Goal: Check status: Check status

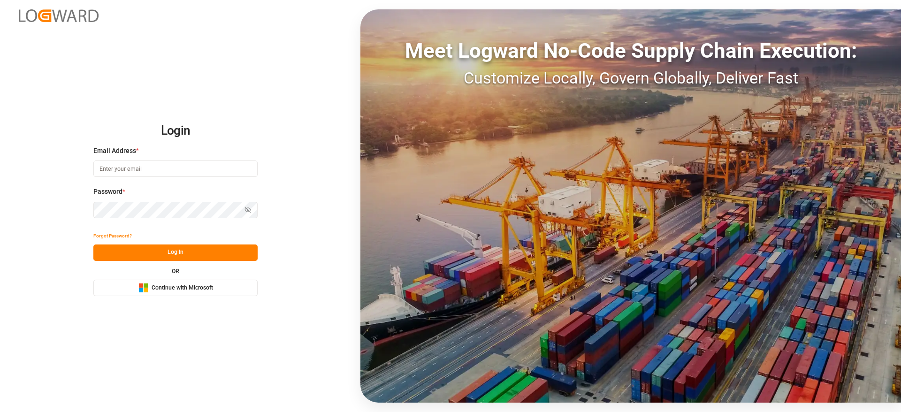
click at [206, 292] on div "Microsoft Logo Continue with Microsoft" at bounding box center [175, 288] width 75 height 10
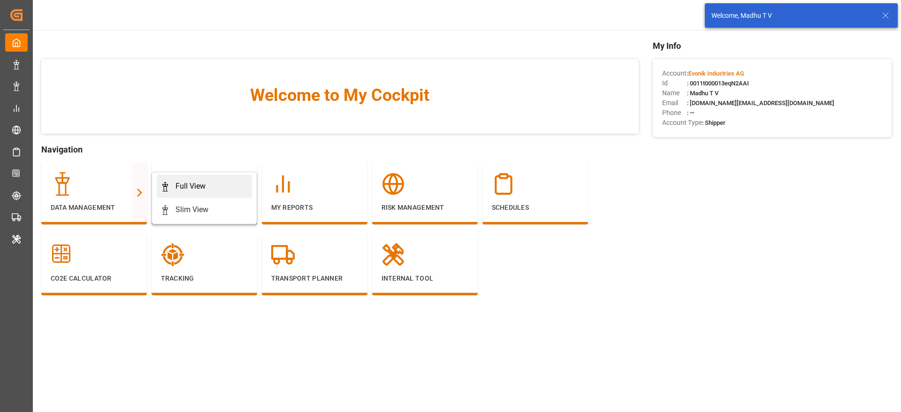
click at [199, 184] on div "Full View" at bounding box center [191, 186] width 30 height 11
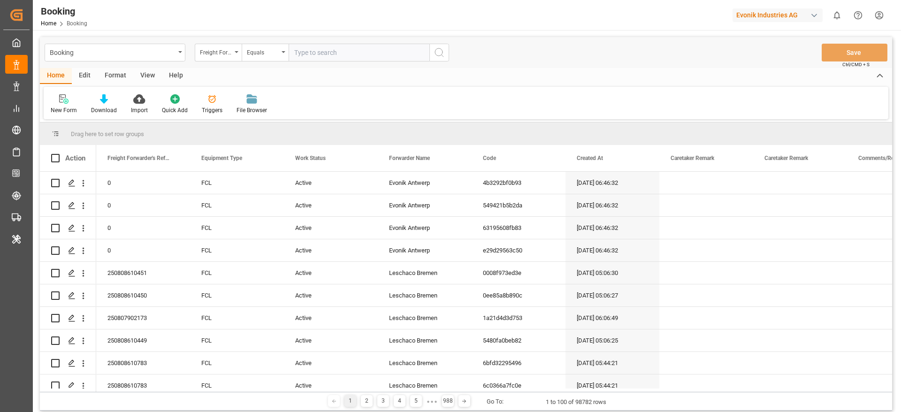
click at [124, 75] on div "Format" at bounding box center [116, 76] width 36 height 16
click at [63, 106] on div "Filter Rows" at bounding box center [65, 110] width 28 height 8
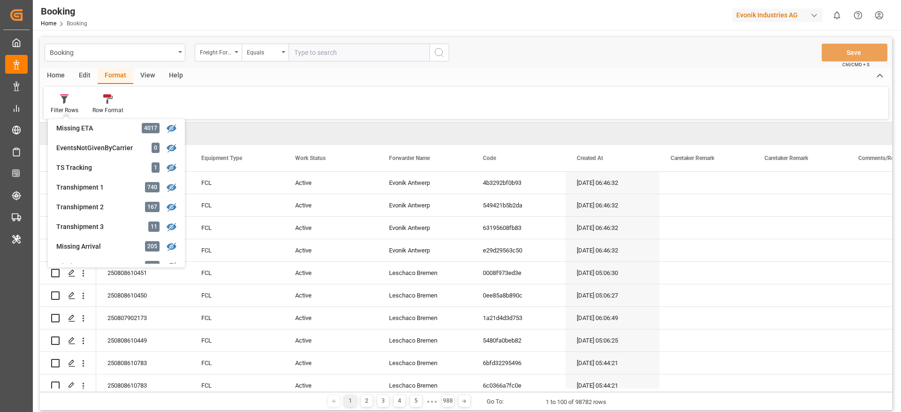
scroll to position [282, 0]
click at [79, 189] on div "Transhipment 1" at bounding box center [97, 187] width 82 height 10
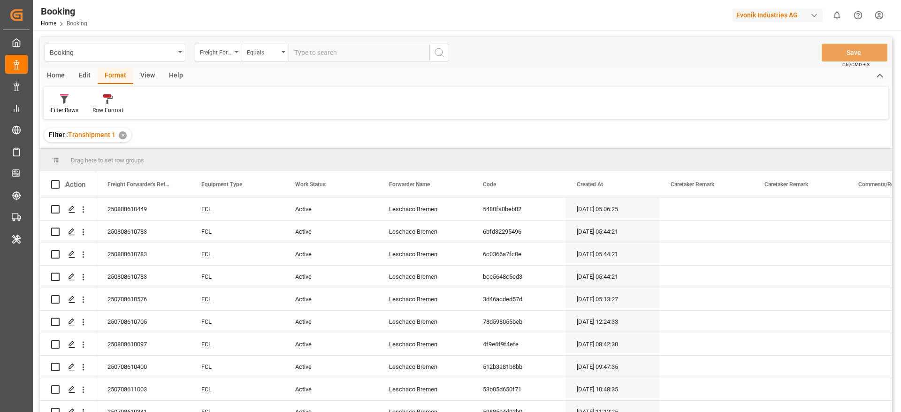
click at [149, 78] on div "View" at bounding box center [147, 76] width 29 height 16
click at [60, 104] on div "Default" at bounding box center [60, 104] width 32 height 21
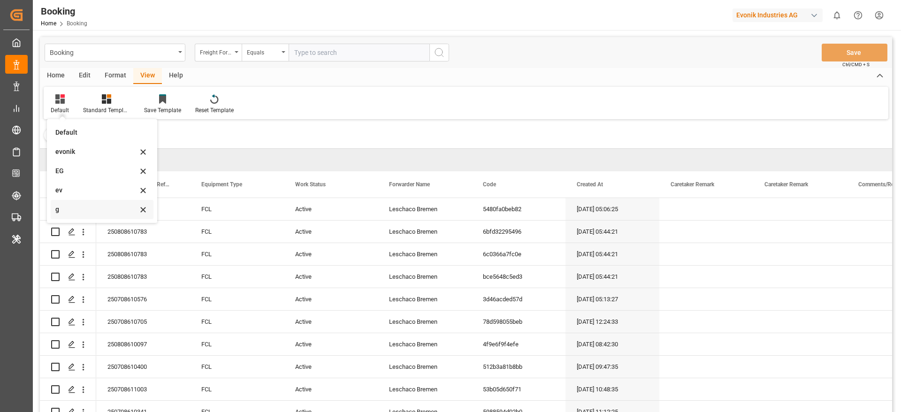
click at [68, 207] on div "g" at bounding box center [96, 210] width 82 height 10
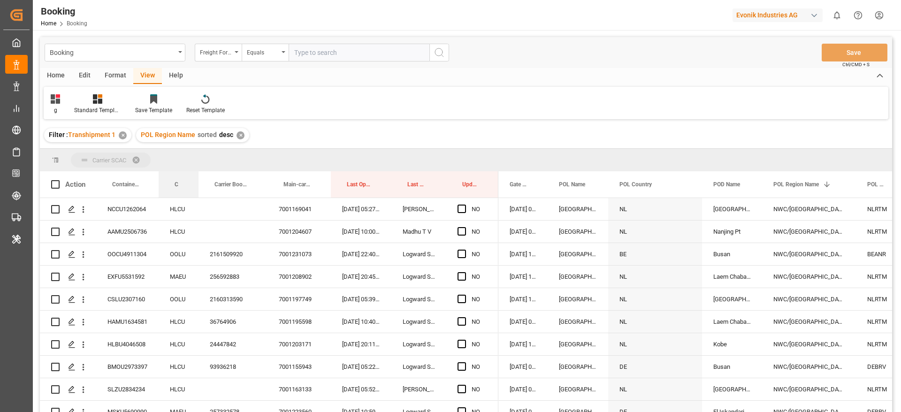
drag, startPoint x: 190, startPoint y: 149, endPoint x: 188, endPoint y: 156, distance: 7.2
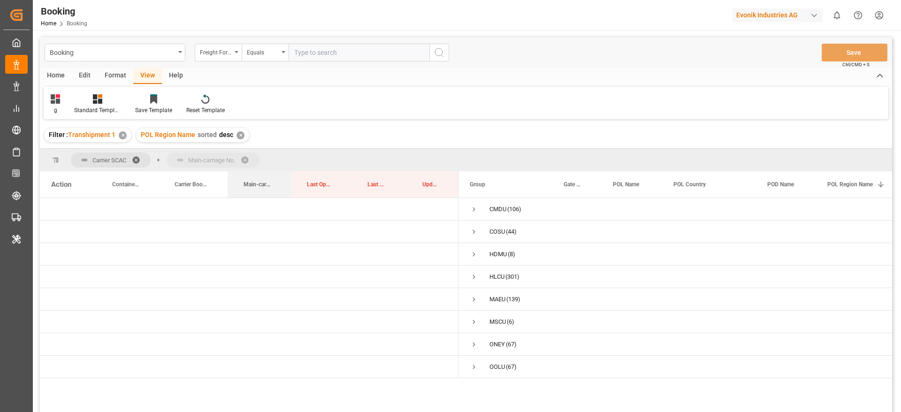
drag, startPoint x: 264, startPoint y: 182, endPoint x: 271, endPoint y: 162, distance: 20.9
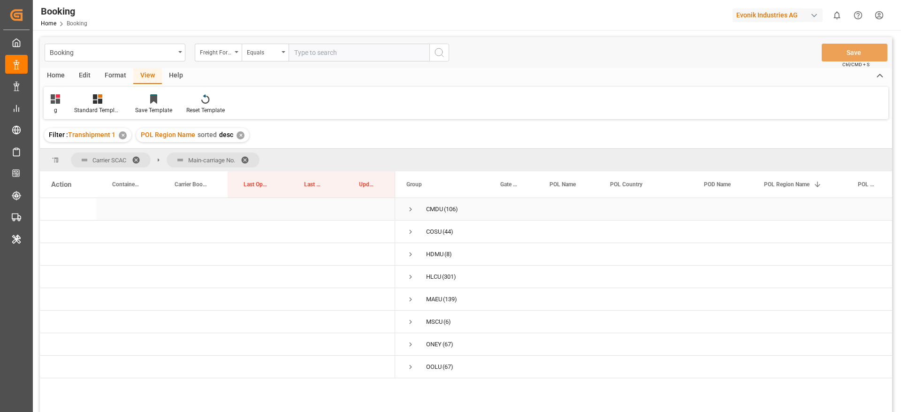
click at [411, 207] on span "Press SPACE to select this row." at bounding box center [411, 209] width 8 height 8
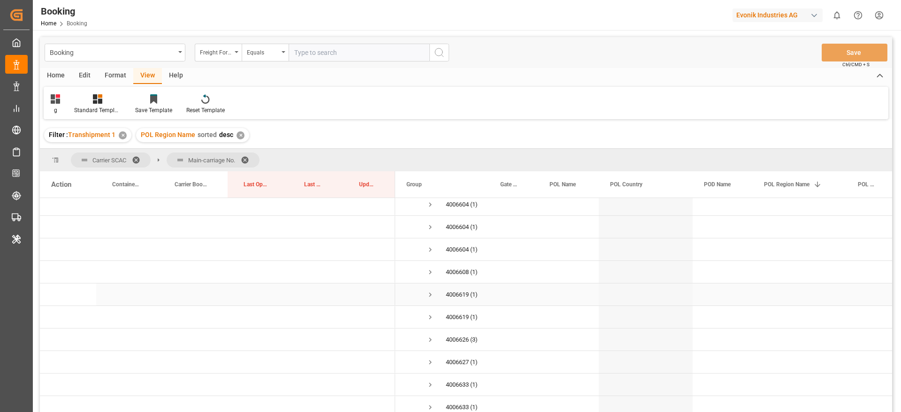
scroll to position [141, 0]
click at [430, 247] on span "Press SPACE to select this row." at bounding box center [430, 249] width 8 height 8
click at [432, 265] on span "Press SPACE to select this row." at bounding box center [430, 265] width 8 height 8
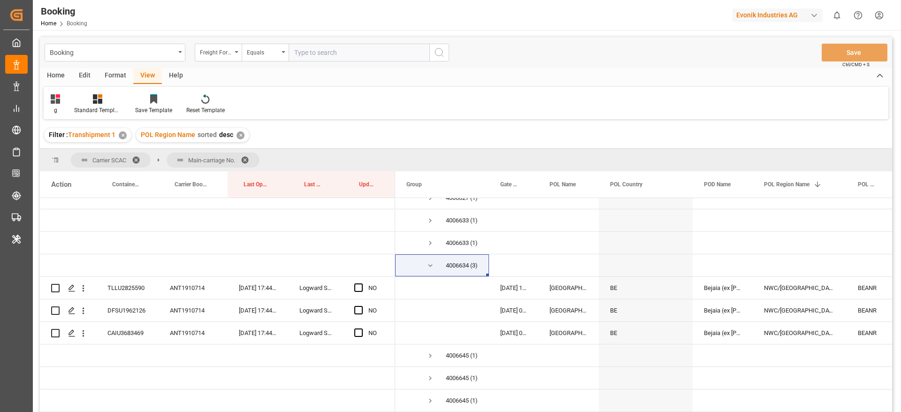
drag, startPoint x: 637, startPoint y: 100, endPoint x: 617, endPoint y: 119, distance: 27.9
click at [637, 100] on div "g Standard Templates Save Template Reset Template" at bounding box center [466, 103] width 845 height 32
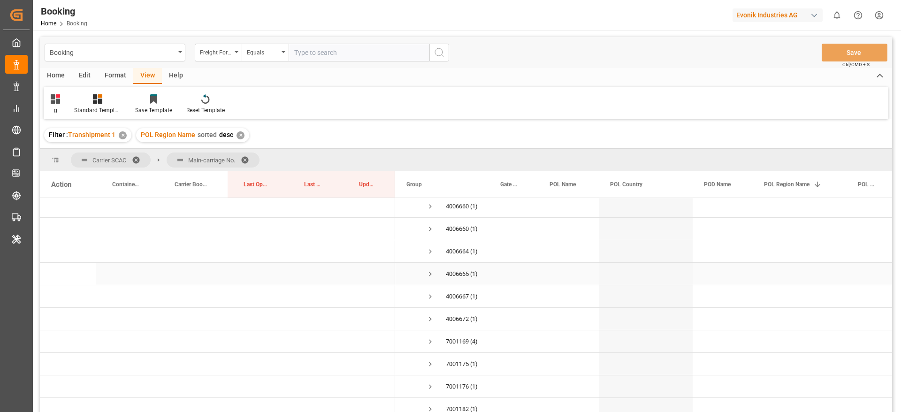
scroll to position [563, 0]
click at [432, 258] on span "Press SPACE to select this row." at bounding box center [430, 254] width 8 height 8
click at [432, 315] on span "Press SPACE to select this row." at bounding box center [430, 316] width 8 height 8
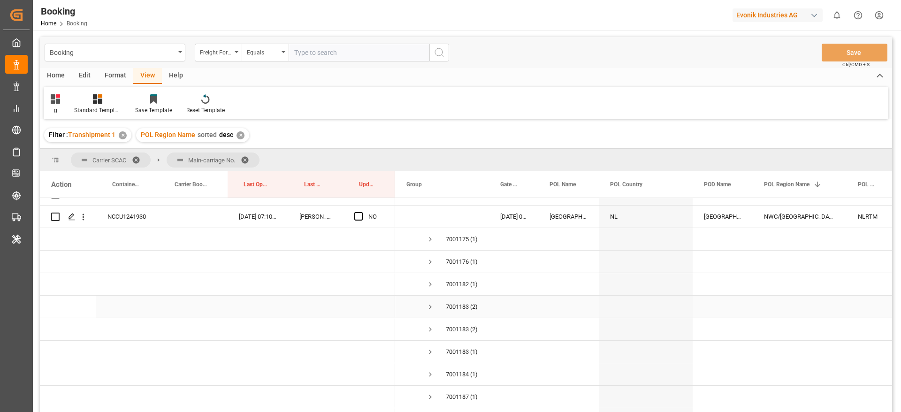
scroll to position [915, 0]
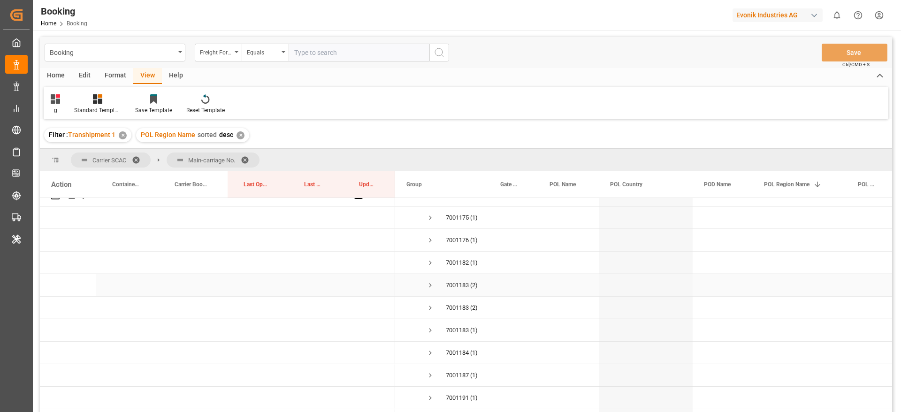
click at [432, 283] on span "Press SPACE to select this row." at bounding box center [430, 285] width 8 height 8
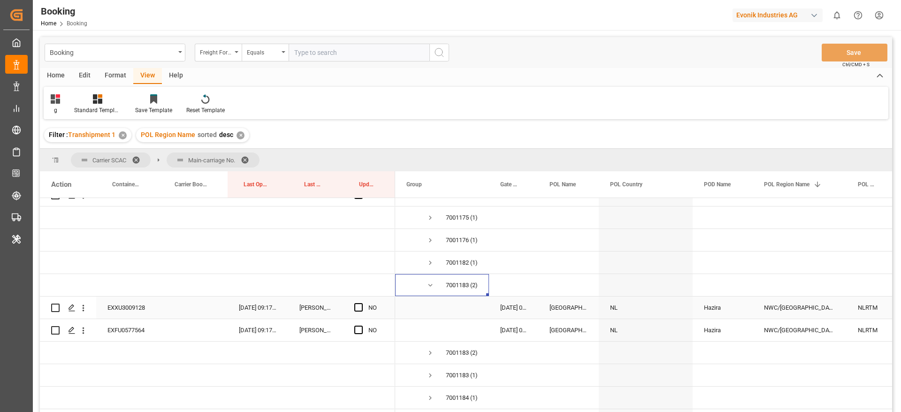
scroll to position [986, 0]
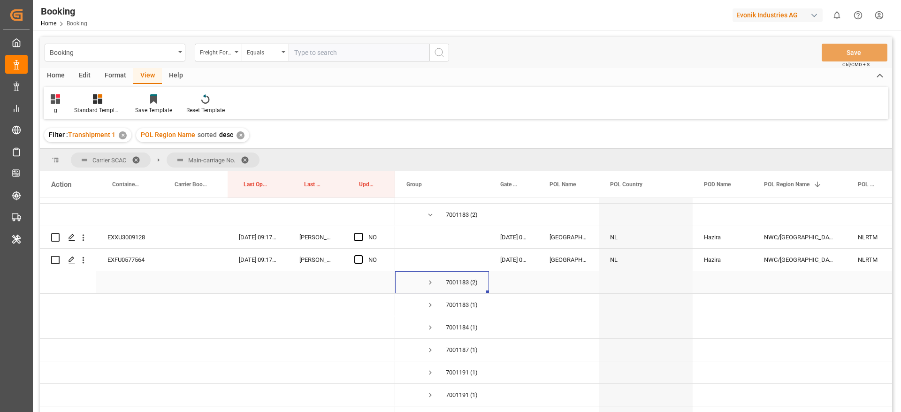
click at [428, 283] on span "Press SPACE to select this row." at bounding box center [430, 282] width 8 height 8
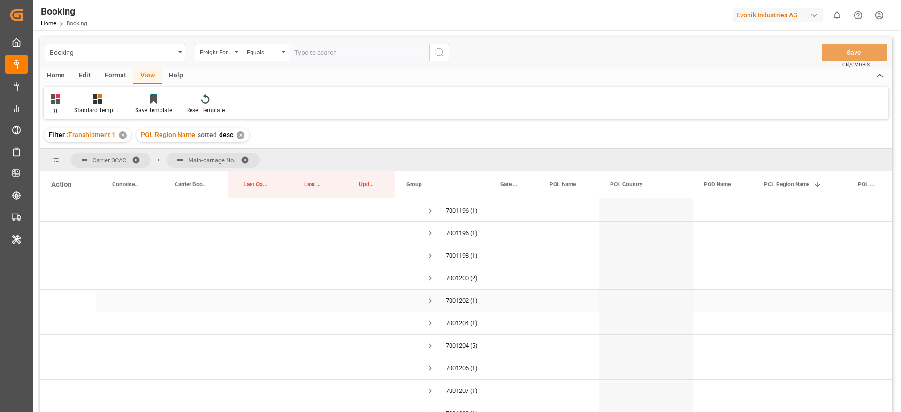
scroll to position [1267, 0]
click at [430, 247] on span "Press SPACE to select this row." at bounding box center [430, 249] width 8 height 8
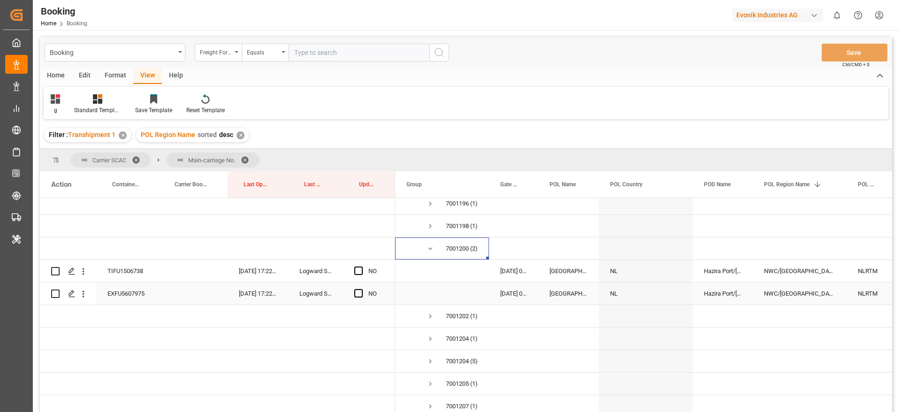
scroll to position [1338, 0]
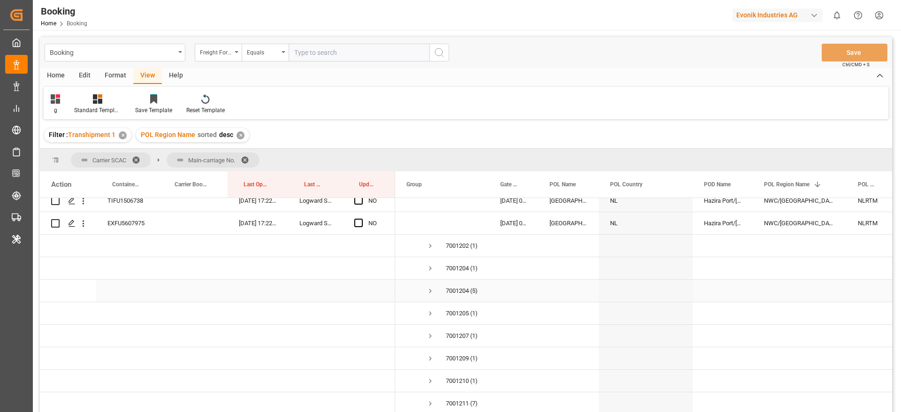
click at [431, 291] on span "Press SPACE to select this row." at bounding box center [430, 291] width 8 height 8
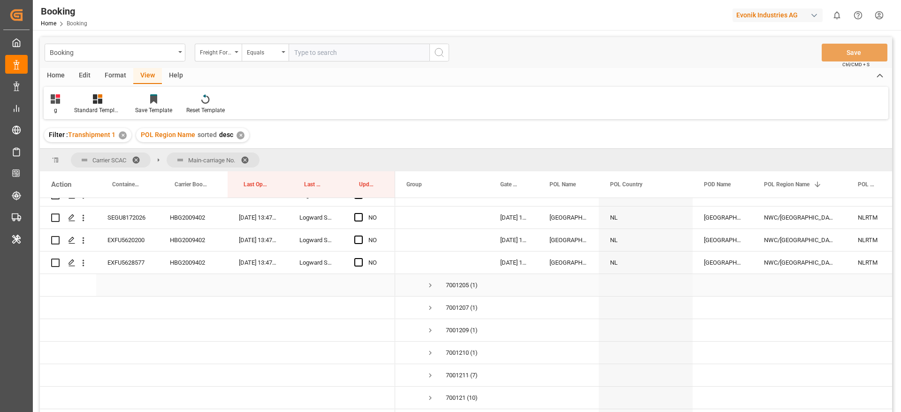
scroll to position [1549, 0]
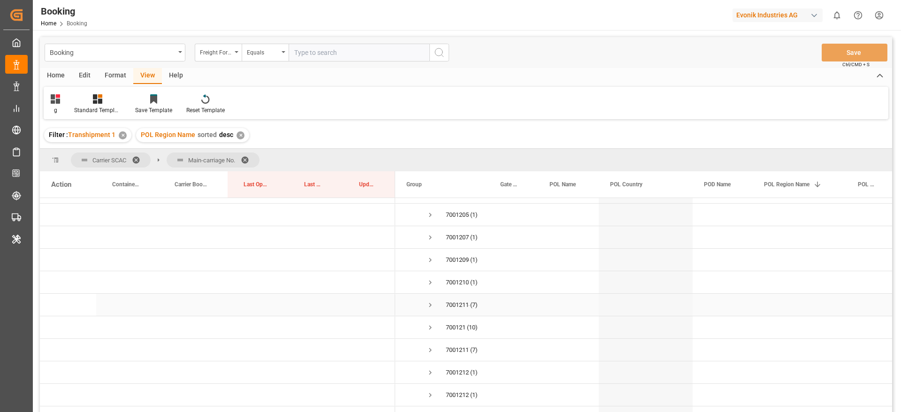
click at [430, 304] on span "Press SPACE to select this row." at bounding box center [430, 305] width 8 height 8
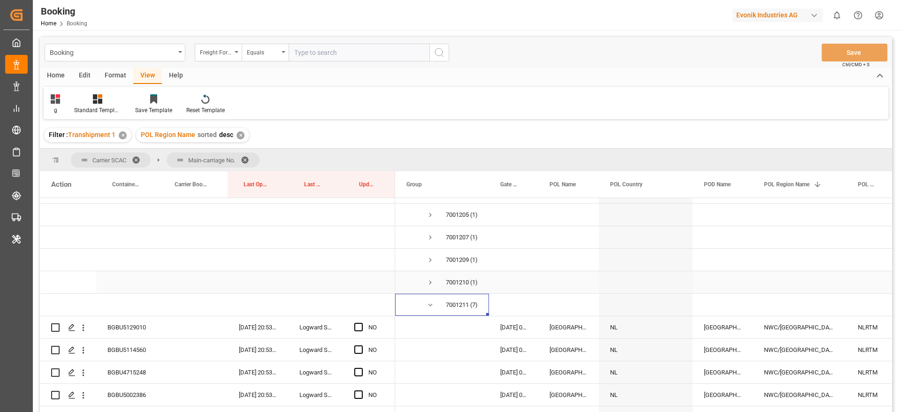
scroll to position [1690, 0]
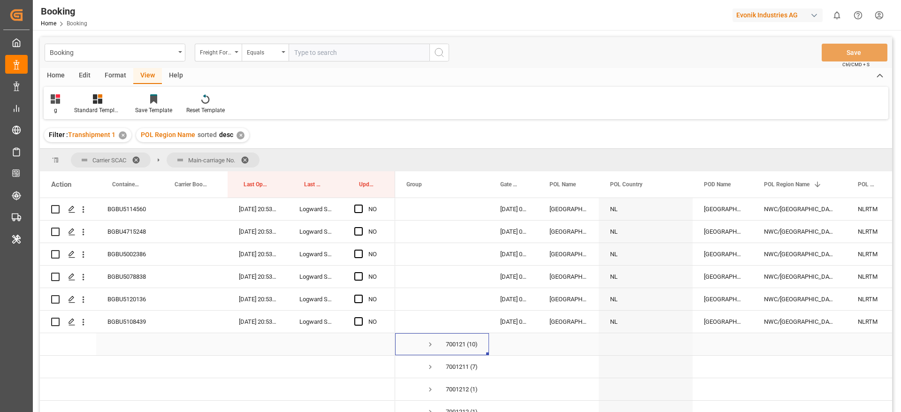
click at [427, 345] on span "Press SPACE to select this row." at bounding box center [430, 344] width 8 height 8
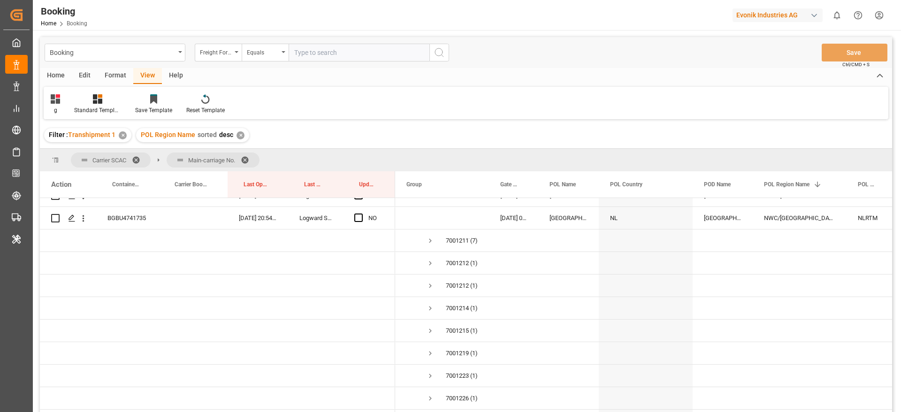
scroll to position [2042, 0]
click at [430, 241] on span "Press SPACE to select this row." at bounding box center [430, 240] width 8 height 8
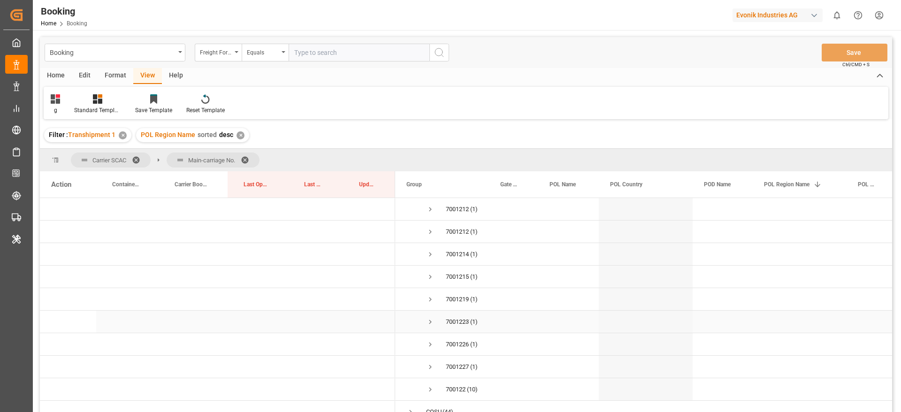
scroll to position [2324, 0]
click at [430, 320] on span "Press SPACE to select this row." at bounding box center [430, 319] width 8 height 8
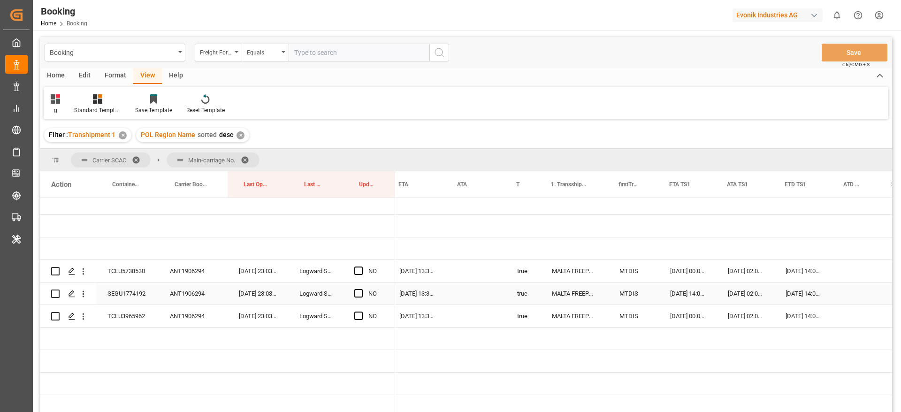
scroll to position [0, 0]
click at [181, 280] on div "ANT1906294" at bounding box center [193, 271] width 69 height 22
click at [800, 268] on div "18-08-2025 14:00:00" at bounding box center [802, 271] width 59 height 22
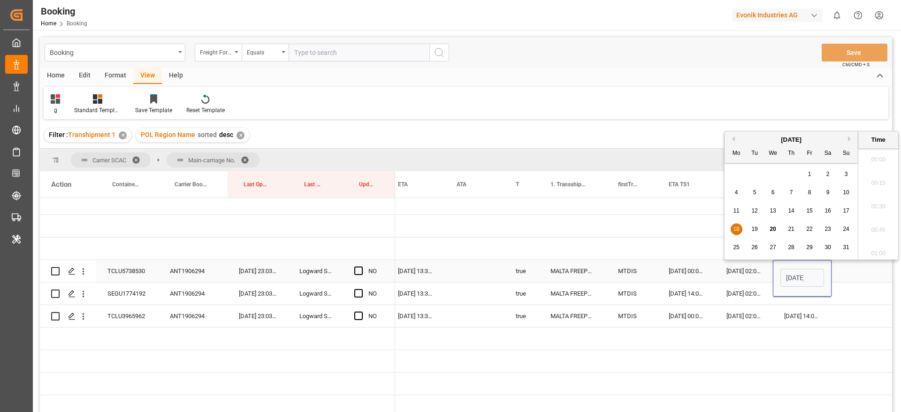
scroll to position [1106, 0]
click at [755, 232] on span "19" at bounding box center [755, 229] width 6 height 7
type input "19-08-2025 14:00"
click at [855, 272] on div "Press SPACE to select this row." at bounding box center [856, 271] width 48 height 22
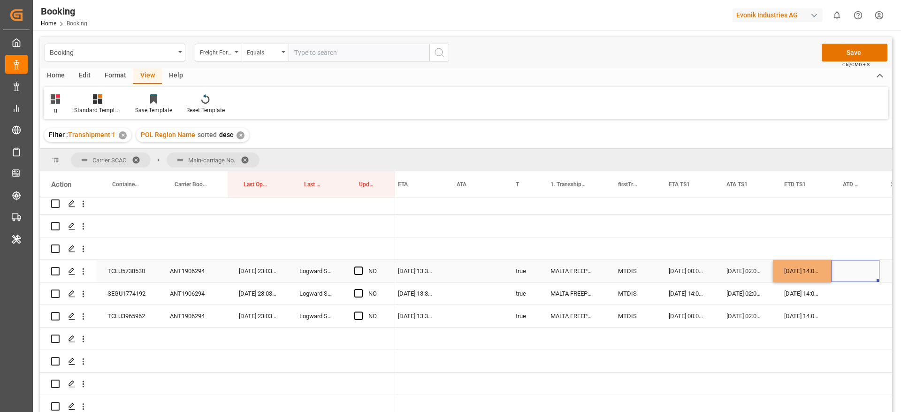
click at [809, 268] on div "[DATE] 14:00:00" at bounding box center [802, 271] width 59 height 22
drag, startPoint x: 830, startPoint y: 279, endPoint x: 836, endPoint y: 309, distance: 30.6
click at [357, 270] on span "Press SPACE to select this row." at bounding box center [358, 271] width 8 height 8
click at [361, 267] on input "Press SPACE to select this row." at bounding box center [361, 267] width 0 height 0
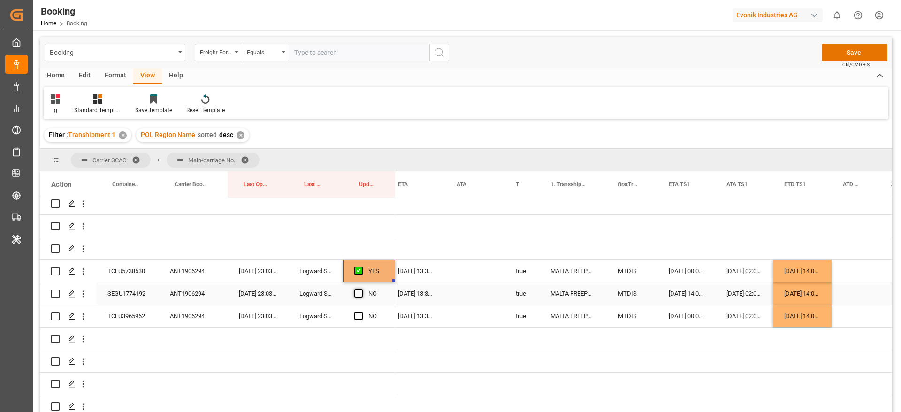
click at [361, 292] on span "Press SPACE to select this row." at bounding box center [358, 293] width 8 height 8
click at [361, 289] on input "Press SPACE to select this row." at bounding box center [361, 289] width 0 height 0
click at [361, 315] on span "Press SPACE to select this row." at bounding box center [358, 316] width 8 height 8
click at [361, 312] on input "Press SPACE to select this row." at bounding box center [361, 312] width 0 height 0
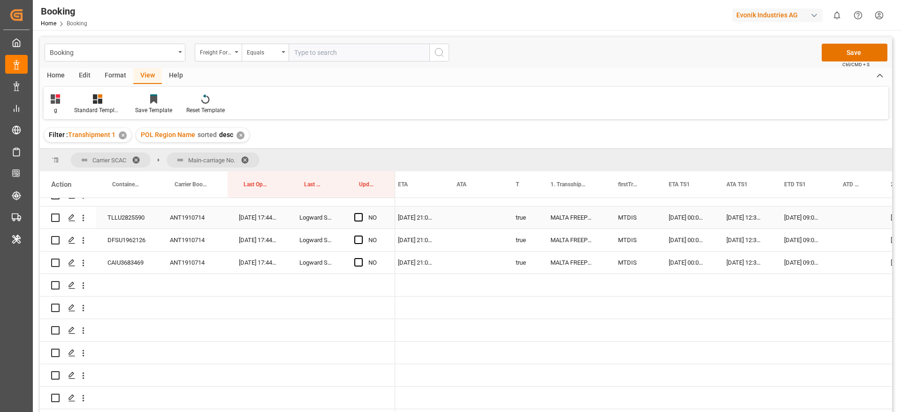
click at [189, 226] on div "ANT1910714" at bounding box center [193, 218] width 69 height 22
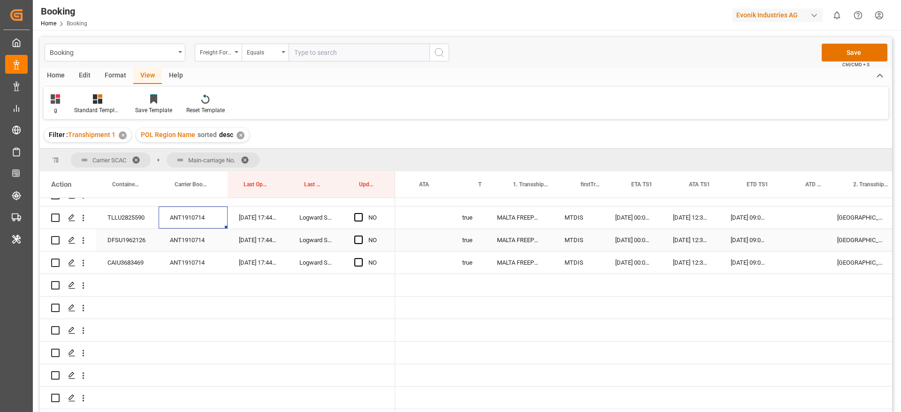
scroll to position [0, 887]
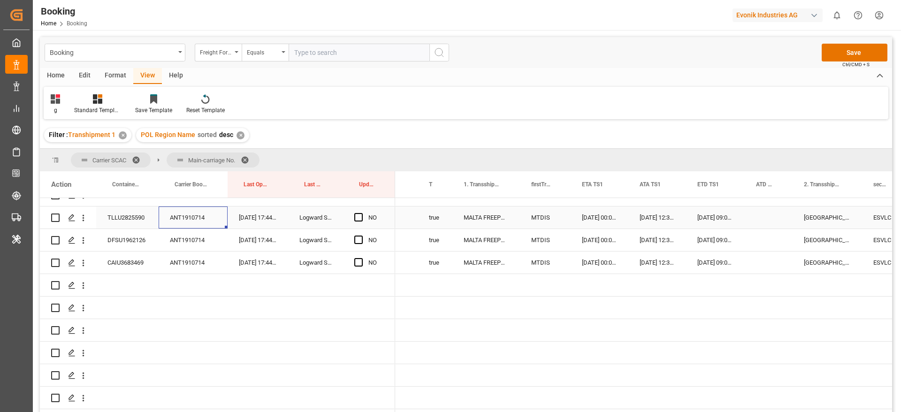
click at [717, 217] on div "02-09-2025 09:00:00" at bounding box center [715, 218] width 59 height 22
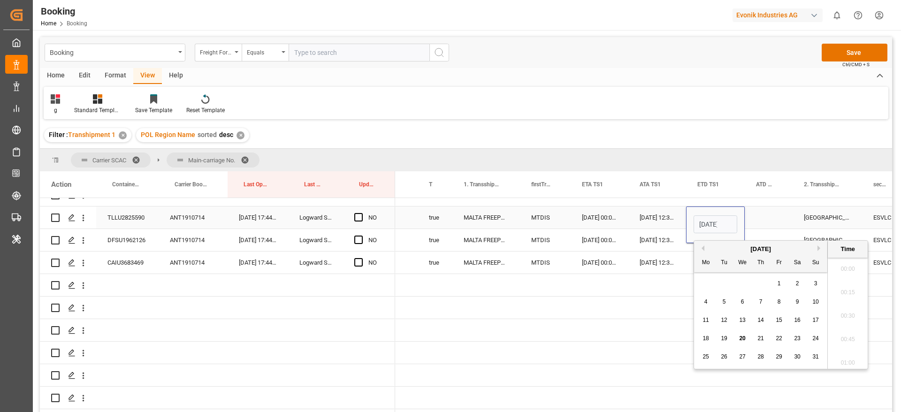
scroll to position [1106, 0]
click at [822, 247] on button "Next Month" at bounding box center [821, 249] width 6 height 6
drag, startPoint x: 766, startPoint y: 279, endPoint x: 765, endPoint y: 274, distance: 5.2
click at [766, 279] on div "4" at bounding box center [761, 283] width 12 height 11
type input "04-09-2025 09:00"
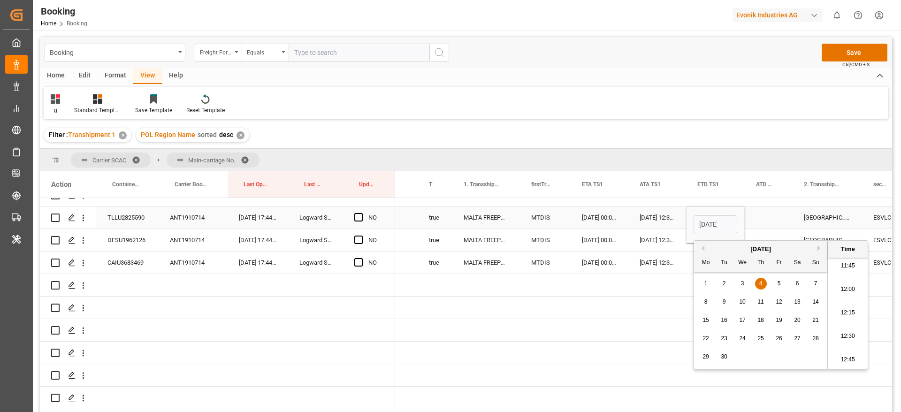
click at [761, 215] on div "Press SPACE to select this row." at bounding box center [769, 218] width 48 height 22
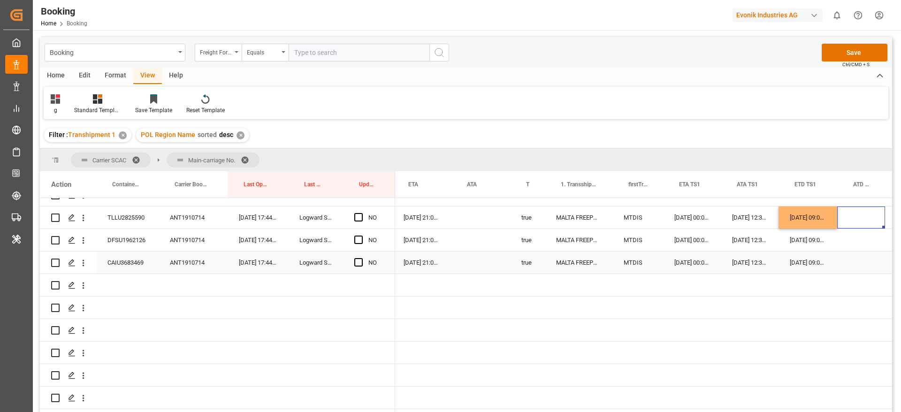
scroll to position [0, 789]
click at [809, 221] on div "[DATE] 09:00:00" at bounding box center [810, 218] width 59 height 22
drag, startPoint x: 838, startPoint y: 226, endPoint x: 839, endPoint y: 255, distance: 29.1
click at [360, 217] on span "Press SPACE to select this row." at bounding box center [358, 217] width 8 height 8
click at [361, 213] on input "Press SPACE to select this row." at bounding box center [361, 213] width 0 height 0
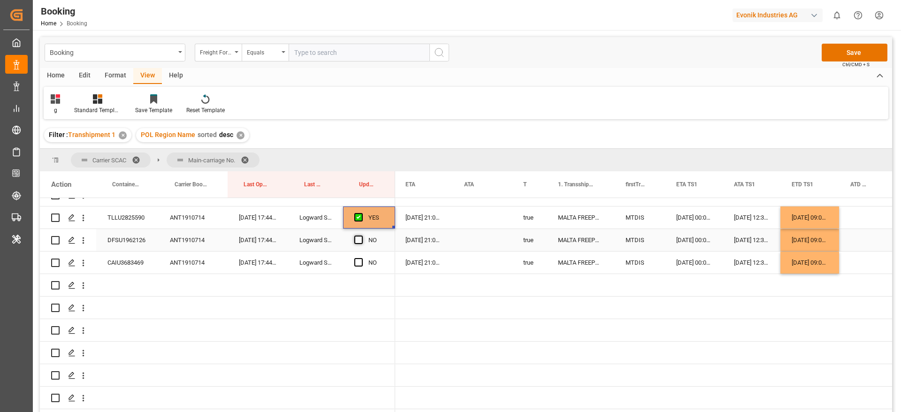
click at [358, 236] on span "Press SPACE to select this row." at bounding box center [358, 240] width 8 height 8
click at [361, 236] on input "Press SPACE to select this row." at bounding box center [361, 236] width 0 height 0
click at [360, 264] on span "Press SPACE to select this row." at bounding box center [358, 262] width 8 height 8
click at [361, 258] on input "Press SPACE to select this row." at bounding box center [361, 258] width 0 height 0
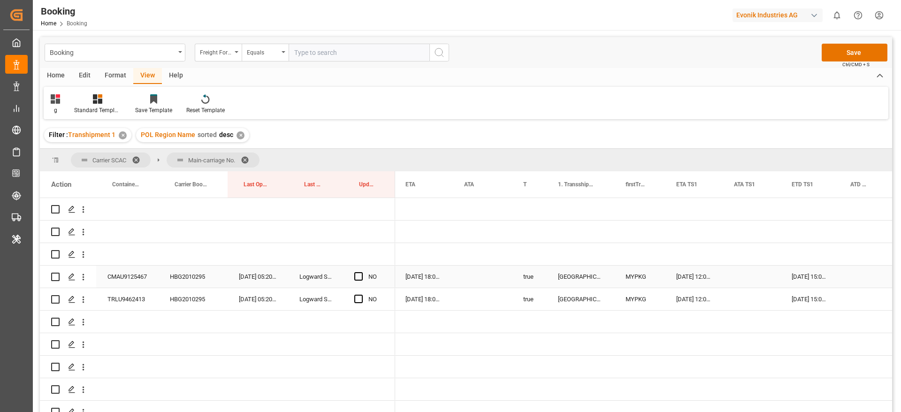
click at [191, 273] on div "HBG2010295" at bounding box center [193, 277] width 69 height 22
click at [360, 271] on div "Press SPACE to select this row." at bounding box center [361, 277] width 14 height 22
click at [357, 298] on span "Press SPACE to select this row." at bounding box center [358, 299] width 8 height 8
click at [361, 295] on input "Press SPACE to select this row." at bounding box center [361, 295] width 0 height 0
click at [358, 278] on span "Press SPACE to select this row." at bounding box center [358, 276] width 8 height 8
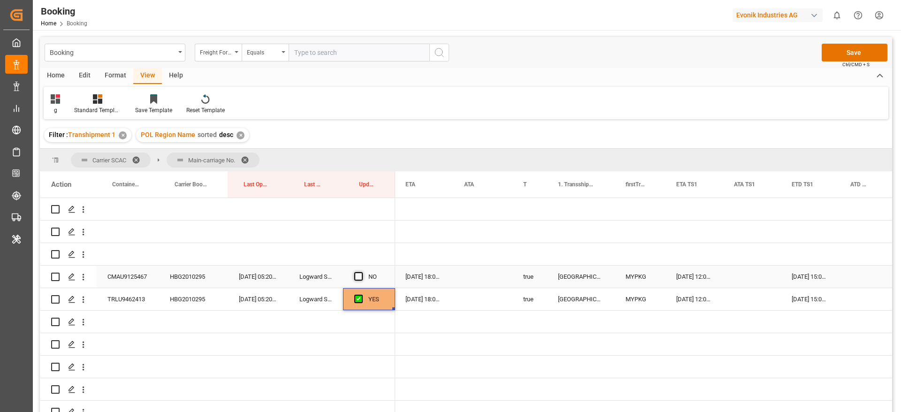
click at [361, 272] on input "Press SPACE to select this row." at bounding box center [361, 272] width 0 height 0
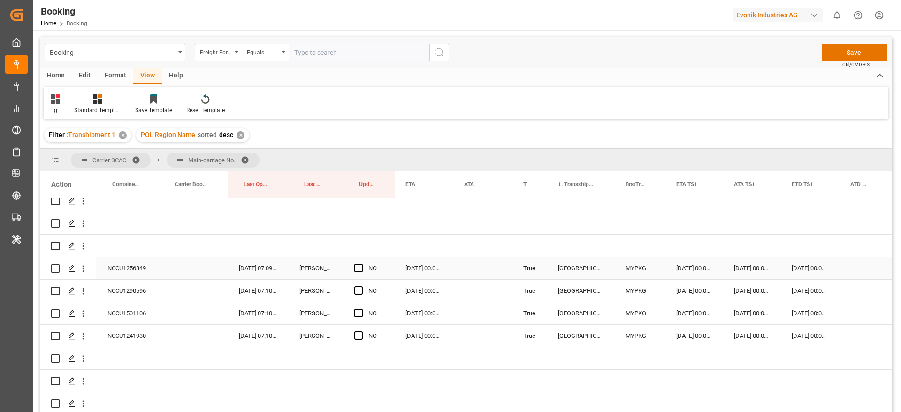
click at [126, 267] on div "NCCU1256349" at bounding box center [127, 268] width 62 height 22
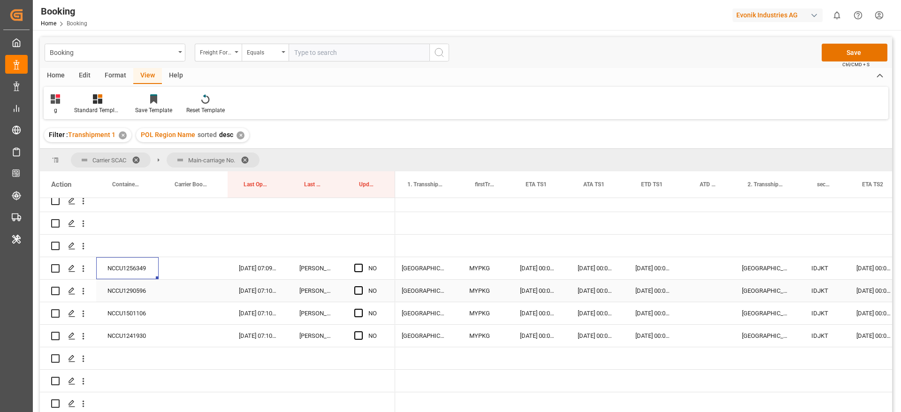
scroll to position [0, 871]
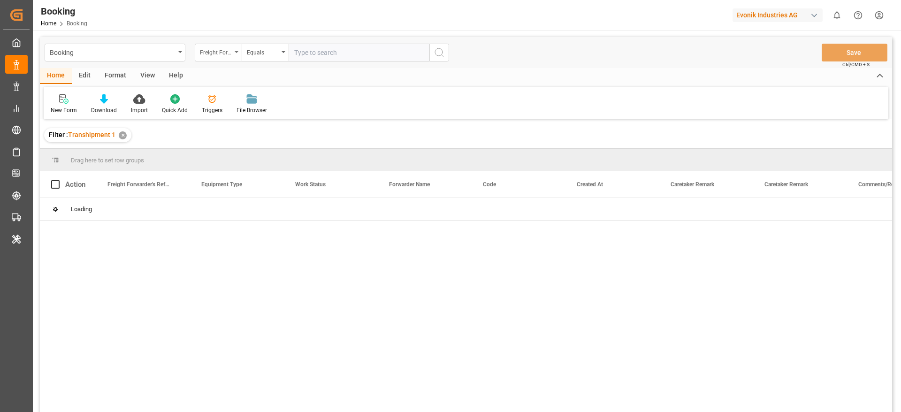
click at [218, 53] on div "Freight Forwarder's Reference No." at bounding box center [216, 51] width 32 height 11
type input "book"
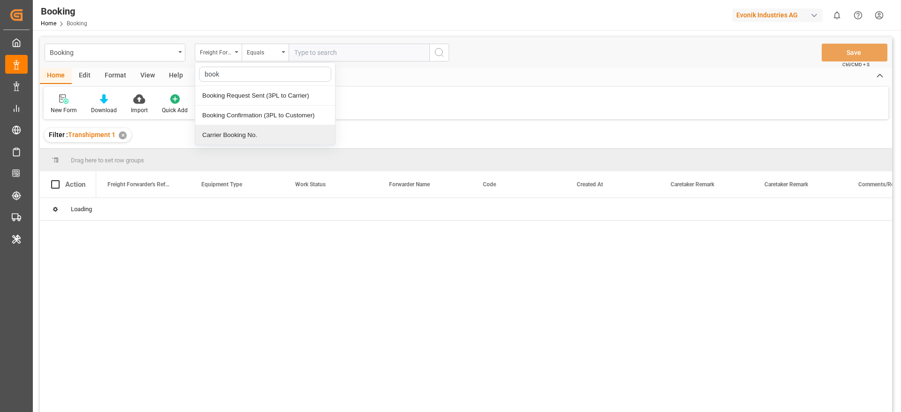
click at [257, 141] on div "Carrier Booking No." at bounding box center [265, 135] width 140 height 20
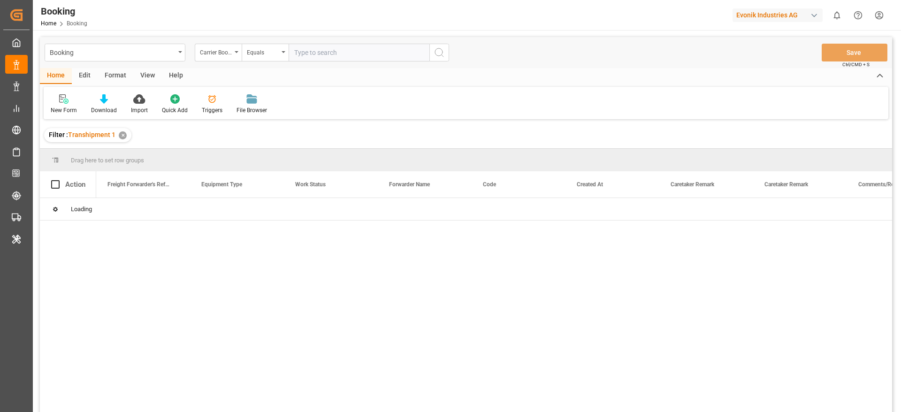
click at [340, 50] on input "text" at bounding box center [359, 53] width 141 height 18
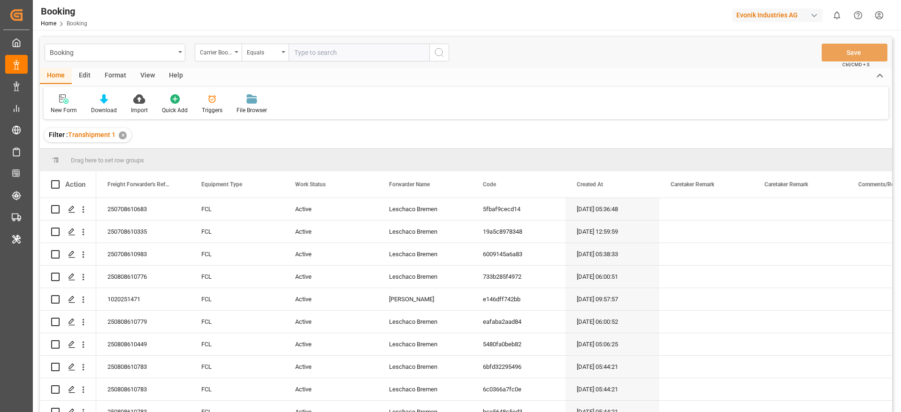
paste input "ANT1906294"
type input "ANT1906294"
drag, startPoint x: 437, startPoint y: 51, endPoint x: 411, endPoint y: 70, distance: 32.1
click at [438, 50] on icon "search button" at bounding box center [439, 52] width 11 height 11
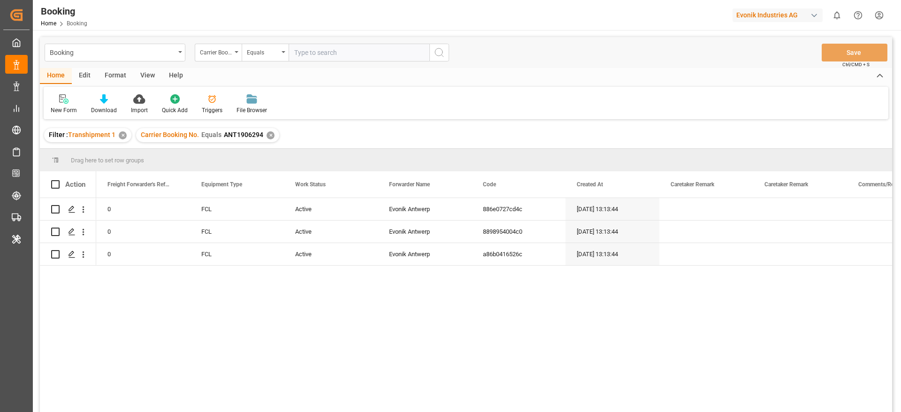
click at [123, 134] on div "✕" at bounding box center [123, 135] width 8 height 8
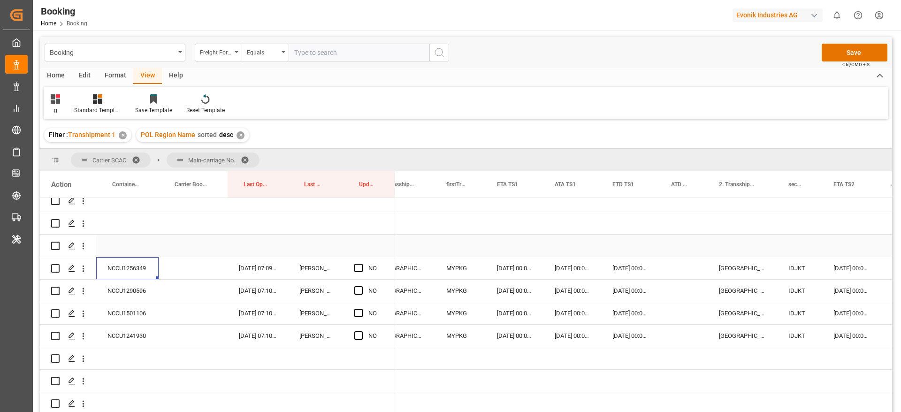
click at [670, 266] on div "Press SPACE to select this row." at bounding box center [684, 268] width 48 height 22
click at [689, 264] on div "Press SPACE to select this row." at bounding box center [684, 268] width 48 height 22
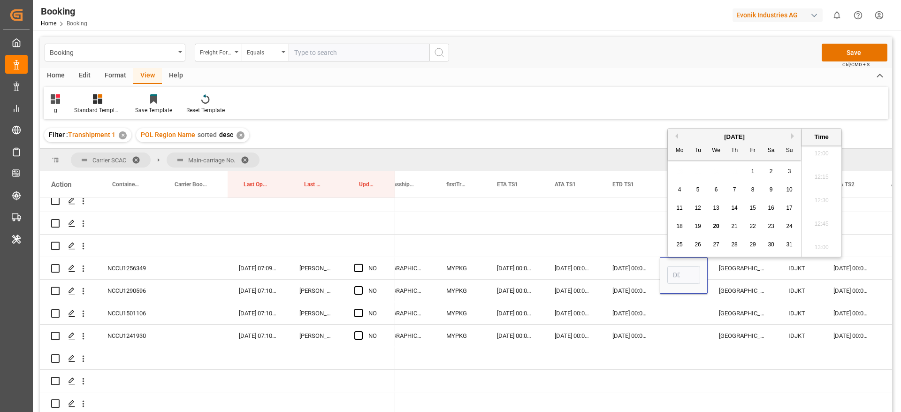
click at [773, 209] on span "16" at bounding box center [771, 208] width 6 height 7
type input "16-08-2025 00:00"
click at [622, 265] on div "[DATE] 00:00:00" at bounding box center [630, 268] width 59 height 22
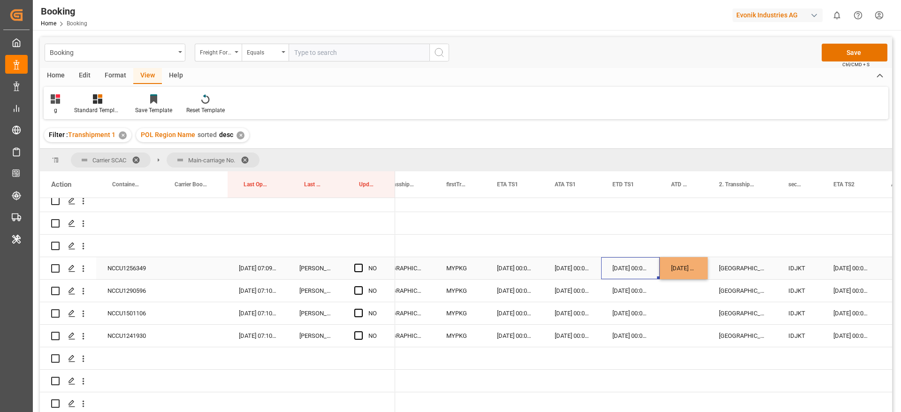
click at [683, 270] on div "16-08-2025 00:00:00" at bounding box center [684, 268] width 48 height 22
drag, startPoint x: 705, startPoint y: 276, endPoint x: 711, endPoint y: 330, distance: 54.3
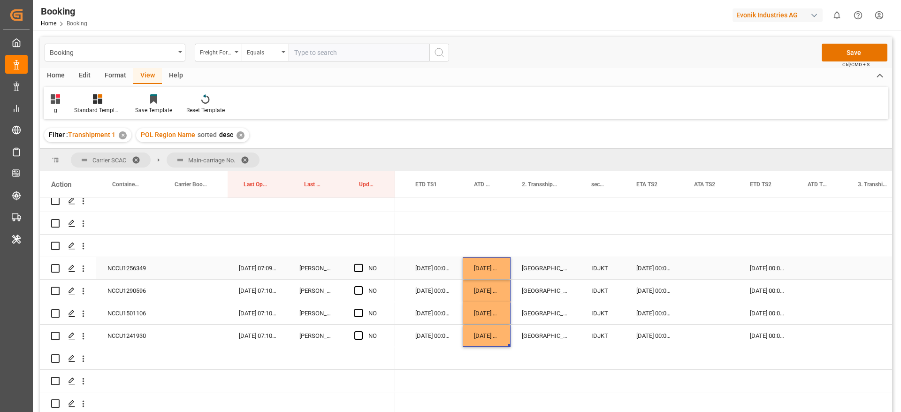
click at [717, 268] on div "Press SPACE to select this row." at bounding box center [711, 268] width 56 height 22
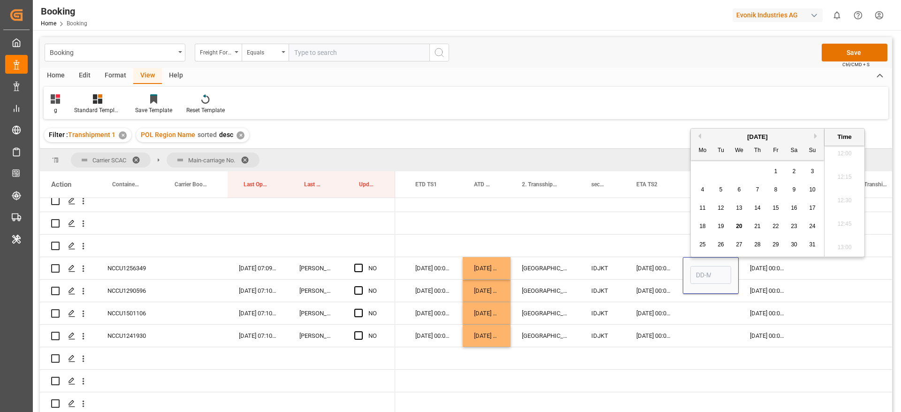
click at [741, 219] on div "18 19 20 21 22 23 24" at bounding box center [758, 226] width 128 height 18
click at [741, 226] on span "20" at bounding box center [739, 226] width 6 height 7
type input "[DATE] 00:00"
click at [817, 266] on div "Press SPACE to select this row." at bounding box center [822, 268] width 50 height 22
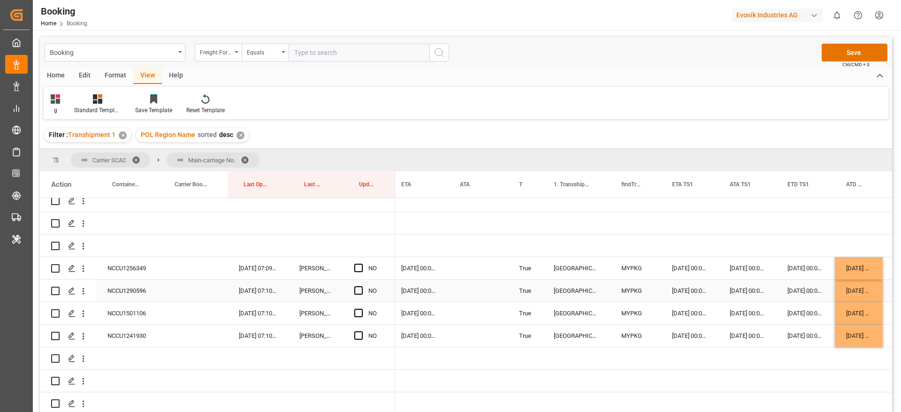
click at [143, 289] on div "NCCU1290596" at bounding box center [127, 291] width 62 height 22
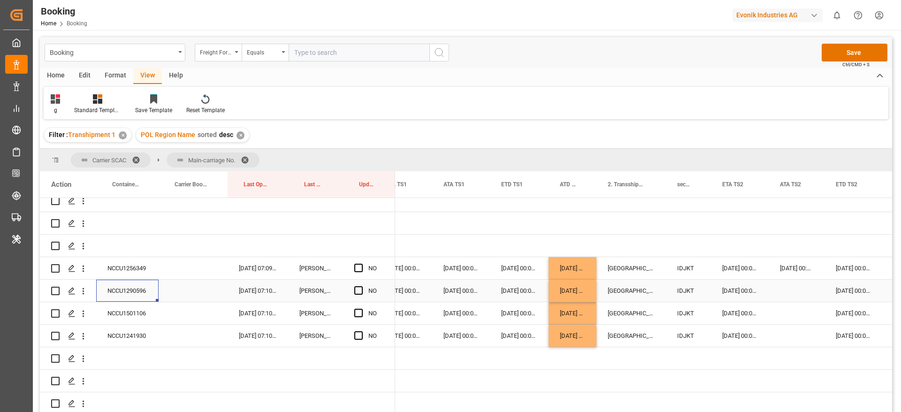
click at [800, 261] on div "20-08-2025 00:00:00" at bounding box center [797, 268] width 56 height 22
drag, startPoint x: 823, startPoint y: 276, endPoint x: 825, endPoint y: 332, distance: 55.4
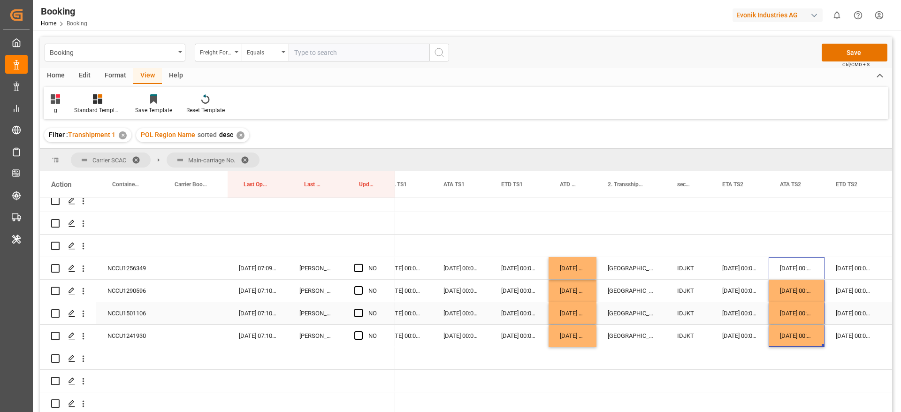
click div "NCCU1501106"
click div "NCCU1241930"
click span "Press SPACE to select this row."
click input "Press SPACE to select this row."
drag, startPoint x: 356, startPoint y: 288, endPoint x: 358, endPoint y: 316, distance: 27.8
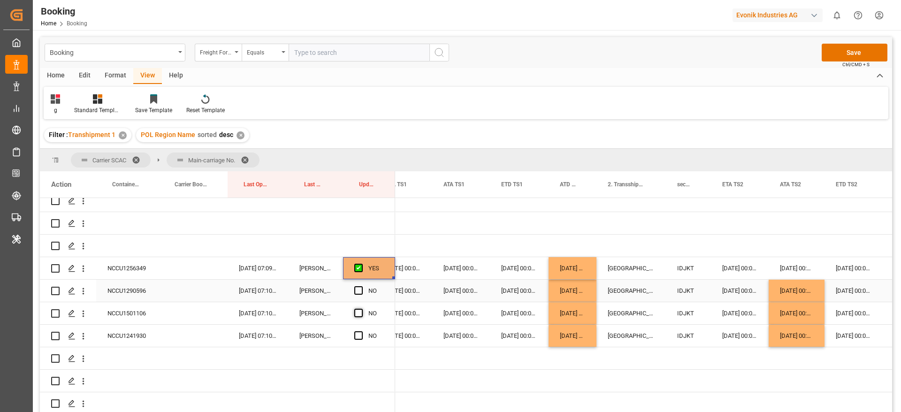
click span "Press SPACE to select this row."
click input "Press SPACE to select this row."
click span "Press SPACE to select this row."
click input "Press SPACE to select this row."
click span "Press SPACE to select this row."
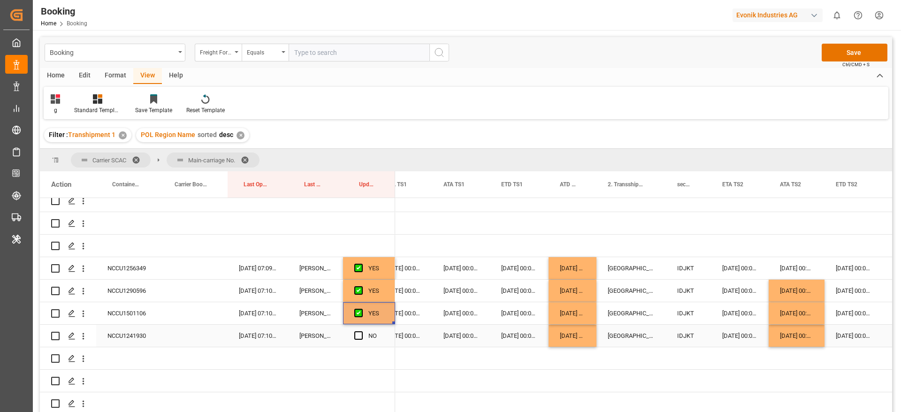
click input "Press SPACE to select this row."
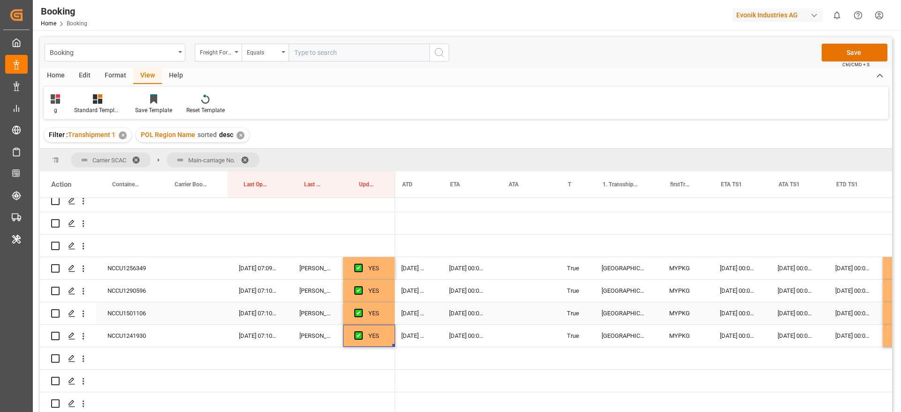
scroll to position [0, 747]
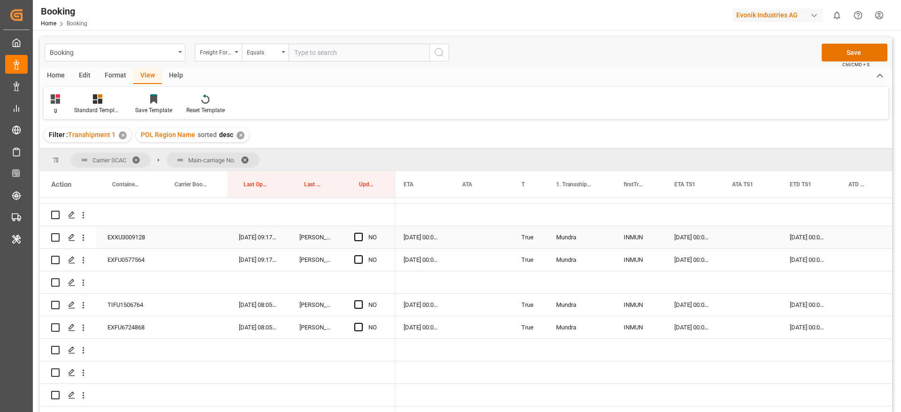
click div "EXXU3009128"
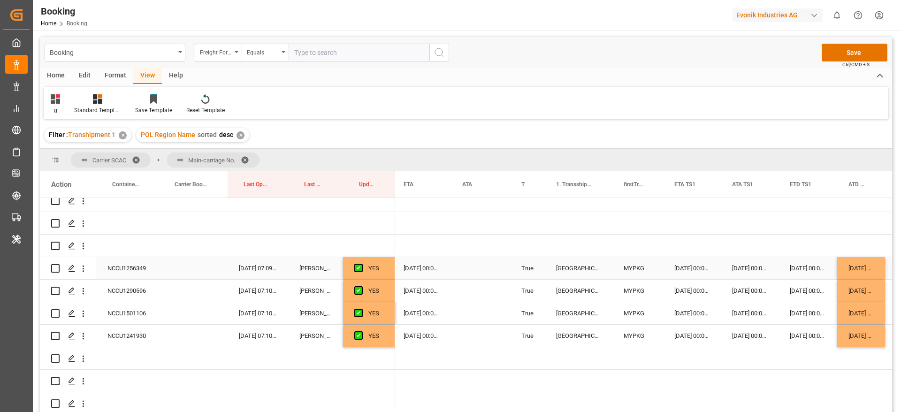
click div "NCCU1256349"
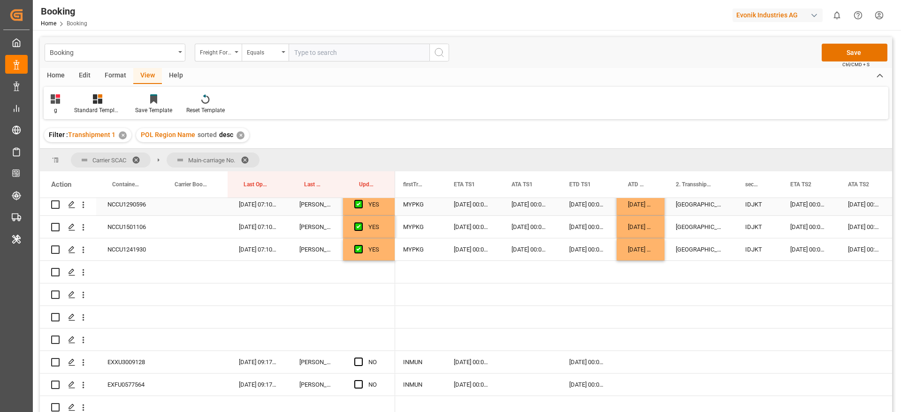
scroll to position [986, 0]
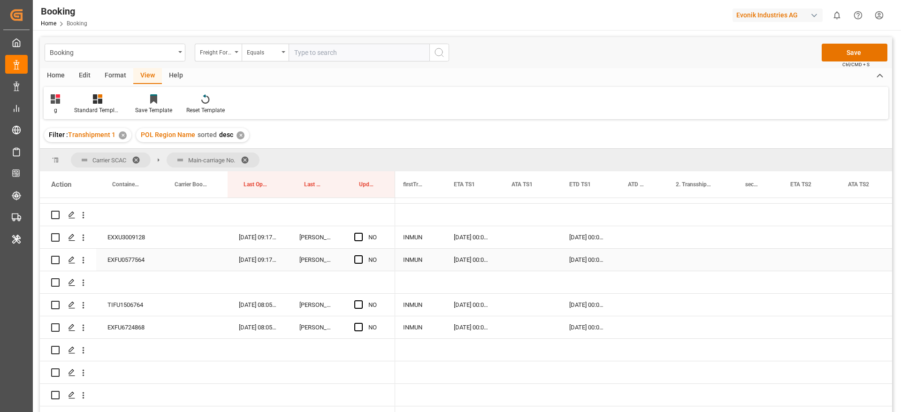
click div "EXXU3009128"
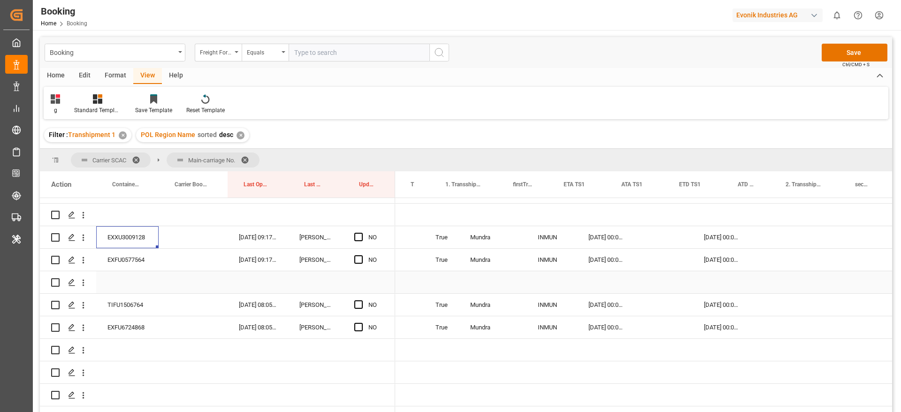
scroll to position [0, 880]
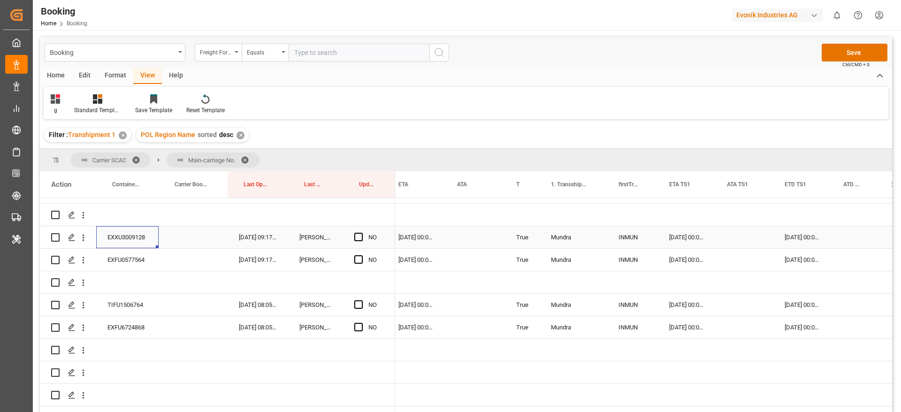
click at [745, 232] on div "Press SPACE to select this row." at bounding box center [745, 237] width 58 height 22
click at [743, 233] on div "Press SPACE to select this row." at bounding box center [745, 237] width 58 height 22
click at [743, 232] on div "Press SPACE to select this row." at bounding box center [745, 237] width 58 height 22
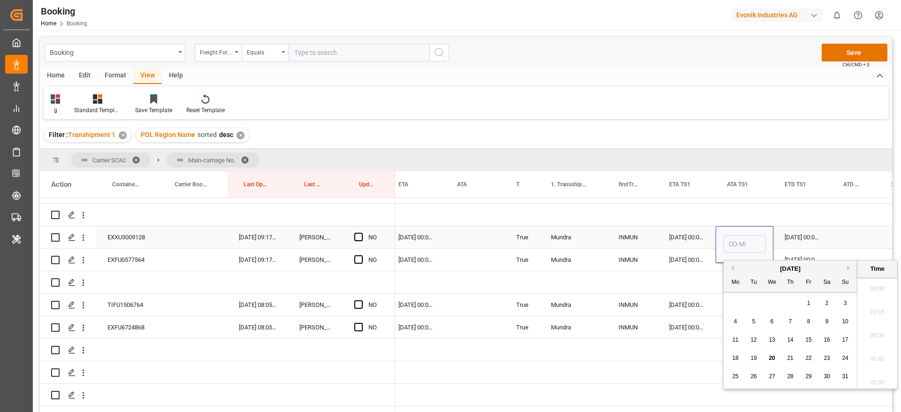
scroll to position [1130, 0]
click at [825, 338] on span "16" at bounding box center [827, 340] width 6 height 7
type input "[DATE] 00:00"
click at [833, 233] on div "Press SPACE to select this row." at bounding box center [856, 237] width 48 height 22
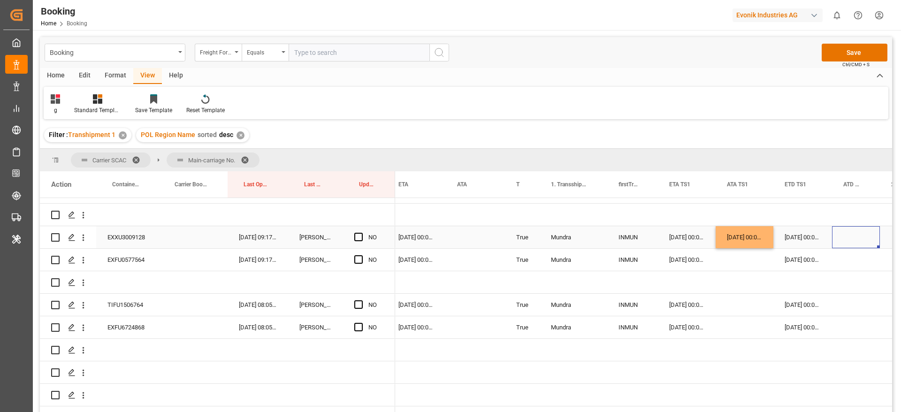
click at [802, 238] on div "[DATE] 00:00:00" at bounding box center [803, 237] width 59 height 22
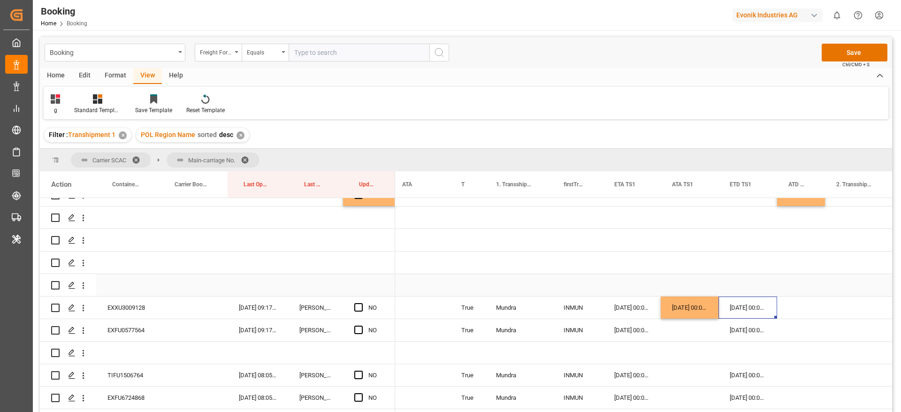
scroll to position [845, 0]
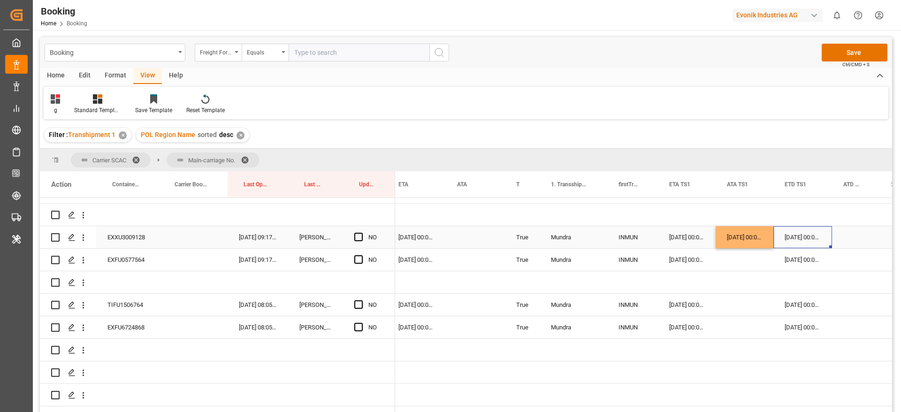
click at [818, 236] on div "[DATE] 00:00:00" at bounding box center [803, 237] width 59 height 22
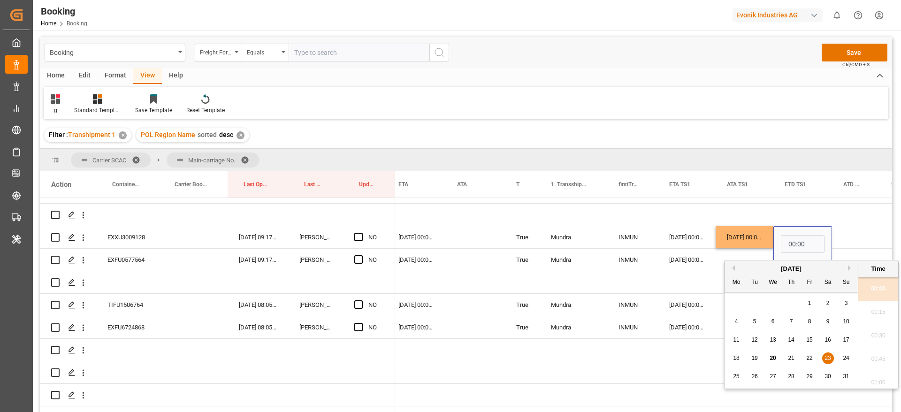
click at [848, 358] on span "24" at bounding box center [846, 358] width 6 height 7
type input "24-08-2025 00:00"
click at [856, 236] on div "Press SPACE to select this row." at bounding box center [856, 237] width 48 height 22
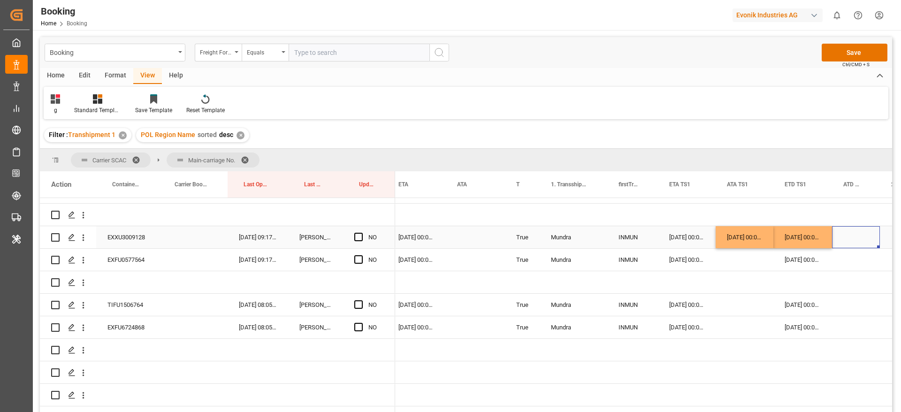
click at [408, 238] on div "25-08-2025 00:00:00" at bounding box center [416, 237] width 59 height 22
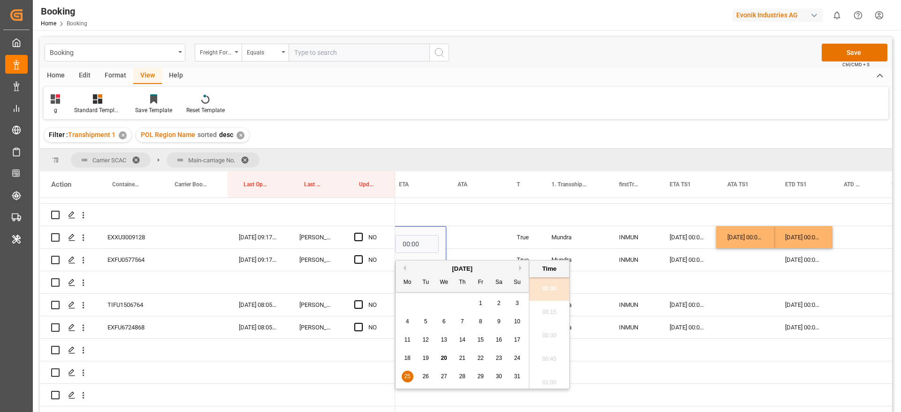
click at [427, 380] on div "26" at bounding box center [426, 376] width 12 height 11
type input "26-08-2025 00:00"
click at [468, 233] on div "Press SPACE to select this row." at bounding box center [475, 237] width 59 height 22
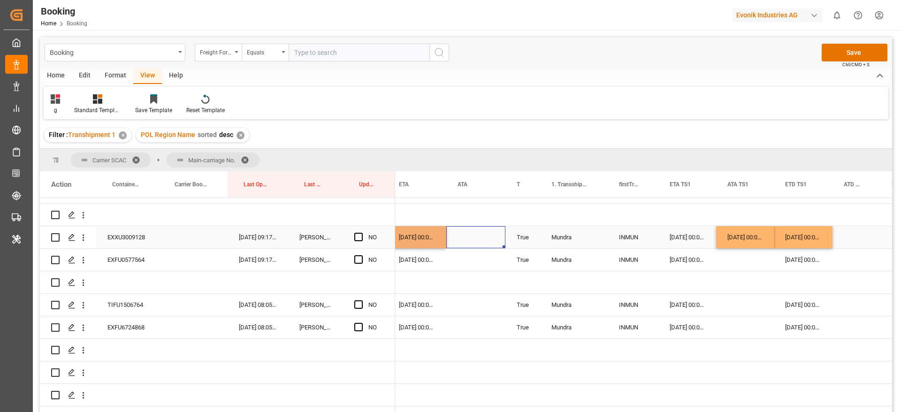
click at [357, 236] on span "Press SPACE to select this row." at bounding box center [358, 237] width 8 height 8
click at [361, 233] on input "Press SPACE to select this row." at bounding box center [361, 233] width 0 height 0
click at [132, 257] on div "EXFU0577564" at bounding box center [127, 260] width 62 height 22
click at [753, 239] on div "16-08-2025 00:00:00" at bounding box center [745, 237] width 58 height 22
drag, startPoint x: 773, startPoint y: 246, endPoint x: 774, endPoint y: 256, distance: 10.8
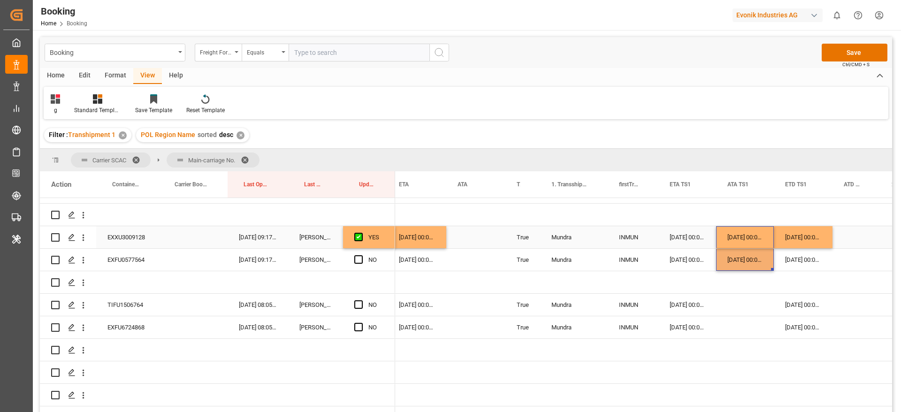
click at [818, 233] on div "24-08-2025 00:00:00" at bounding box center [803, 237] width 59 height 22
drag, startPoint x: 831, startPoint y: 246, endPoint x: 831, endPoint y: 255, distance: 9.4
click at [421, 237] on div "26-08-2025 00:00:00" at bounding box center [417, 237] width 59 height 22
drag, startPoint x: 445, startPoint y: 246, endPoint x: 441, endPoint y: 261, distance: 15.0
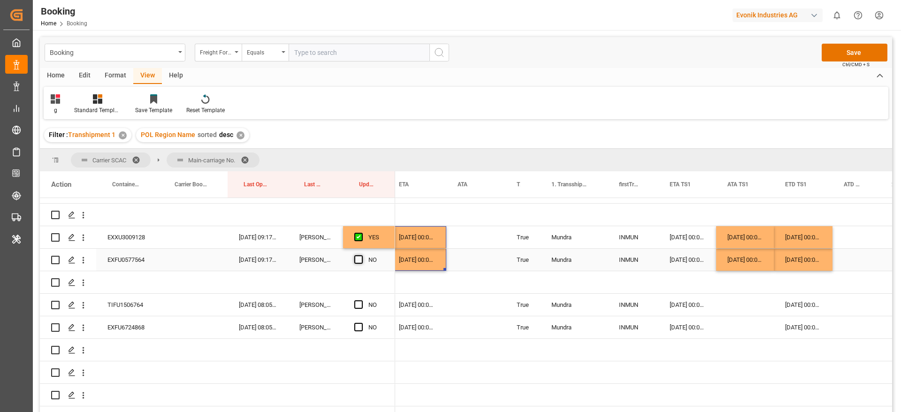
click at [356, 259] on span "Press SPACE to select this row." at bounding box center [358, 259] width 8 height 8
click at [361, 255] on input "Press SPACE to select this row." at bounding box center [361, 255] width 0 height 0
click at [121, 300] on div "TIFU1506764" at bounding box center [127, 305] width 62 height 22
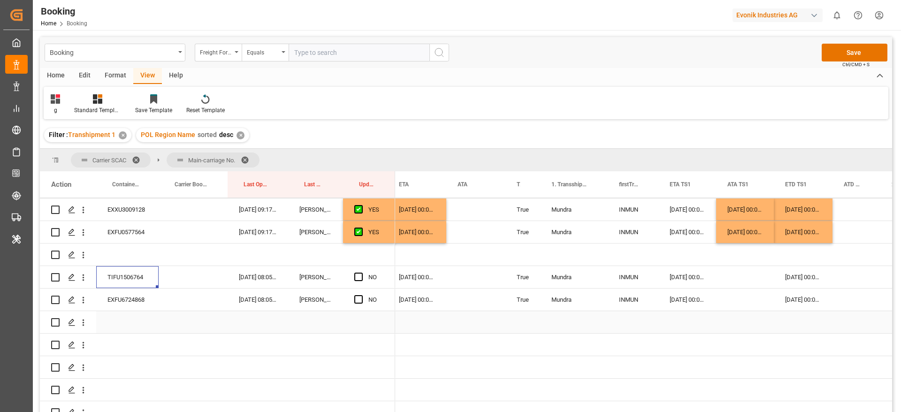
scroll to position [986, 0]
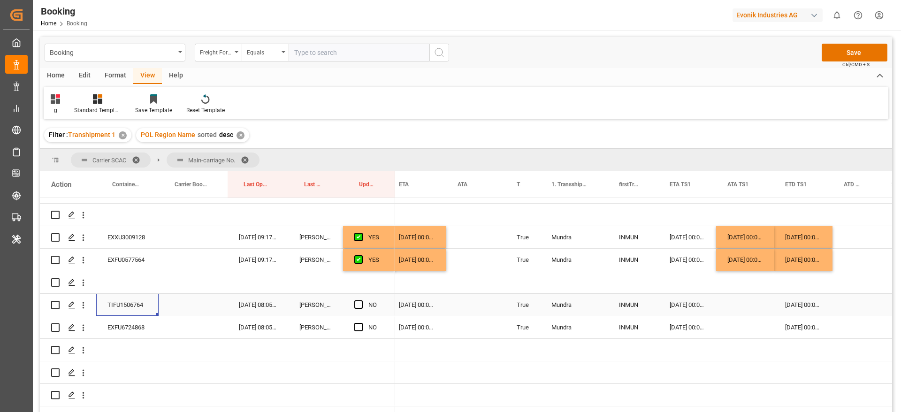
click at [804, 302] on div "06-09-2025 00:00:00" at bounding box center [803, 305] width 59 height 22
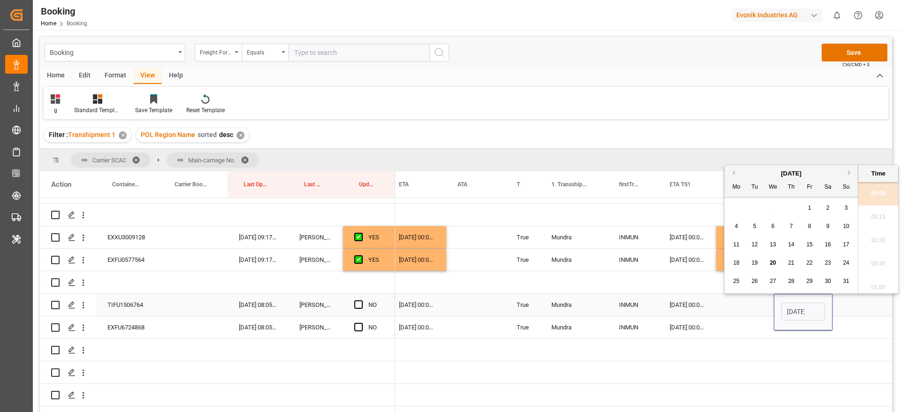
scroll to position [1130, 0]
click at [845, 280] on span "31" at bounding box center [846, 281] width 6 height 7
type input "31-08-2025 00:00"
click at [407, 302] on div "09-09-2025 00:00:00" at bounding box center [417, 305] width 59 height 22
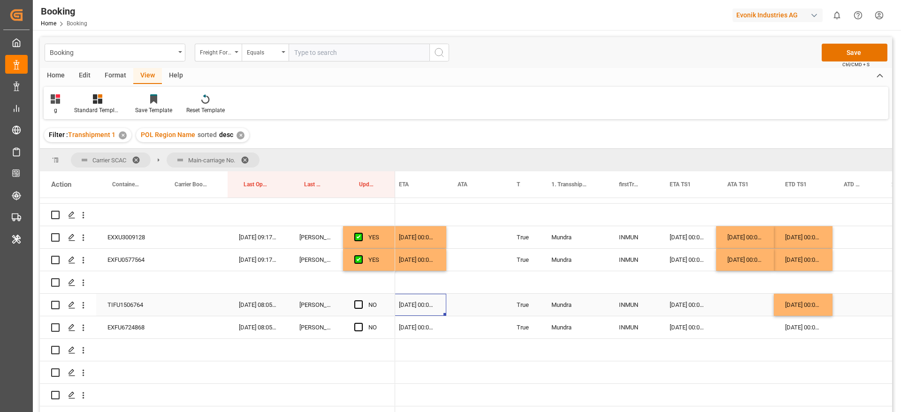
click at [418, 302] on div "09-09-2025 00:00:00" at bounding box center [417, 305] width 59 height 22
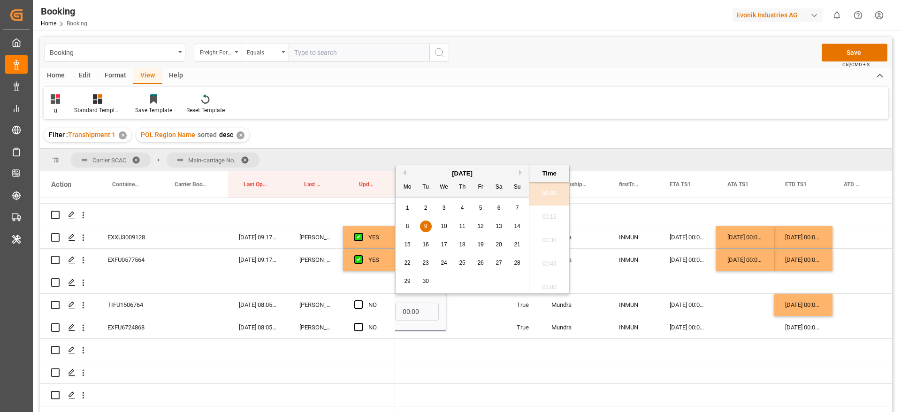
scroll to position [0, 0]
click at [427, 205] on span "2" at bounding box center [425, 208] width 3 height 7
type input "02-09-2025 00:00"
click at [467, 300] on div "Press SPACE to select this row." at bounding box center [475, 305] width 59 height 22
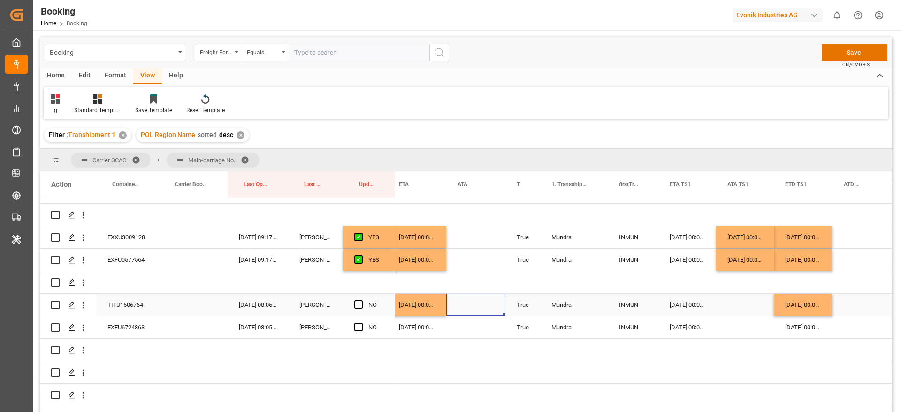
click at [426, 307] on div "02-09-2025 00:00:00" at bounding box center [417, 305] width 59 height 22
drag, startPoint x: 445, startPoint y: 313, endPoint x: 446, endPoint y: 320, distance: 6.6
drag, startPoint x: 815, startPoint y: 306, endPoint x: 819, endPoint y: 311, distance: 6.7
click at [815, 305] on div "31-08-2025 00:00:00" at bounding box center [803, 305] width 59 height 22
drag, startPoint x: 830, startPoint y: 314, endPoint x: 832, endPoint y: 325, distance: 11.9
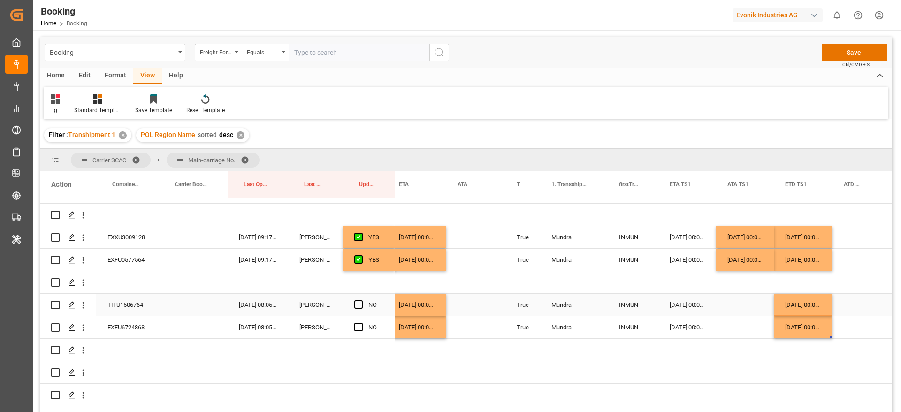
click at [699, 307] on div "22-08-2025 00:00:00" at bounding box center [688, 305] width 58 height 22
drag, startPoint x: 714, startPoint y: 313, endPoint x: 716, endPoint y: 328, distance: 15.1
click at [357, 307] on span "Press SPACE to select this row." at bounding box center [358, 304] width 8 height 8
click at [361, 300] on input "Press SPACE to select this row." at bounding box center [361, 300] width 0 height 0
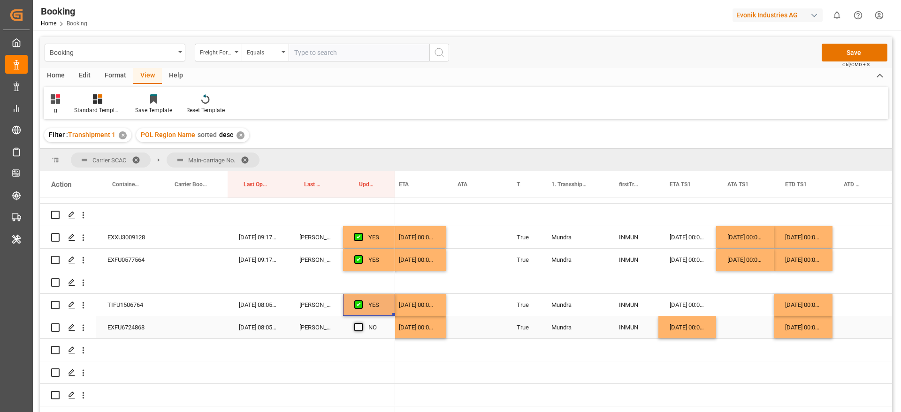
click at [360, 327] on span "Press SPACE to select this row." at bounding box center [358, 327] width 8 height 8
click at [361, 323] on input "Press SPACE to select this row." at bounding box center [361, 323] width 0 height 0
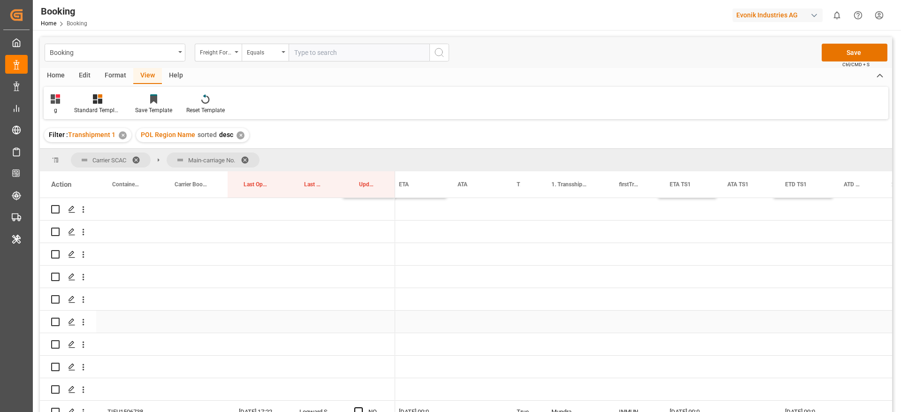
scroll to position [1267, 0]
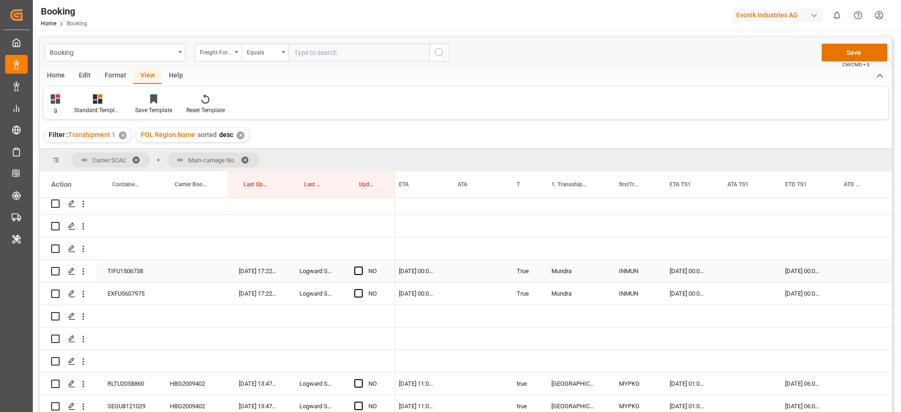
click at [135, 271] on div "TIFU1506738" at bounding box center [127, 271] width 62 height 22
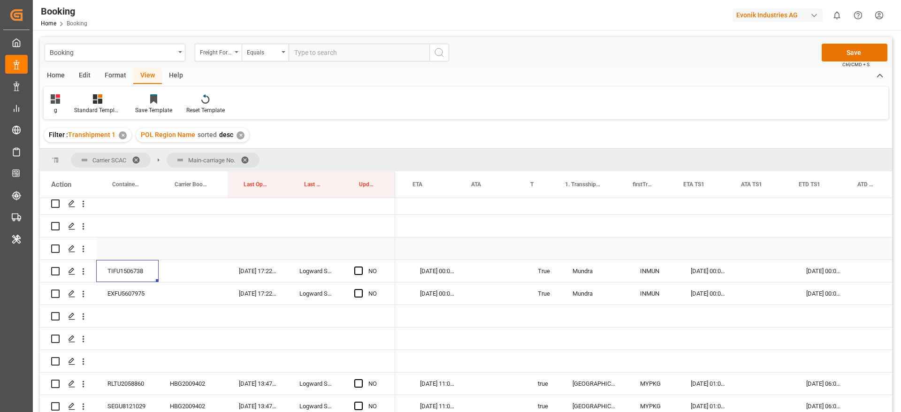
scroll to position [0, 792]
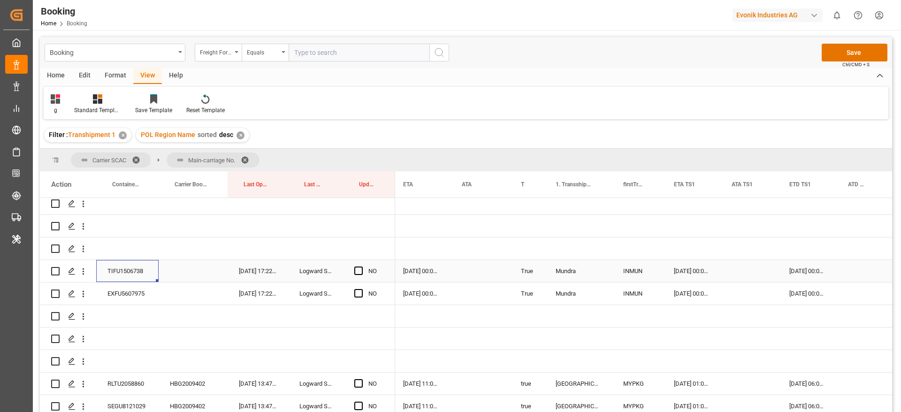
click at [685, 269] on div "06-09-2025 00:00:00" at bounding box center [692, 271] width 58 height 22
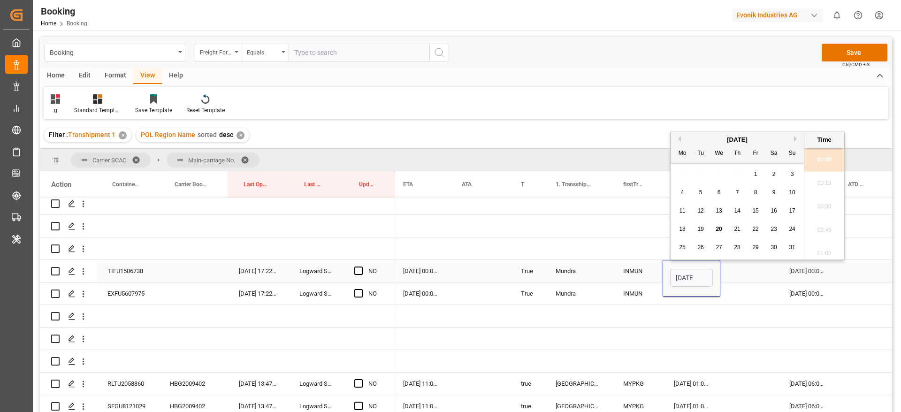
scroll to position [1130, 0]
click at [798, 138] on button "Next Month" at bounding box center [797, 139] width 6 height 6
click at [761, 175] on div "5" at bounding box center [756, 174] width 12 height 11
type input "05-09-2025 00:00"
click at [803, 269] on div "12-09-2025 00:00:00" at bounding box center [807, 271] width 59 height 22
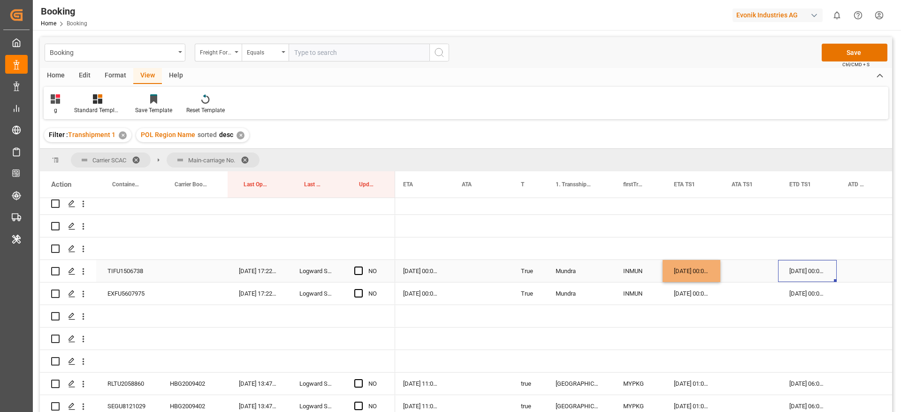
click at [803, 269] on div "12-09-2025 00:00:00" at bounding box center [807, 271] width 59 height 22
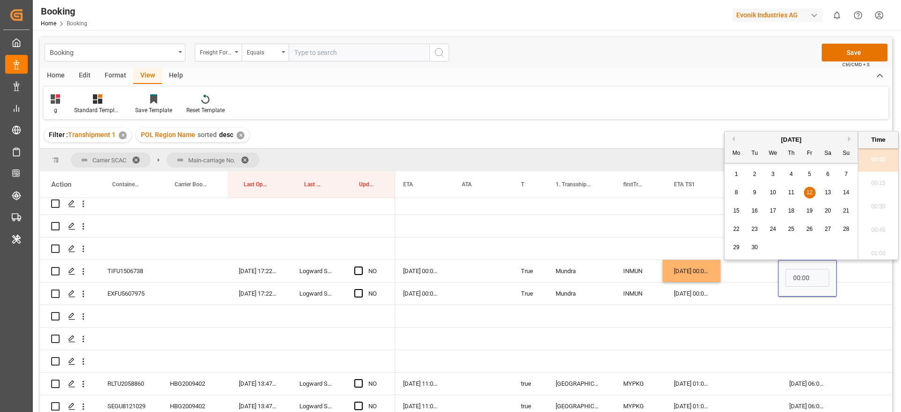
scroll to position [0, 0]
click at [845, 192] on span "14" at bounding box center [846, 192] width 6 height 7
type input "14-09-2025 00:00"
click at [421, 275] on div "13-09-2025 00:00:00" at bounding box center [421, 271] width 59 height 22
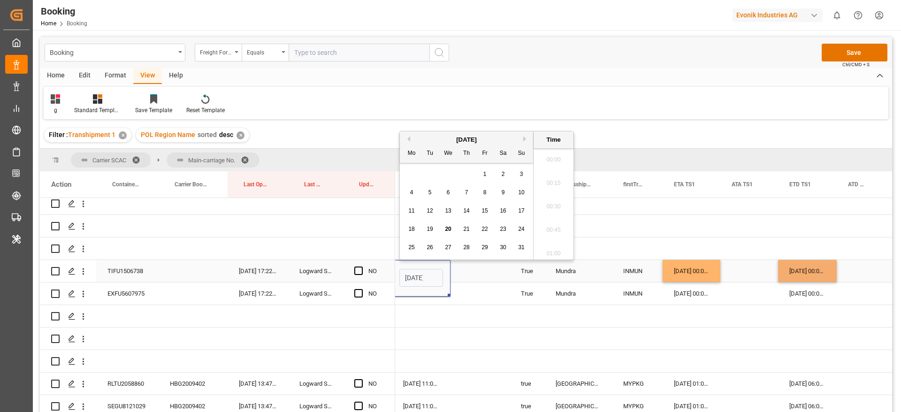
scroll to position [1130, 0]
click at [527, 141] on button "Next Month" at bounding box center [526, 139] width 6 height 6
click at [408, 214] on div "15" at bounding box center [412, 211] width 12 height 11
type input "15-09-2025 00:00"
click at [465, 266] on div "Press SPACE to select this row." at bounding box center [480, 271] width 59 height 22
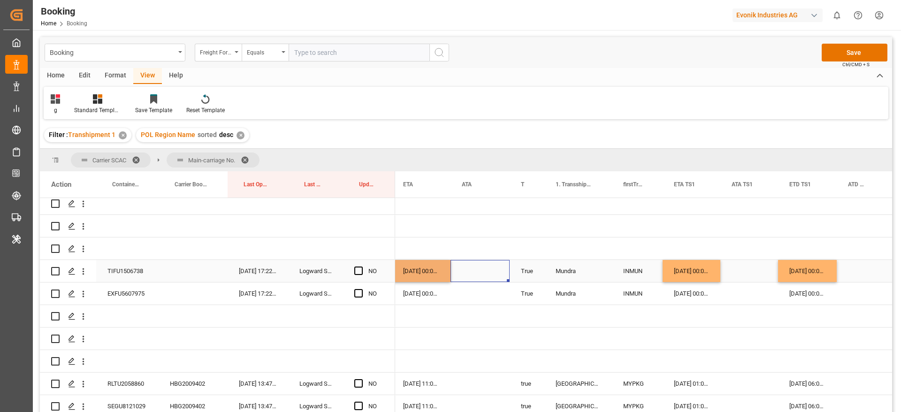
click at [431, 274] on div "15-09-2025 00:00:00" at bounding box center [421, 271] width 59 height 22
drag, startPoint x: 449, startPoint y: 279, endPoint x: 452, endPoint y: 291, distance: 12.1
click at [693, 269] on div "05-09-2025 00:00:00" at bounding box center [692, 271] width 58 height 22
drag, startPoint x: 720, startPoint y: 281, endPoint x: 719, endPoint y: 293, distance: 12.7
click at [830, 272] on div "14-09-2025 00:00:00" at bounding box center [807, 271] width 59 height 22
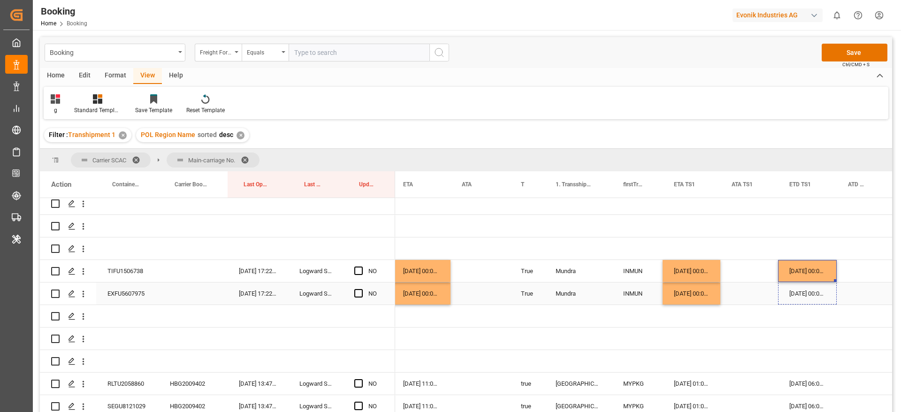
drag, startPoint x: 836, startPoint y: 280, endPoint x: 836, endPoint y: 294, distance: 14.1
click at [356, 295] on span "Press SPACE to select this row." at bounding box center [358, 293] width 8 height 8
click at [361, 289] on input "Press SPACE to select this row." at bounding box center [361, 289] width 0 height 0
click at [359, 266] on div "Press SPACE to select this row." at bounding box center [361, 272] width 14 height 22
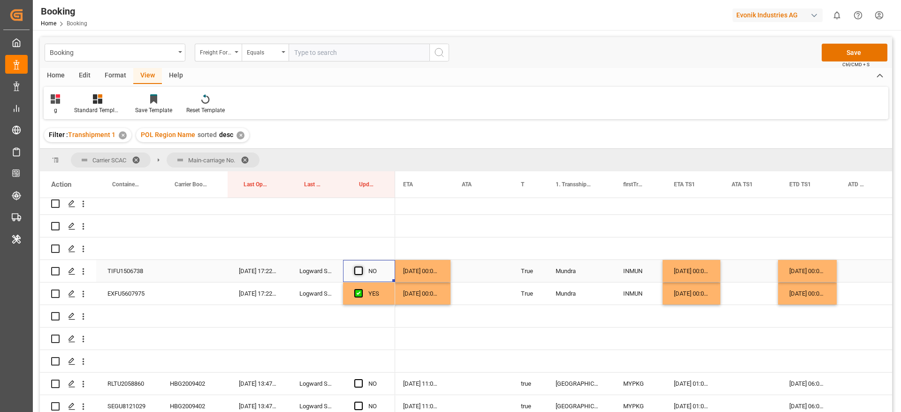
click at [358, 270] on span "Press SPACE to select this row." at bounding box center [358, 271] width 8 height 8
click at [361, 267] on input "Press SPACE to select this row." at bounding box center [361, 267] width 0 height 0
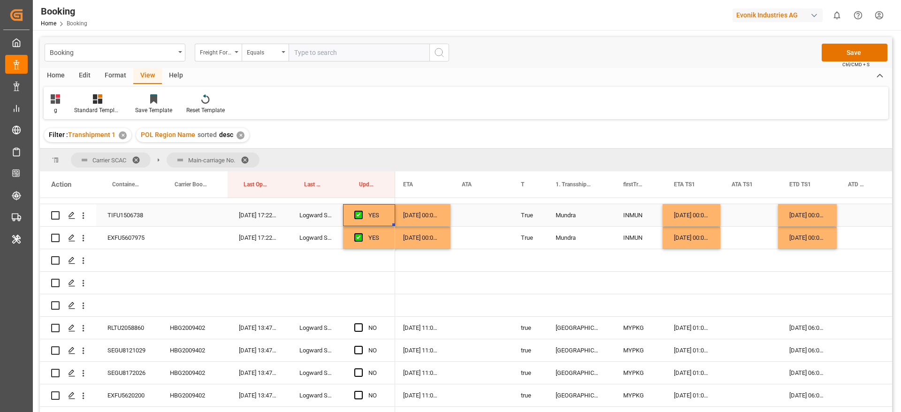
scroll to position [1408, 0]
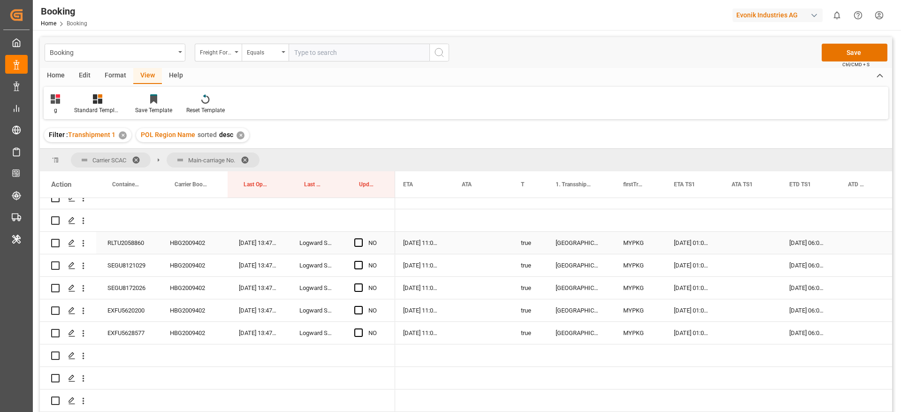
click at [191, 241] on div "HBG2009402" at bounding box center [193, 243] width 69 height 22
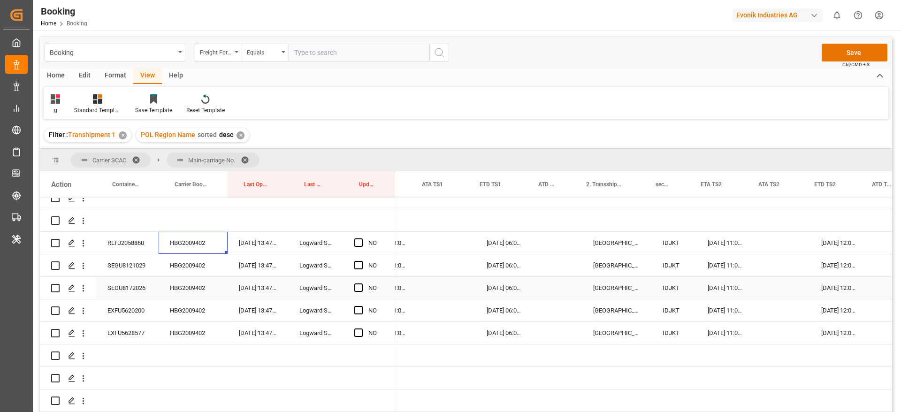
scroll to position [0, 1105]
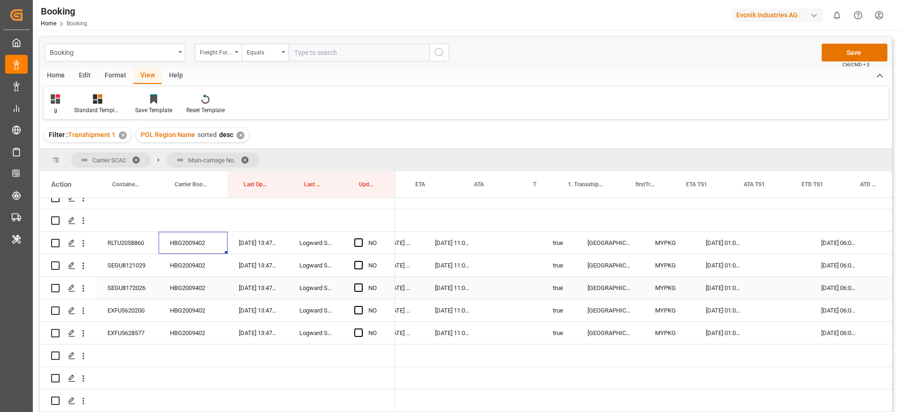
scroll to position [0, 785]
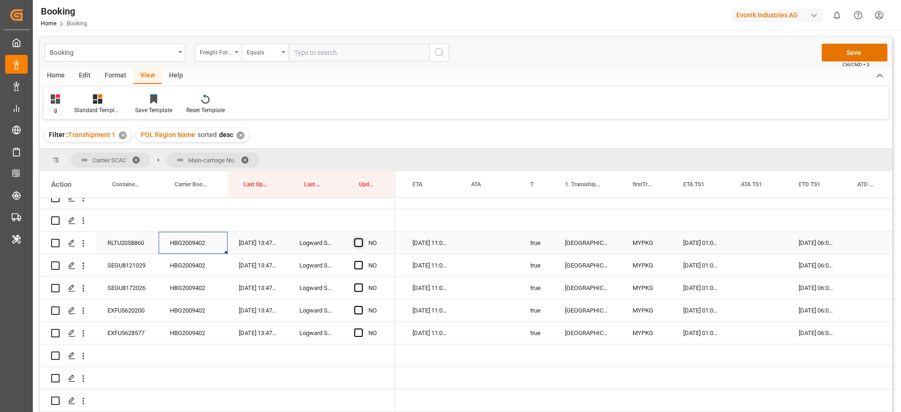
click at [360, 244] on span "Press SPACE to select this row." at bounding box center [358, 242] width 8 height 8
click at [361, 238] on input "Press SPACE to select this row." at bounding box center [361, 238] width 0 height 0
drag, startPoint x: 394, startPoint y: 253, endPoint x: 392, endPoint y: 327, distance: 73.8
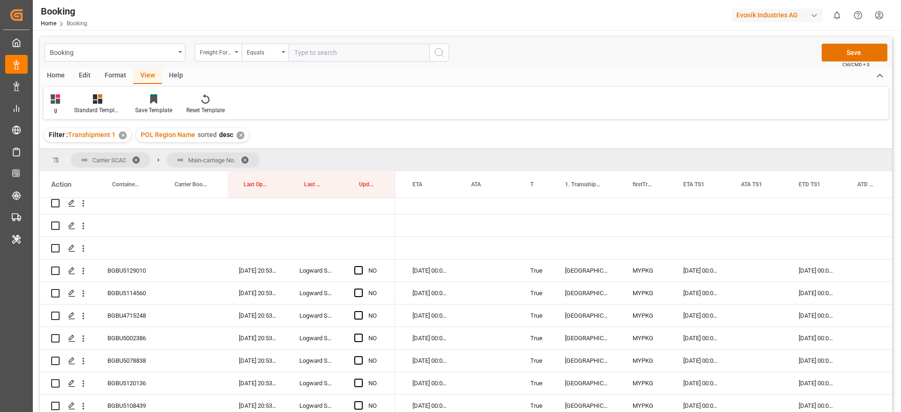
scroll to position [1620, 0]
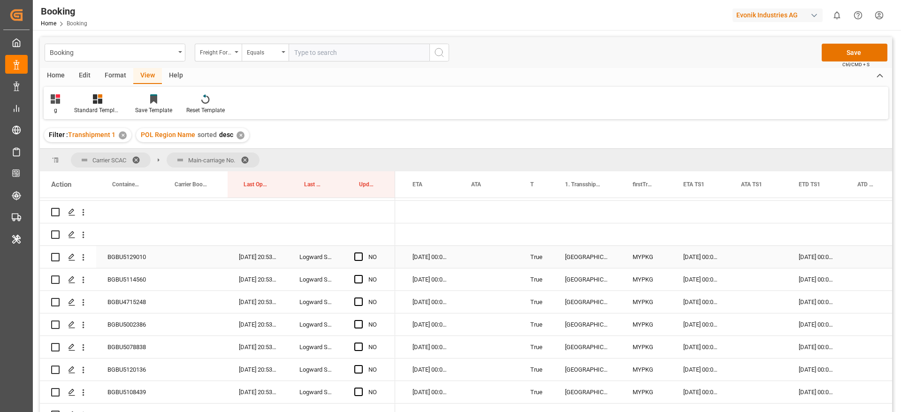
click at [126, 264] on div "BGBU5129010" at bounding box center [127, 257] width 62 height 22
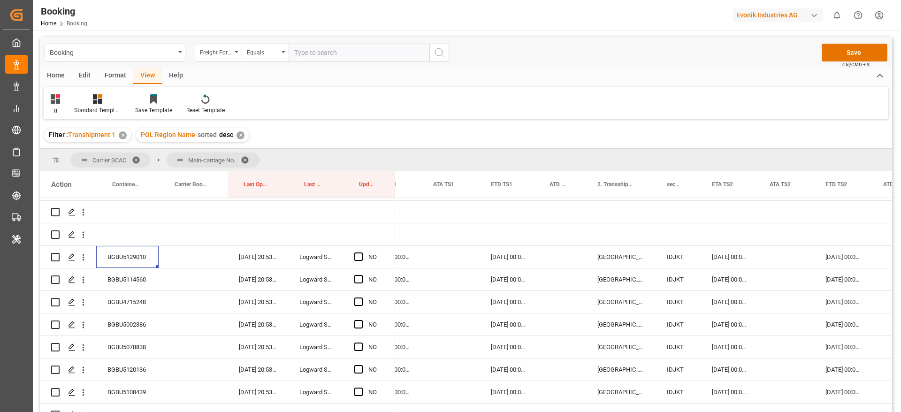
scroll to position [0, 0]
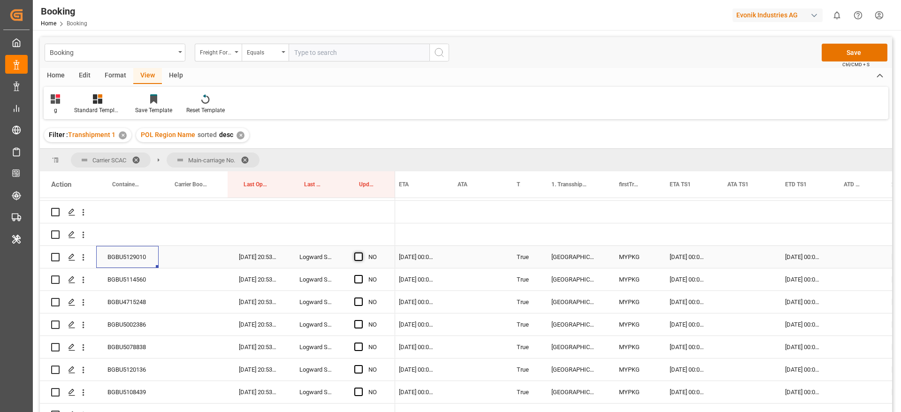
click at [360, 255] on span "Press SPACE to select this row." at bounding box center [358, 257] width 8 height 8
click at [361, 253] on input "Press SPACE to select this row." at bounding box center [361, 253] width 0 height 0
drag, startPoint x: 392, startPoint y: 268, endPoint x: 307, endPoint y: 296, distance: 90.0
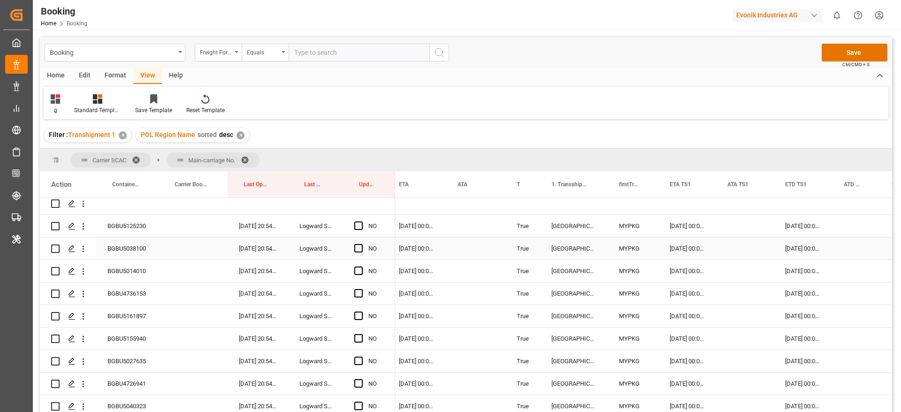
click at [140, 226] on div "BGBU5125230" at bounding box center [127, 226] width 62 height 22
click at [694, 247] on div "[DATE] 00:00:00" at bounding box center [690, 249] width 58 height 22
click at [693, 226] on div "[DATE] 00:00:00" at bounding box center [690, 226] width 58 height 22
click at [420, 215] on div "[DATE] 00:00:00" at bounding box center [420, 226] width 59 height 22
click at [424, 226] on div "[DATE] 00:00:00" at bounding box center [420, 226] width 59 height 22
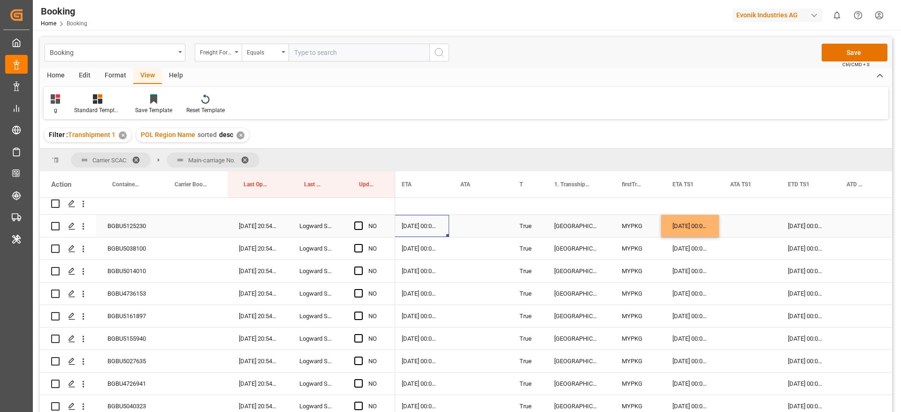
click at [424, 226] on div "[DATE] 00:00:00" at bounding box center [420, 226] width 59 height 22
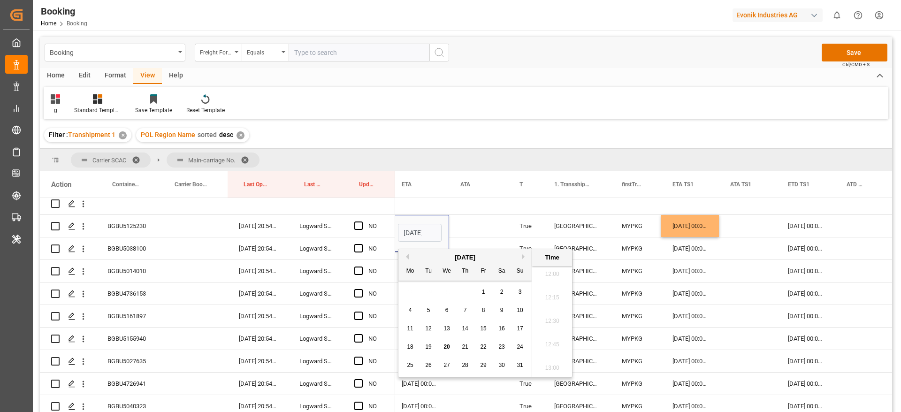
click at [526, 258] on button "Next Month" at bounding box center [525, 257] width 6 height 6
click at [434, 328] on div "16" at bounding box center [429, 328] width 12 height 11
type input "16-09-2025 00:00"
click at [468, 233] on div "Press SPACE to select this row." at bounding box center [478, 226] width 59 height 22
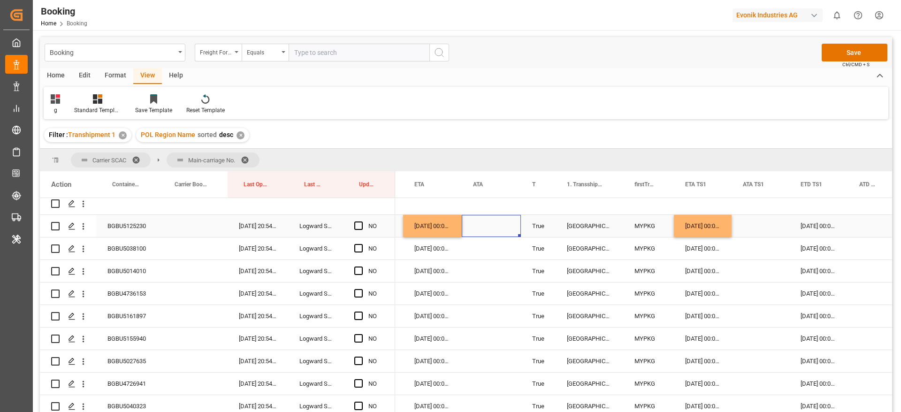
click at [441, 230] on div "[DATE] 00:00:00" at bounding box center [432, 226] width 59 height 22
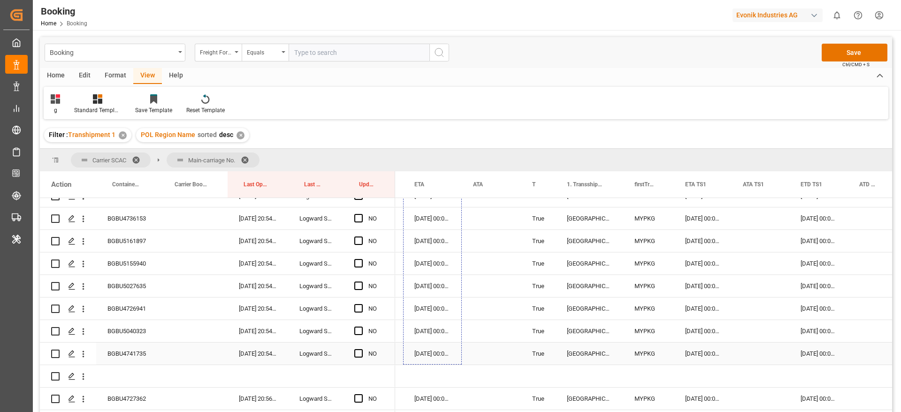
drag, startPoint x: 461, startPoint y: 236, endPoint x: 461, endPoint y: 352, distance: 116.0
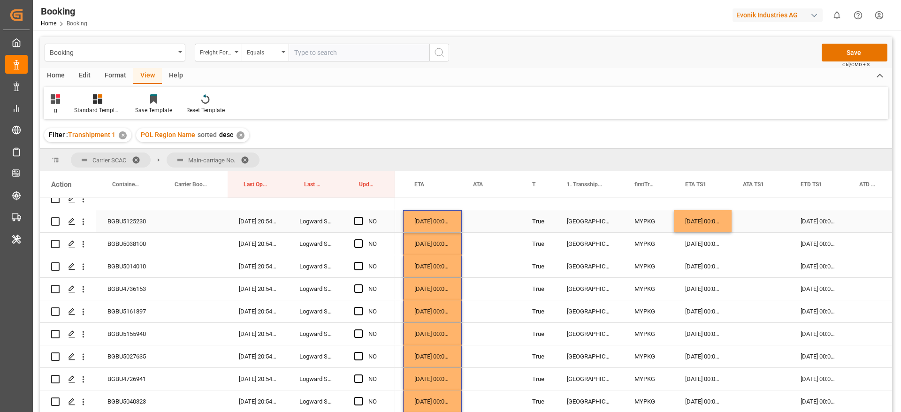
click at [359, 223] on span "Press SPACE to select this row." at bounding box center [358, 221] width 8 height 8
click at [361, 217] on input "Press SPACE to select this row." at bounding box center [361, 217] width 0 height 0
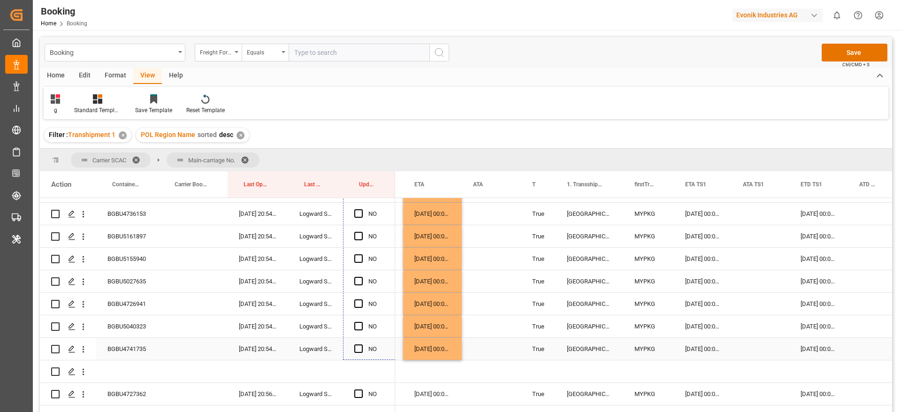
drag, startPoint x: 393, startPoint y: 230, endPoint x: 379, endPoint y: 353, distance: 122.8
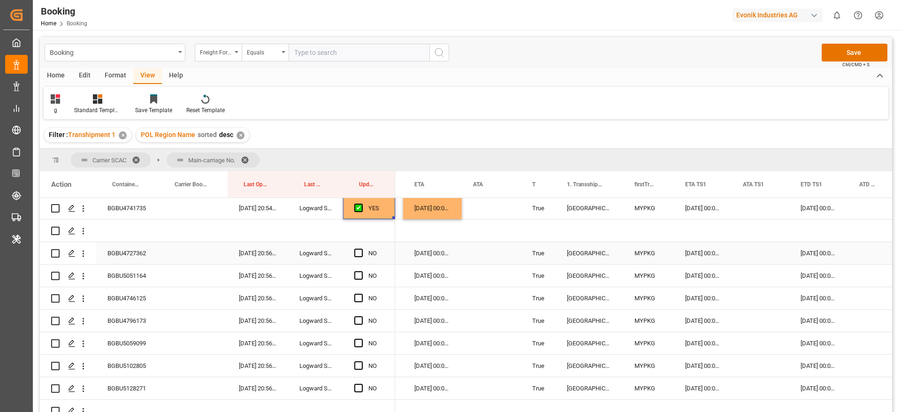
click at [128, 251] on div "BGBU4727362" at bounding box center [127, 253] width 62 height 22
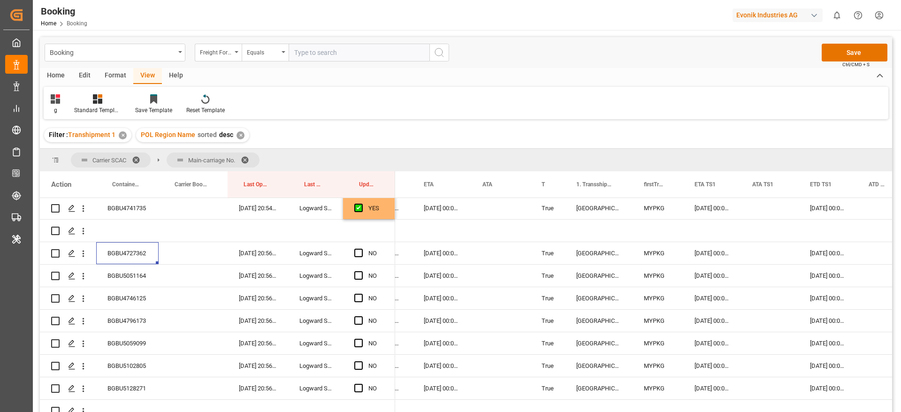
scroll to position [0, 784]
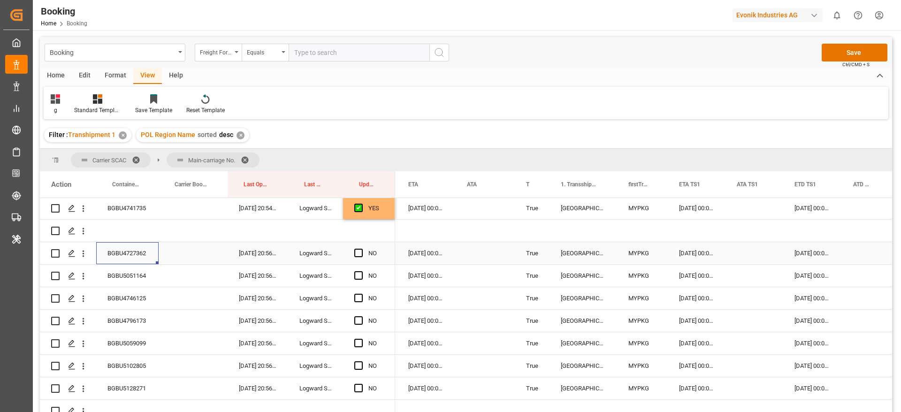
click at [421, 254] on div "21-09-2025 00:00:00" at bounding box center [426, 253] width 59 height 22
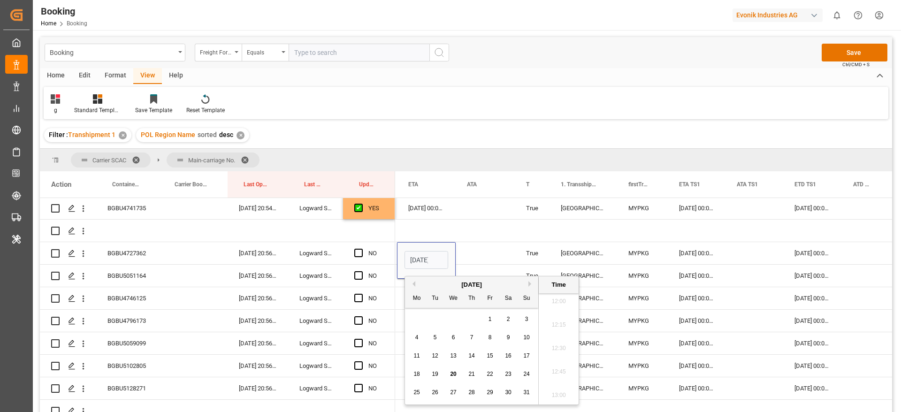
click at [532, 282] on button "Next Month" at bounding box center [532, 284] width 6 height 6
click at [490, 358] on span "19" at bounding box center [490, 356] width 6 height 7
type input "19-09-2025 00:00"
click at [479, 252] on div "Press SPACE to select this row." at bounding box center [485, 253] width 59 height 22
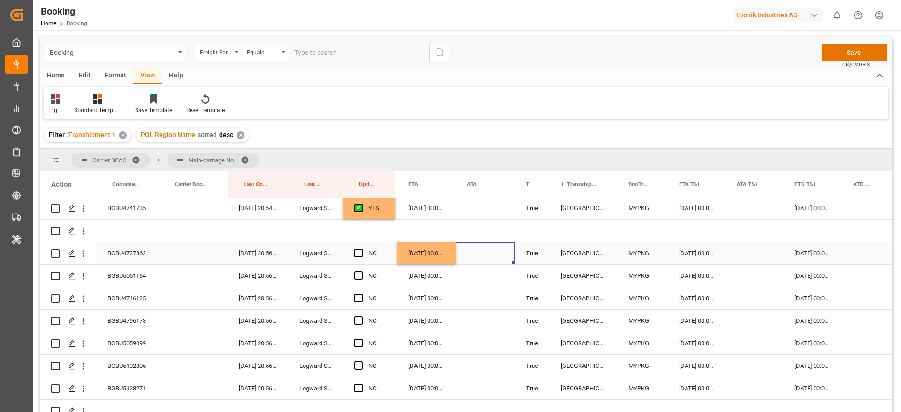
click at [693, 254] on div "03-09-2025 00:00:00" at bounding box center [697, 253] width 58 height 22
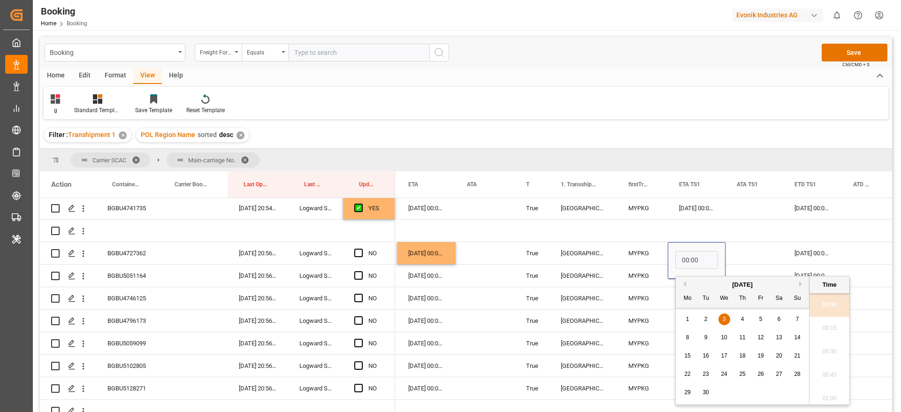
click at [744, 318] on span "4" at bounding box center [742, 319] width 3 height 7
type input "04-09-2025 00:00"
click at [807, 254] on div "04-09-2025 00:00:00" at bounding box center [812, 253] width 59 height 22
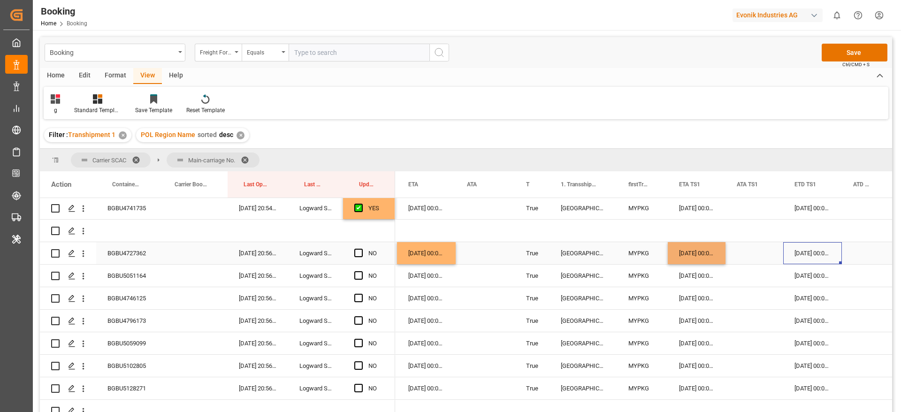
click at [807, 254] on div "04-09-2025 00:00:00" at bounding box center [812, 253] width 59 height 22
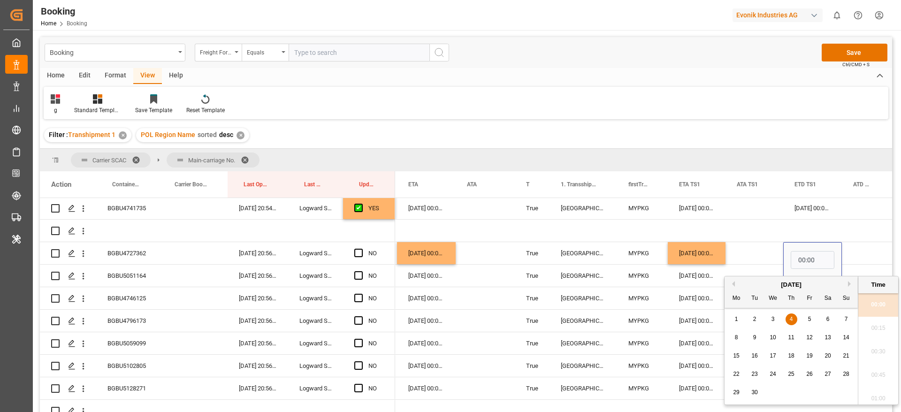
click at [774, 341] on div "10" at bounding box center [774, 337] width 12 height 11
type input "10-09-2025 00:00"
click at [756, 246] on div "Press SPACE to select this row." at bounding box center [755, 253] width 58 height 22
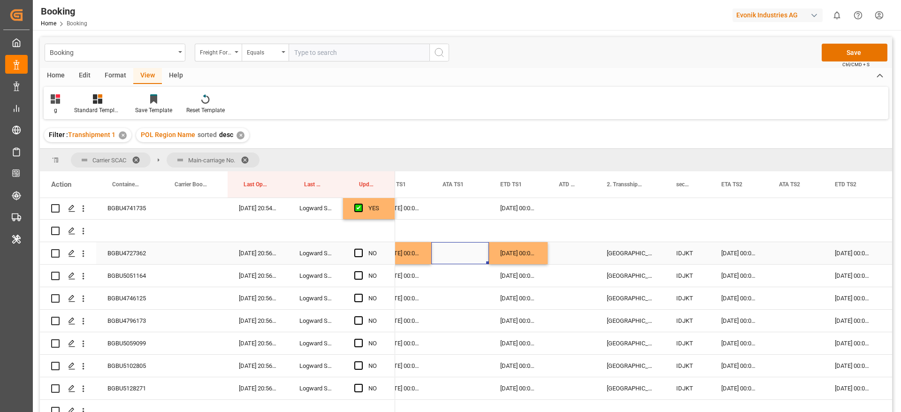
click at [728, 261] on div "05-09-2025 00:00:00" at bounding box center [739, 253] width 58 height 22
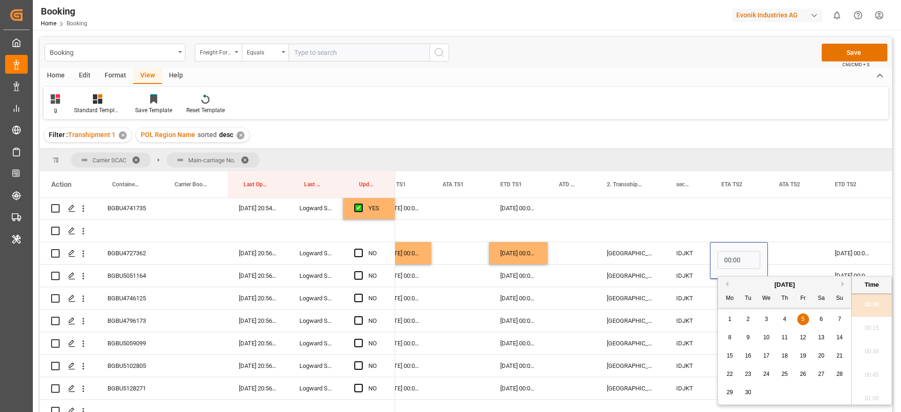
click at [807, 338] on div "12" at bounding box center [804, 337] width 12 height 11
type input "12-09-2025 00:00"
click at [797, 253] on div "Press SPACE to select this row." at bounding box center [796, 253] width 56 height 22
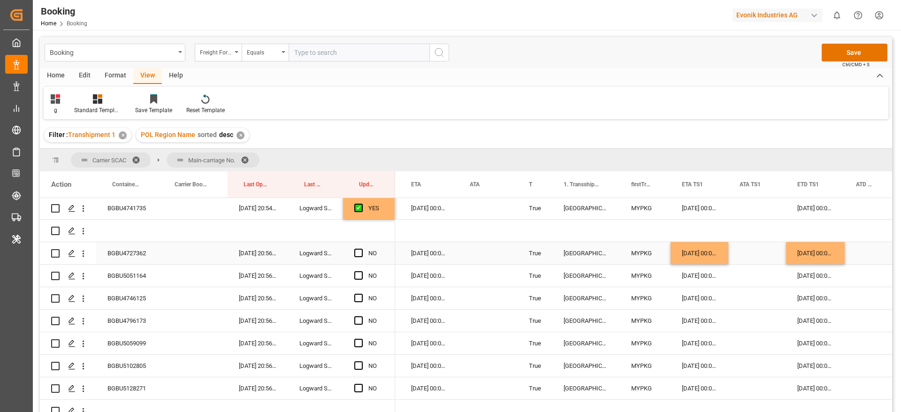
click at [422, 254] on div "19-09-2025 00:00:00" at bounding box center [429, 253] width 59 height 22
click at [440, 253] on div "19-09-2025 00:00:00" at bounding box center [429, 253] width 59 height 22
click at [130, 277] on div "BGBU5051164" at bounding box center [127, 276] width 62 height 22
click at [436, 253] on div "19-09-2025 00:00:00" at bounding box center [429, 253] width 59 height 22
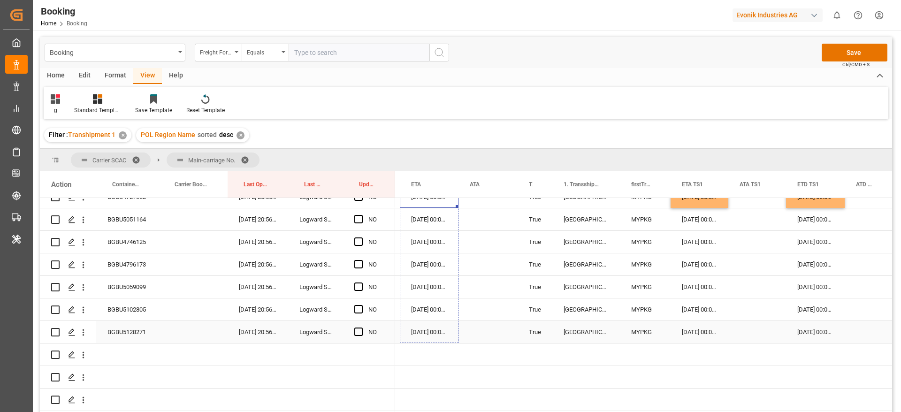
drag, startPoint x: 457, startPoint y: 263, endPoint x: 455, endPoint y: 329, distance: 66.2
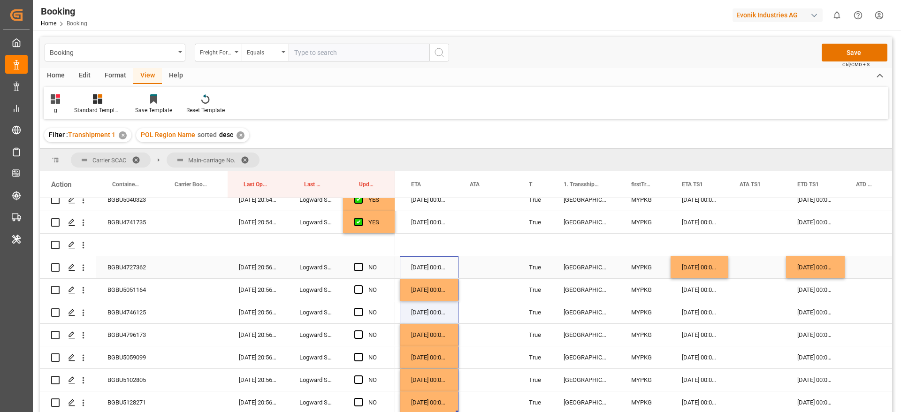
drag, startPoint x: 708, startPoint y: 273, endPoint x: 720, endPoint y: 276, distance: 11.7
click at [708, 272] on div "04-09-2025 00:00:00" at bounding box center [700, 267] width 58 height 22
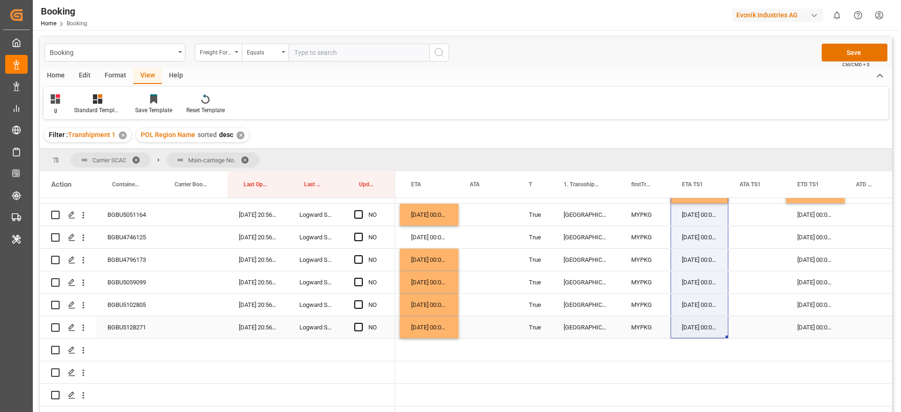
drag, startPoint x: 729, startPoint y: 381, endPoint x: 725, endPoint y: 331, distance: 49.4
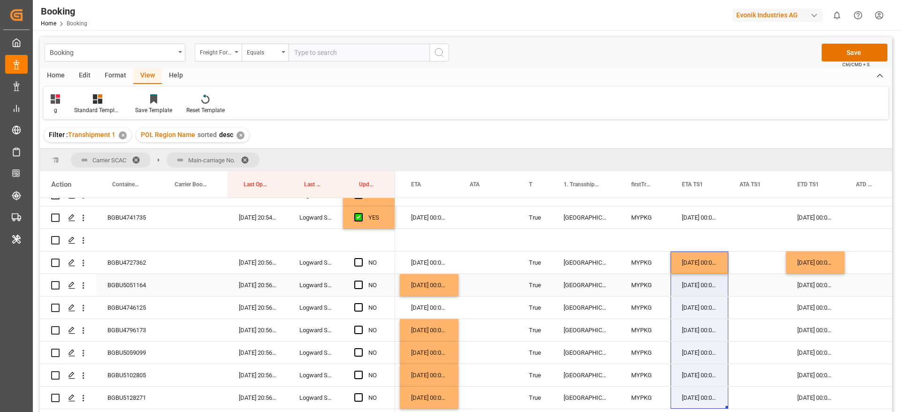
click at [706, 258] on div "04-09-2025 00:00:00" at bounding box center [700, 263] width 58 height 22
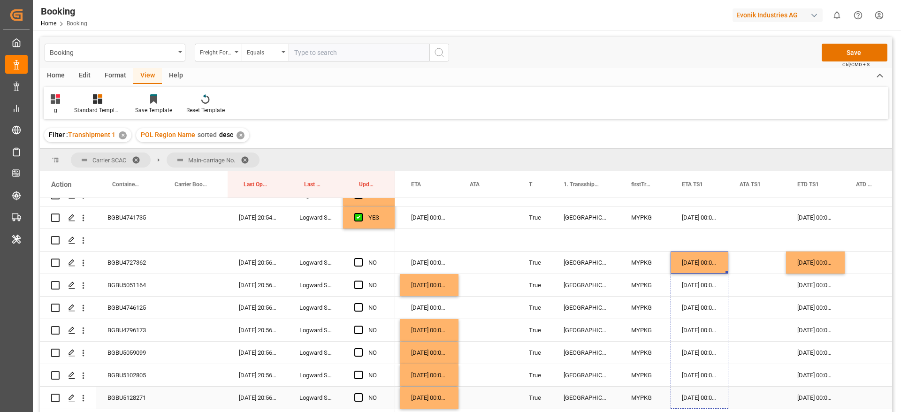
drag, startPoint x: 728, startPoint y: 270, endPoint x: 741, endPoint y: 395, distance: 125.1
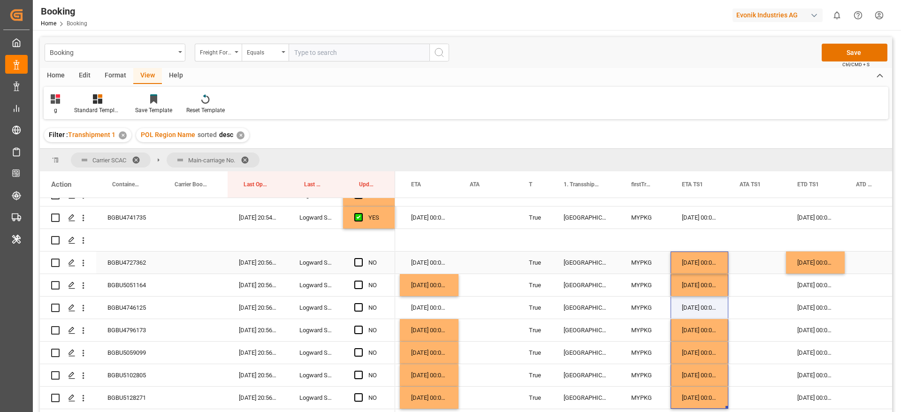
click at [821, 264] on div "10-09-2025 00:00:00" at bounding box center [815, 263] width 59 height 22
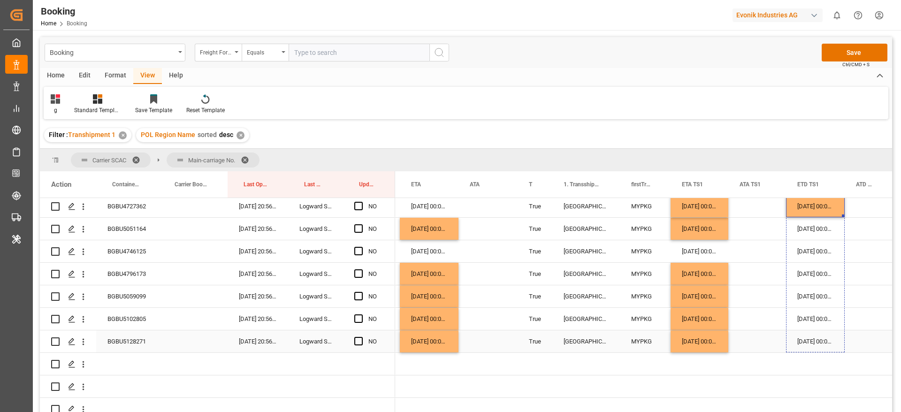
drag, startPoint x: 843, startPoint y: 272, endPoint x: 850, endPoint y: 347, distance: 75.4
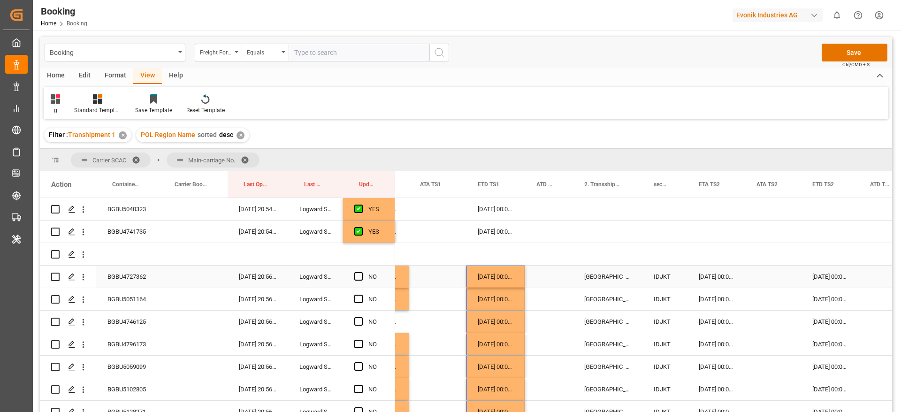
click at [711, 272] on div "12-09-2025 00:00:00" at bounding box center [717, 277] width 58 height 22
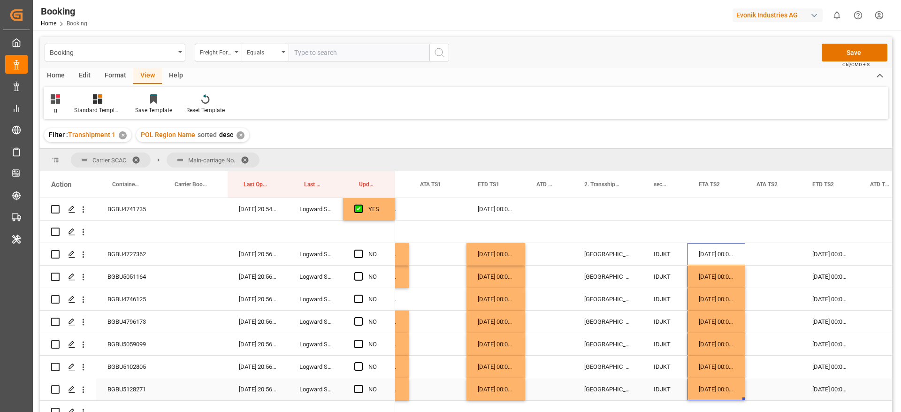
scroll to position [2033, 0]
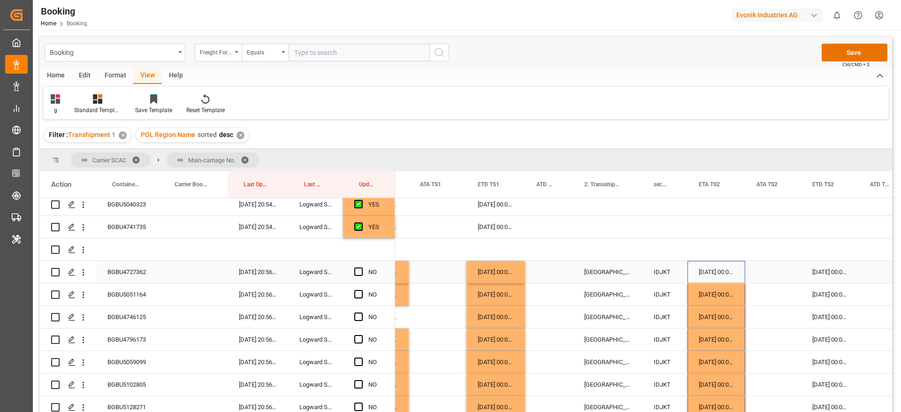
click at [825, 271] on div "[DATE] 00:00:00" at bounding box center [830, 272] width 58 height 22
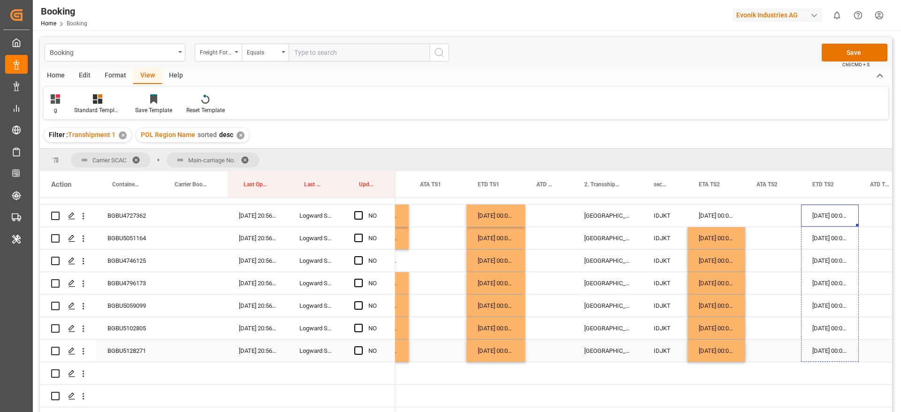
drag, startPoint x: 858, startPoint y: 282, endPoint x: 857, endPoint y: 351, distance: 69.0
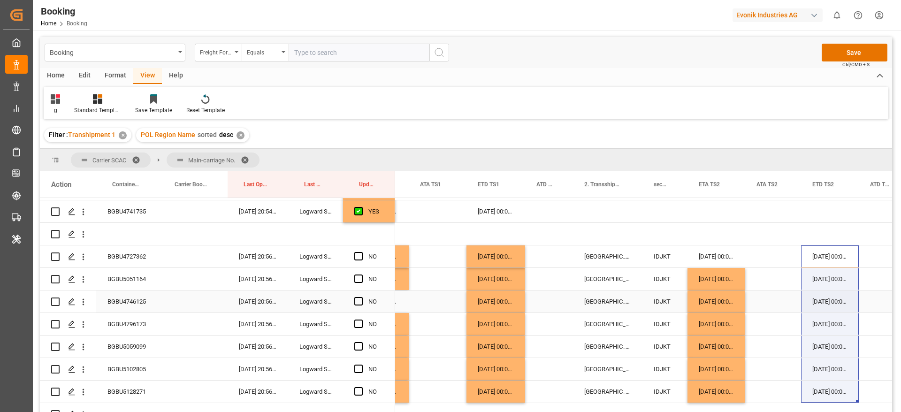
scroll to position [2019, 0]
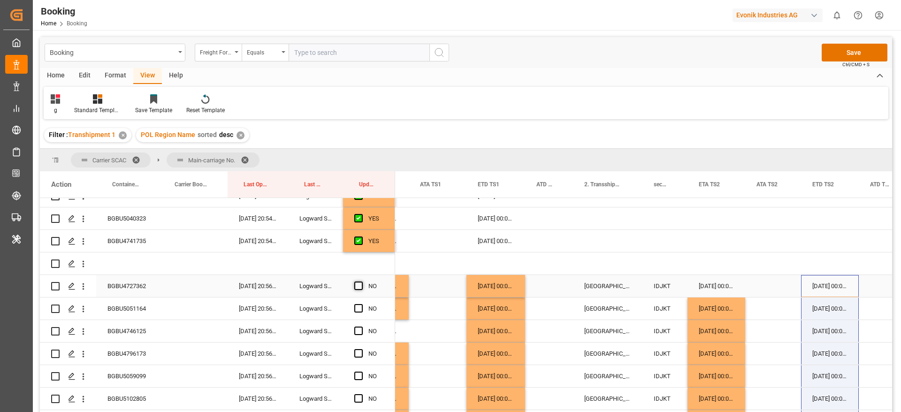
click at [358, 288] on span "Press SPACE to select this row." at bounding box center [358, 286] width 8 height 8
click at [361, 282] on input "Press SPACE to select this row." at bounding box center [361, 282] width 0 height 0
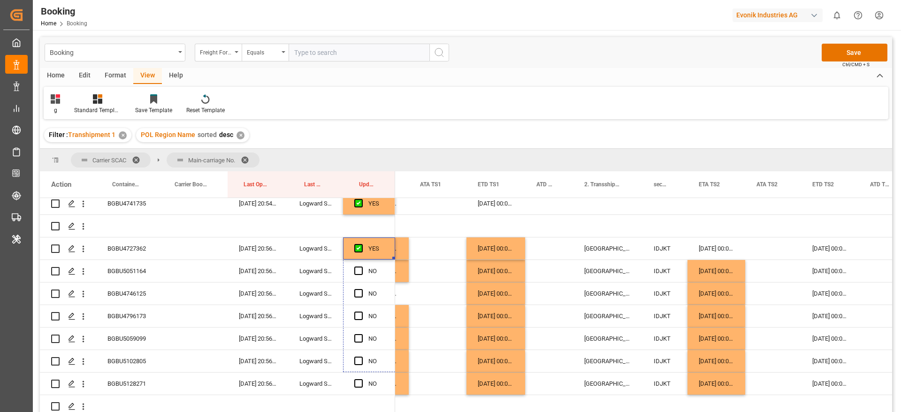
scroll to position [2094, 0]
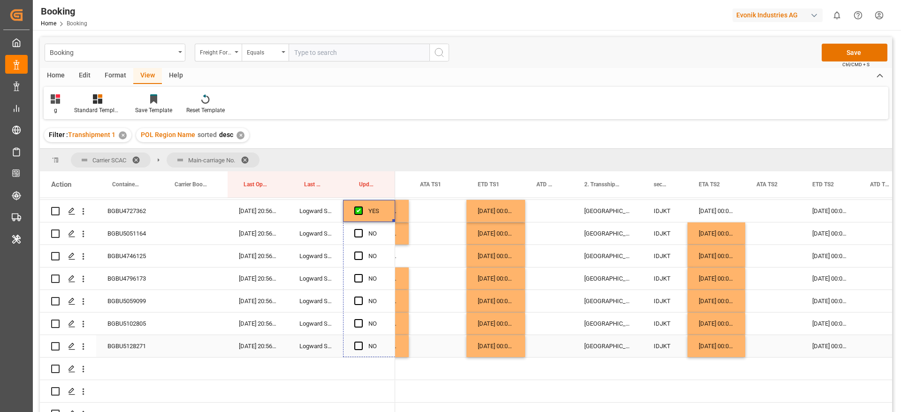
drag, startPoint x: 394, startPoint y: 295, endPoint x: 382, endPoint y: 356, distance: 62.6
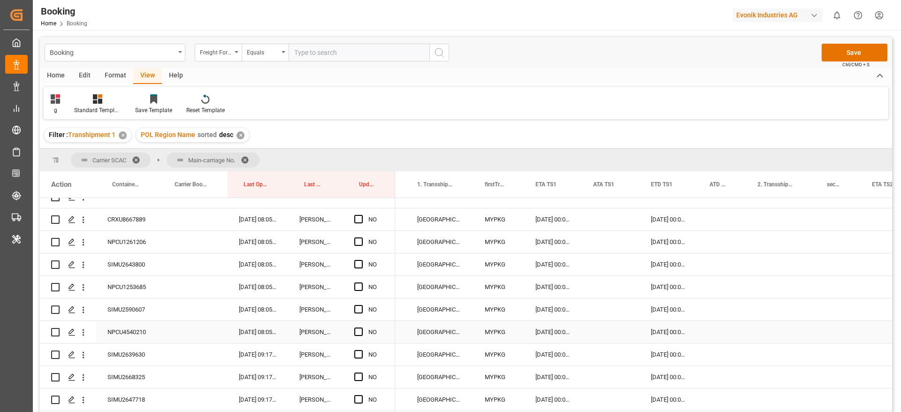
scroll to position [0, 0]
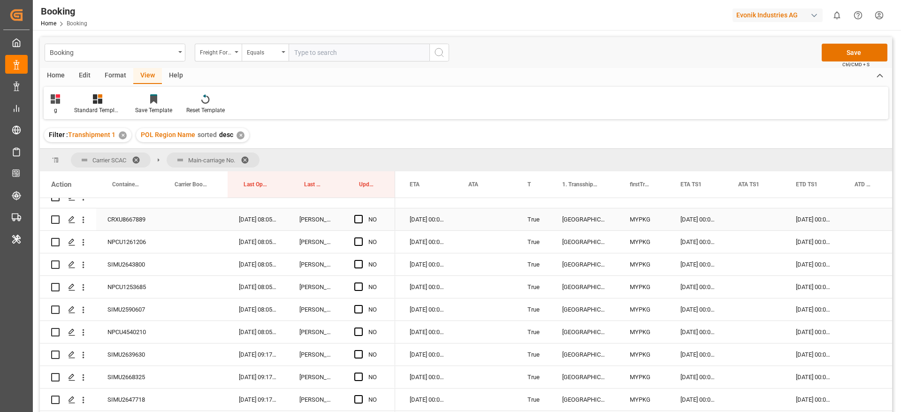
click at [121, 218] on div "CRXU8667889" at bounding box center [127, 219] width 62 height 22
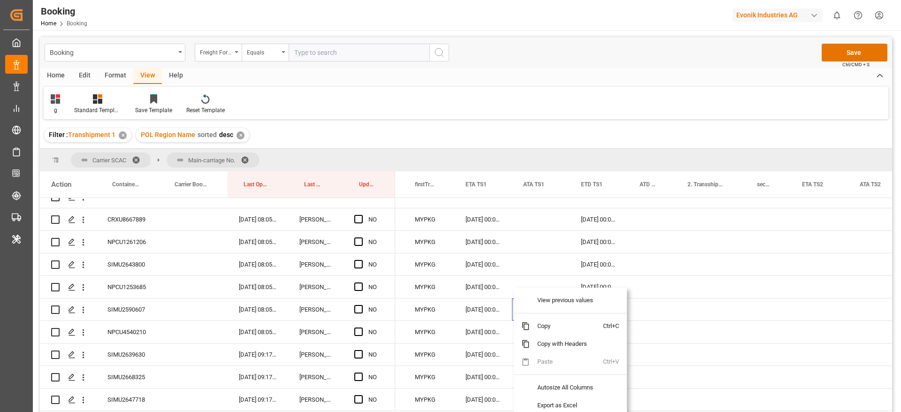
drag, startPoint x: 649, startPoint y: 95, endPoint x: 701, endPoint y: 230, distance: 144.0
click at [649, 95] on div "g Standard Templates Save Template Reset Template" at bounding box center [466, 103] width 845 height 32
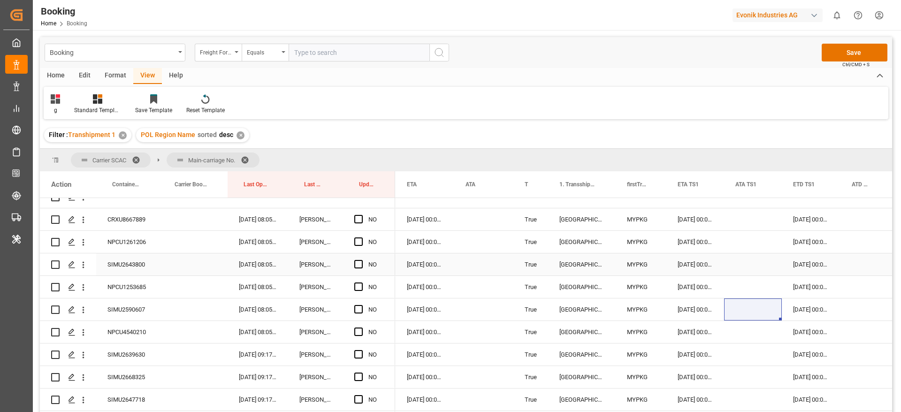
click at [692, 261] on div "[DATE] 00:00:00" at bounding box center [696, 264] width 58 height 22
click at [694, 218] on div "[DATE] 00:00:00" at bounding box center [696, 219] width 58 height 22
click at [701, 220] on div "[DATE] 00:00:00" at bounding box center [696, 219] width 58 height 22
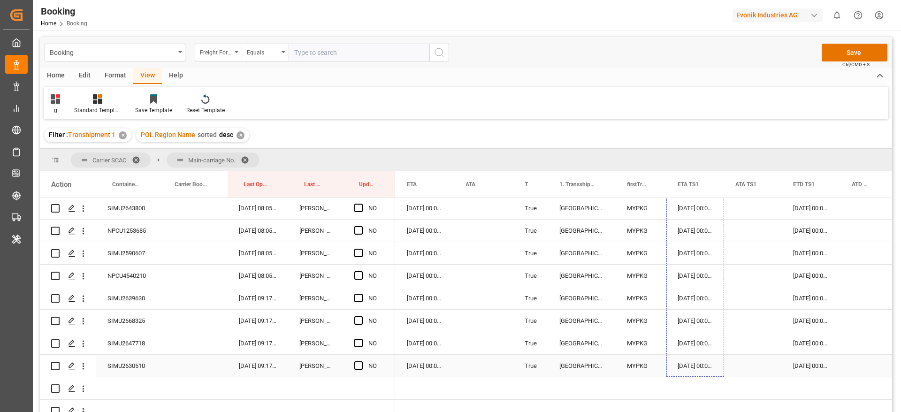
drag, startPoint x: 723, startPoint y: 229, endPoint x: 753, endPoint y: 367, distance: 141.8
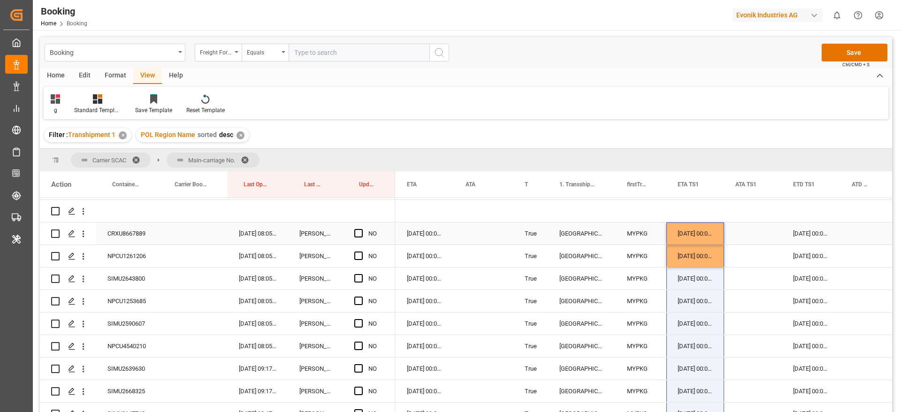
click at [813, 230] on div "[DATE] 00:00:00" at bounding box center [811, 234] width 59 height 22
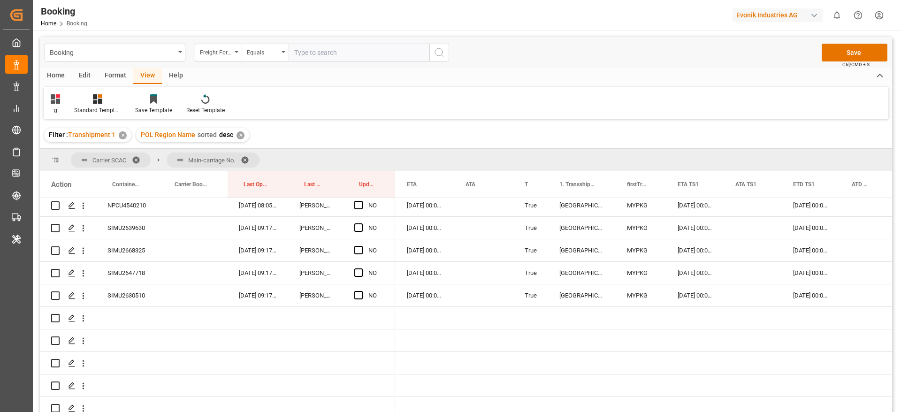
scroll to position [2432, 0]
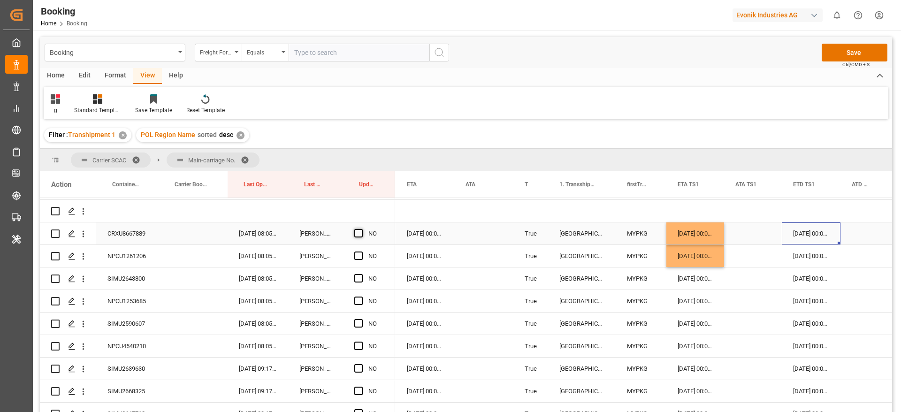
click at [358, 235] on span "Press SPACE to select this row." at bounding box center [358, 233] width 8 height 8
click at [361, 229] on input "Press SPACE to select this row." at bounding box center [361, 229] width 0 height 0
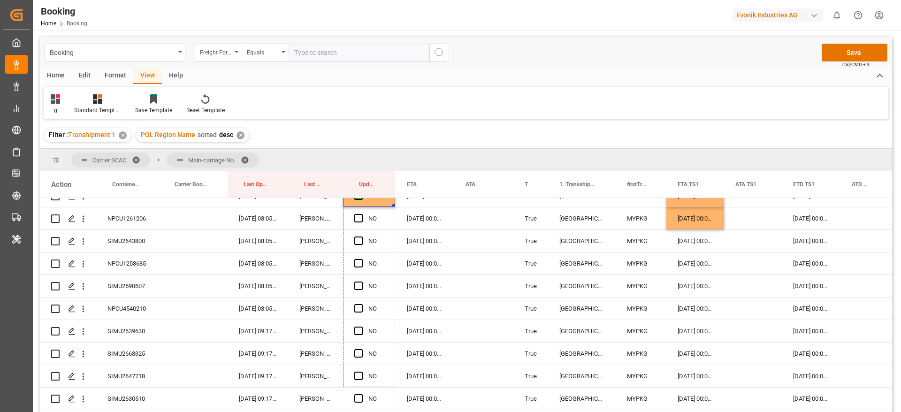
scroll to position [2507, 0]
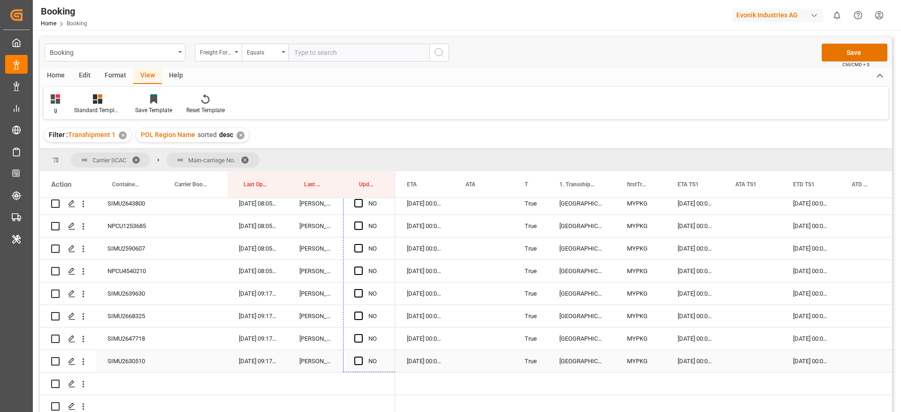
drag, startPoint x: 393, startPoint y: 242, endPoint x: 384, endPoint y: 363, distance: 121.0
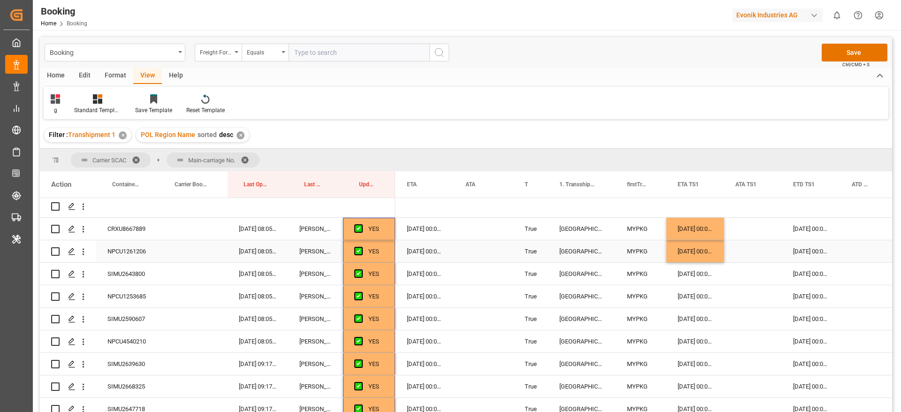
click at [120, 251] on div "NPCU1261206" at bounding box center [127, 251] width 62 height 22
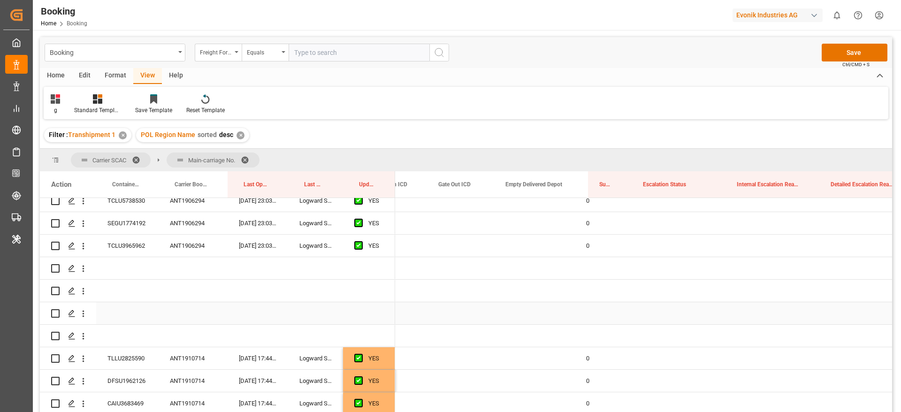
scroll to position [0, 2027]
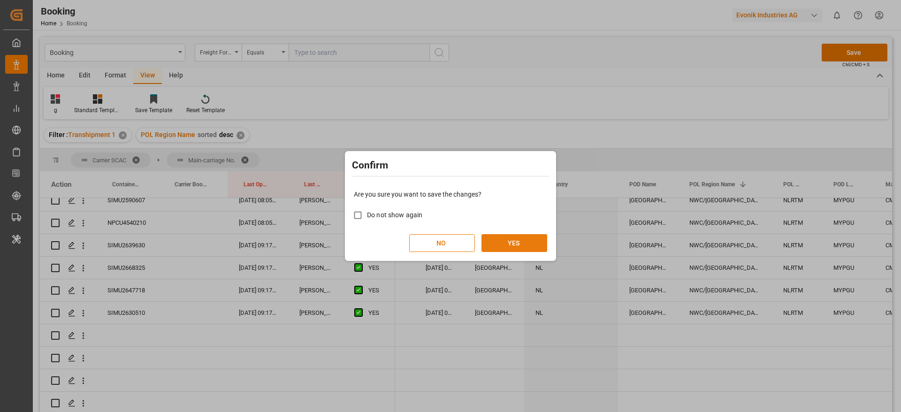
click at [521, 240] on button "YES" at bounding box center [515, 243] width 66 height 18
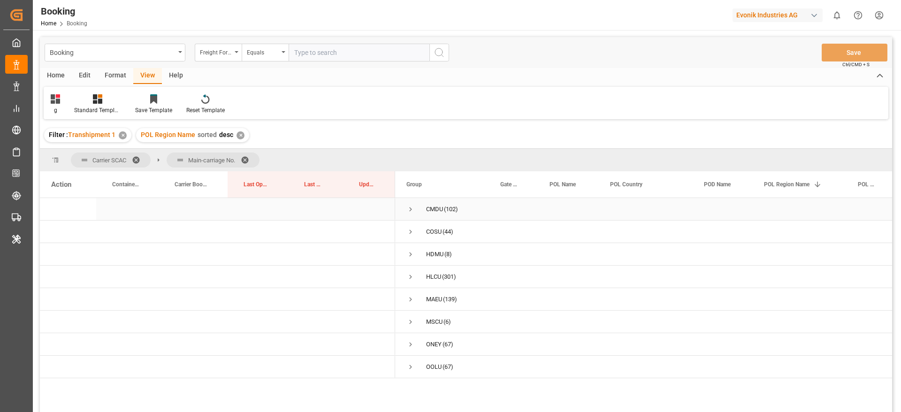
click at [411, 209] on span "Press SPACE to select this row." at bounding box center [411, 209] width 8 height 8
click at [248, 158] on span at bounding box center [248, 160] width 15 height 8
click at [419, 209] on span "Press SPACE to select this row." at bounding box center [419, 209] width 8 height 8
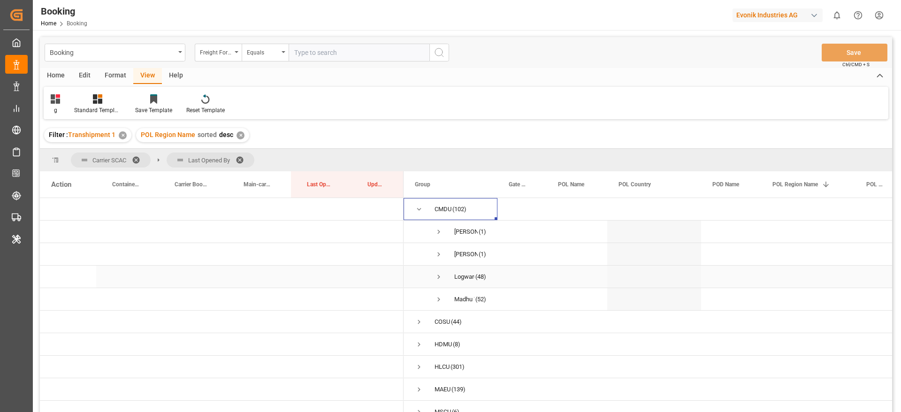
click at [441, 275] on span "Press SPACE to select this row." at bounding box center [439, 277] width 8 height 8
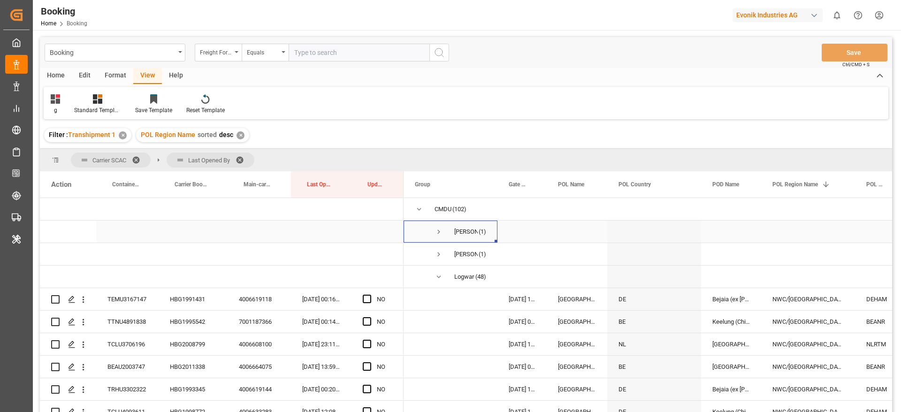
click at [441, 224] on span "Press SPACE to select this row." at bounding box center [439, 232] width 8 height 22
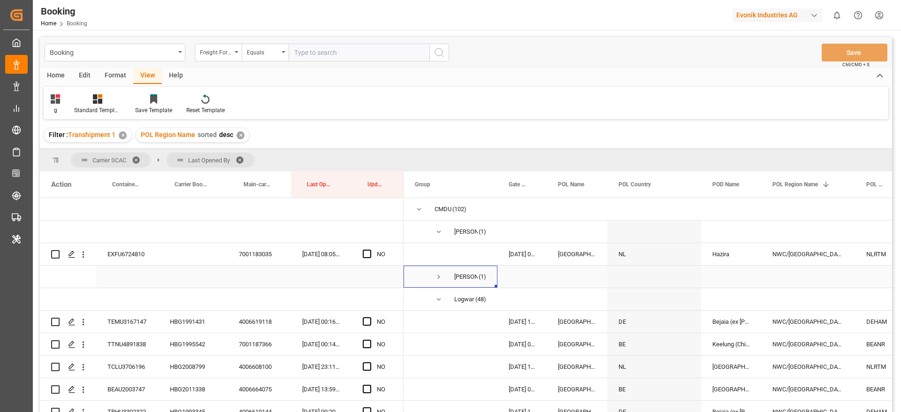
click at [438, 276] on span "Press SPACE to select this row." at bounding box center [439, 277] width 8 height 8
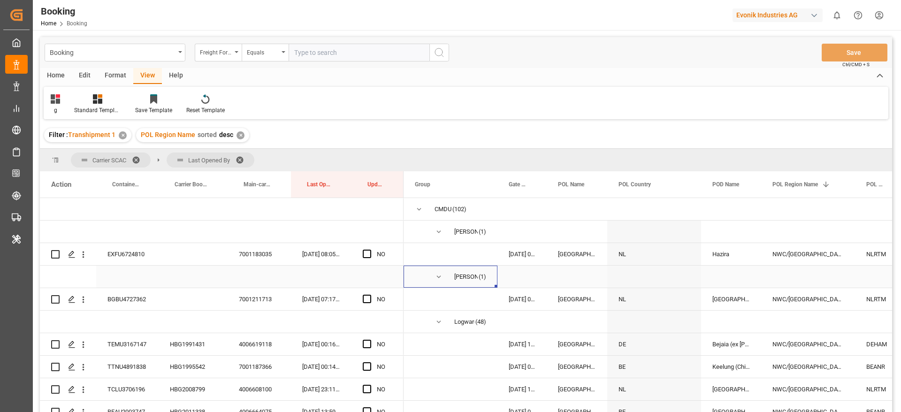
click at [439, 276] on span "Press SPACE to select this row." at bounding box center [439, 277] width 8 height 8
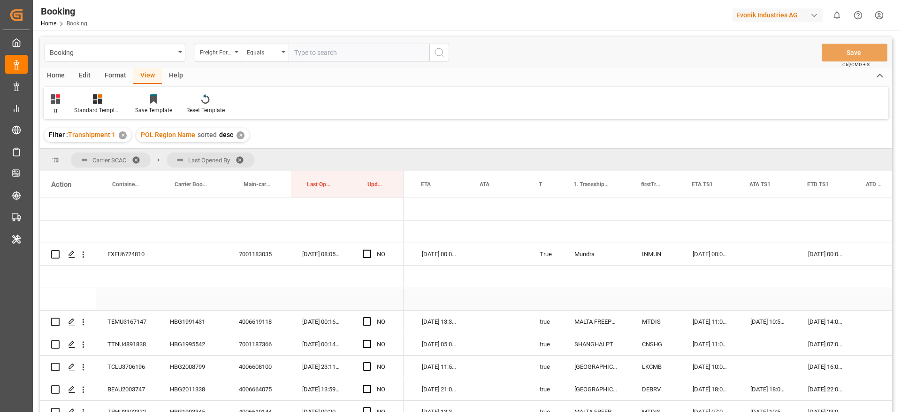
scroll to position [0, 785]
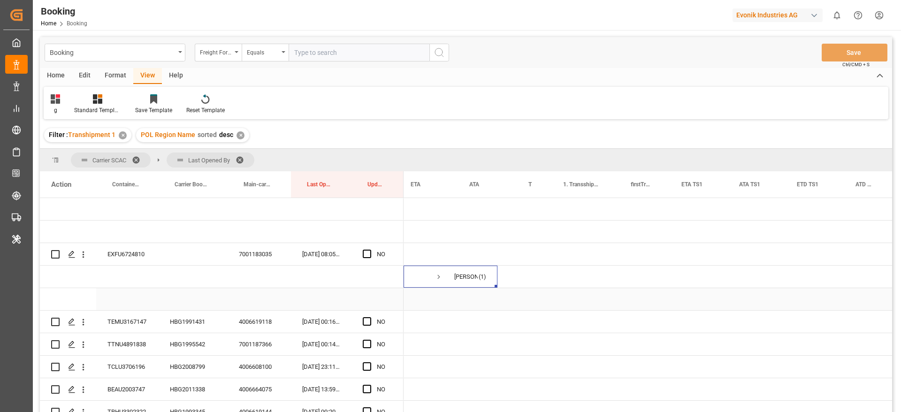
scroll to position [0, 796]
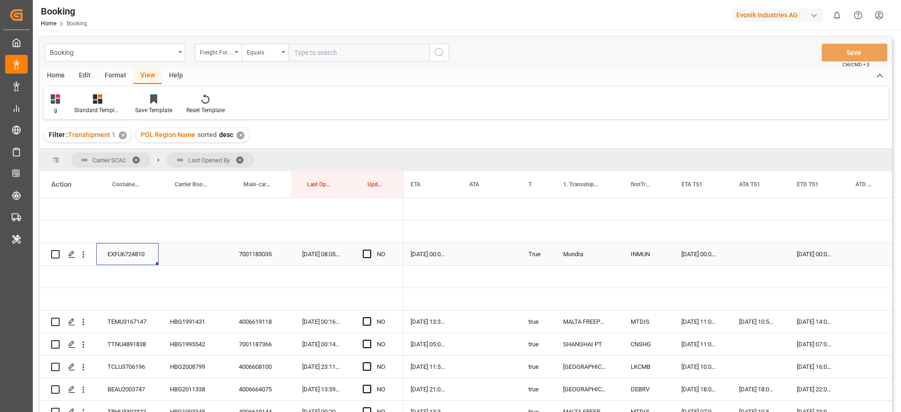
click at [127, 254] on div "EXFU6724810" at bounding box center [127, 254] width 62 height 22
click at [689, 255] on div "[DATE] 00:00:00" at bounding box center [699, 254] width 58 height 22
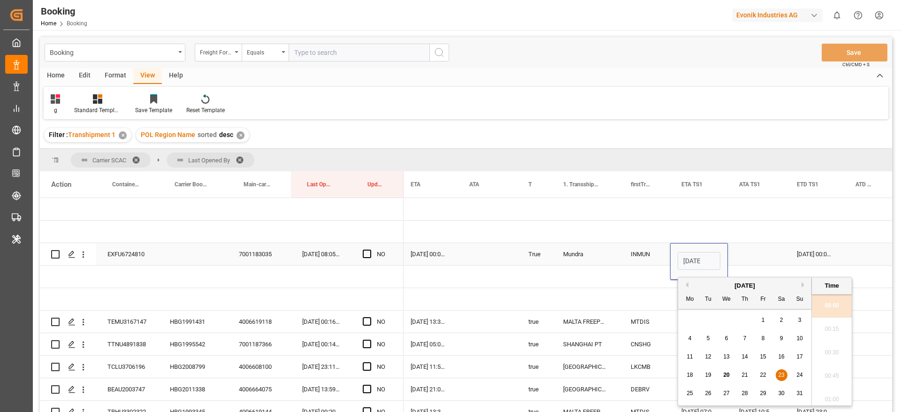
scroll to position [0, 34]
click at [762, 374] on span "22" at bounding box center [763, 375] width 6 height 7
type input "[DATE] 00:00"
click at [812, 257] on div "[DATE] 00:00:00" at bounding box center [815, 254] width 59 height 22
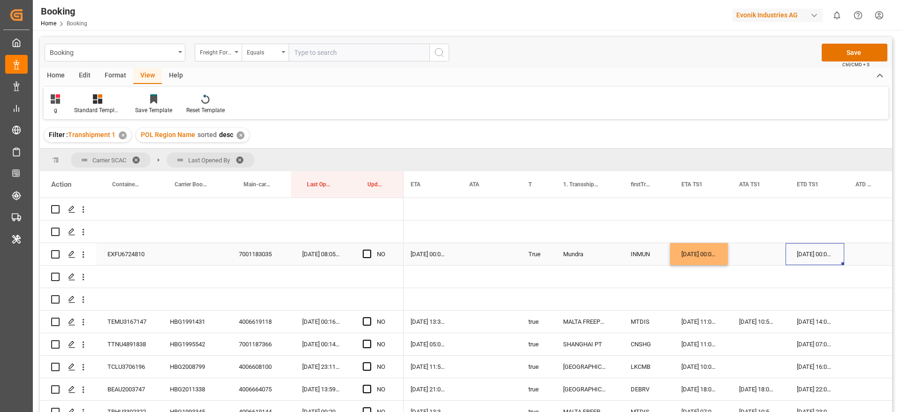
click at [812, 257] on div "[DATE] 00:00:00" at bounding box center [815, 254] width 59 height 22
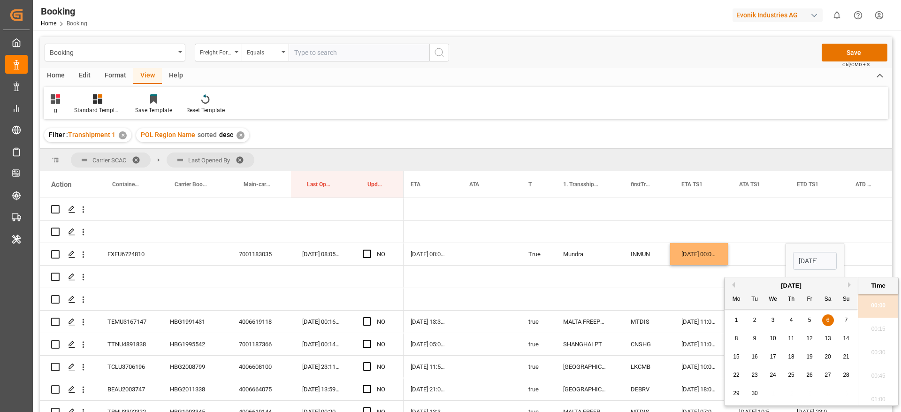
click at [733, 285] on button "Previous Month" at bounding box center [733, 285] width 6 height 6
click at [845, 391] on span "31" at bounding box center [846, 393] width 6 height 7
type input "[DATE] 00:00"
click at [429, 255] on div "[DATE] 00:00:00" at bounding box center [428, 254] width 59 height 22
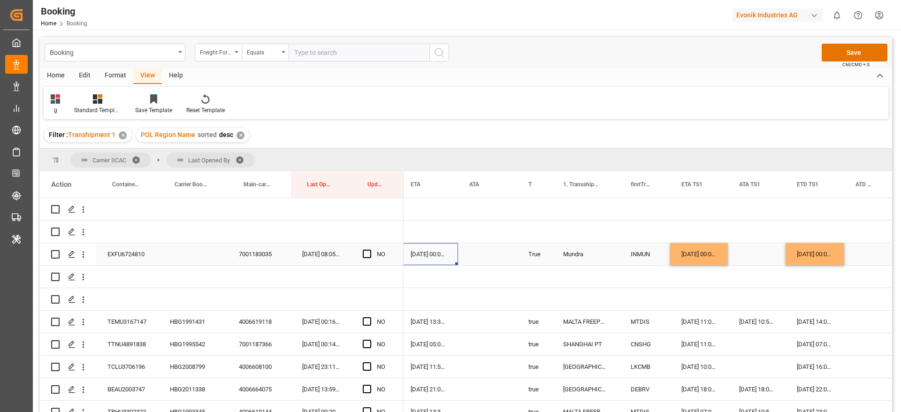
click at [429, 255] on div "[DATE] 00:00:00" at bounding box center [428, 254] width 59 height 22
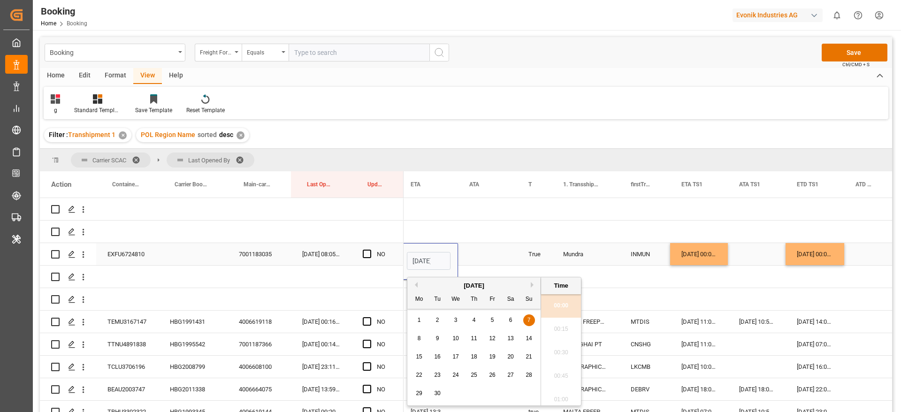
scroll to position [0, 33]
click at [442, 319] on div "2" at bounding box center [438, 320] width 12 height 11
type input "[DATE] 00:00"
click at [481, 258] on div "Press SPACE to select this row." at bounding box center [487, 254] width 59 height 22
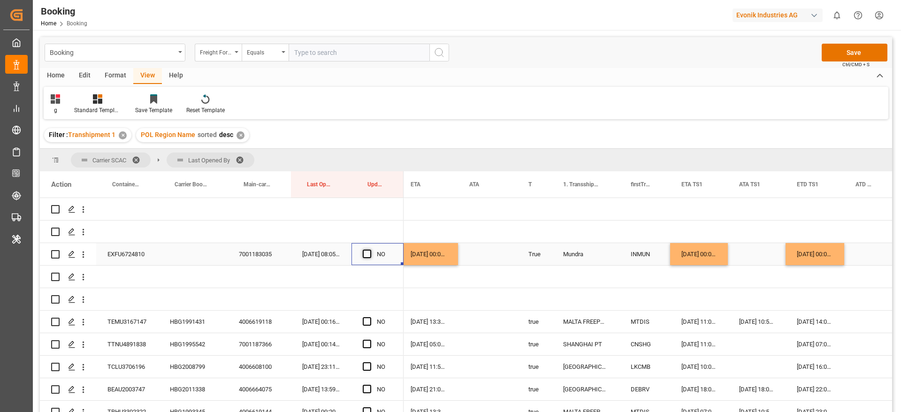
click at [367, 253] on span "Press SPACE to select this row." at bounding box center [367, 254] width 8 height 8
click at [370, 250] on input "Press SPACE to select this row." at bounding box center [370, 250] width 0 height 0
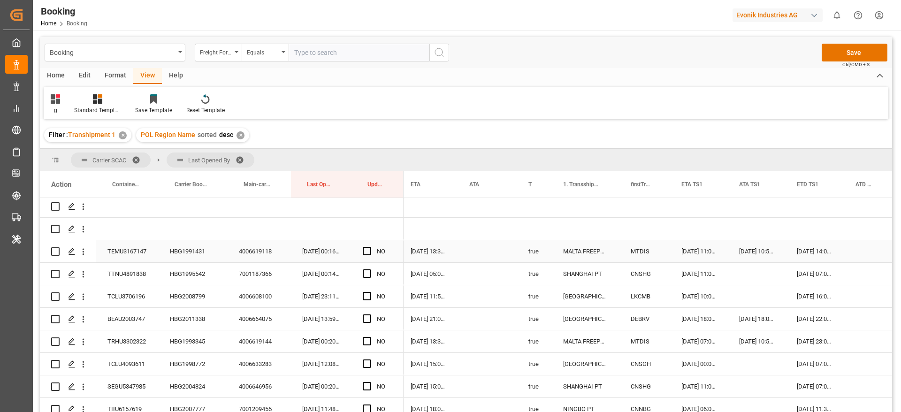
click at [177, 252] on div "HBG1991431" at bounding box center [193, 251] width 69 height 22
click at [805, 257] on div "[DATE] 14:00:00" at bounding box center [815, 251] width 59 height 22
click at [806, 257] on div "[DATE] 14:00:00" at bounding box center [815, 251] width 59 height 22
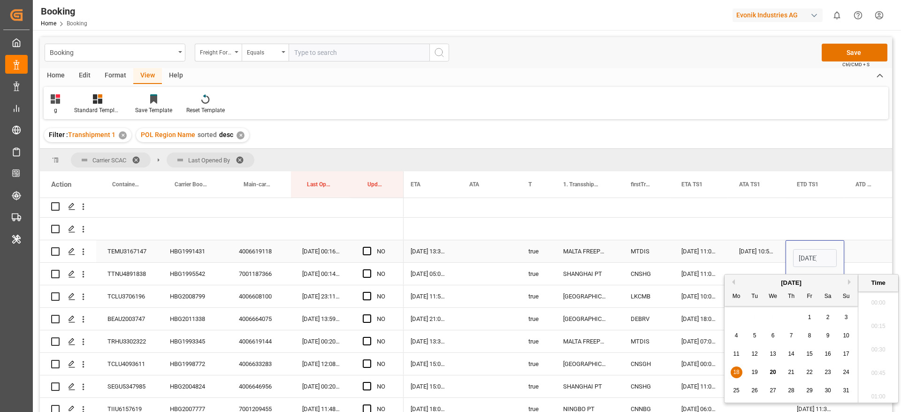
scroll to position [0, 33]
click at [758, 372] on span "19" at bounding box center [755, 372] width 6 height 7
type input "[DATE] 14:00"
click at [855, 251] on div "Press SPACE to select this row." at bounding box center [869, 251] width 48 height 22
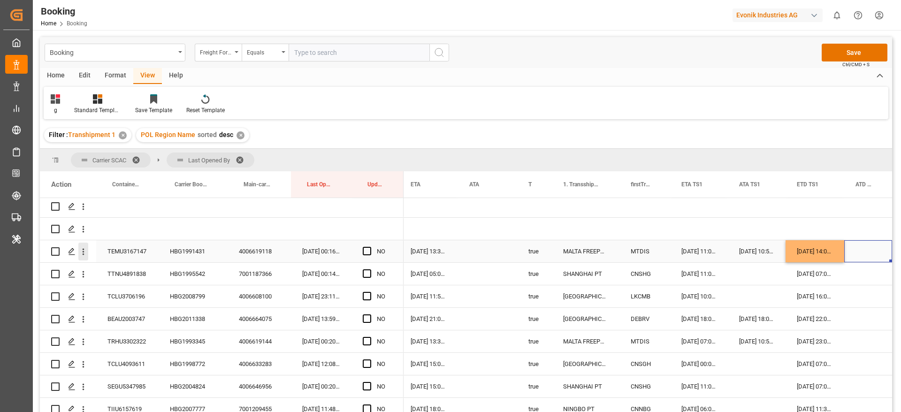
click at [83, 257] on button "open menu" at bounding box center [83, 252] width 10 height 18
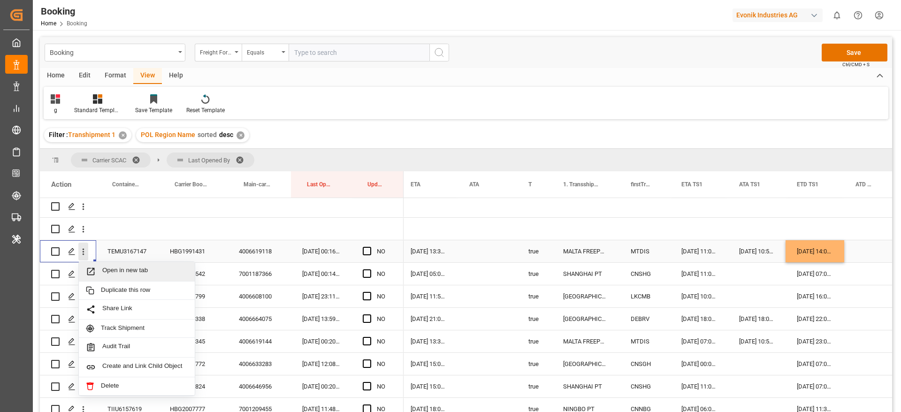
click at [155, 268] on span "Open in new tab" at bounding box center [144, 272] width 85 height 10
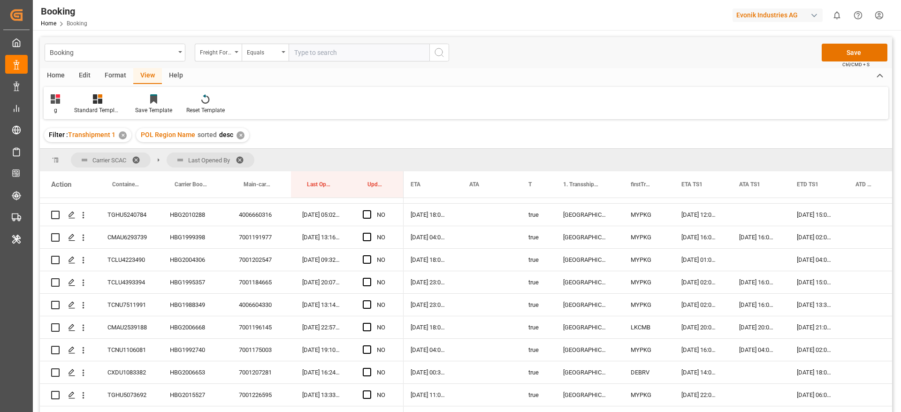
scroll to position [70, 0]
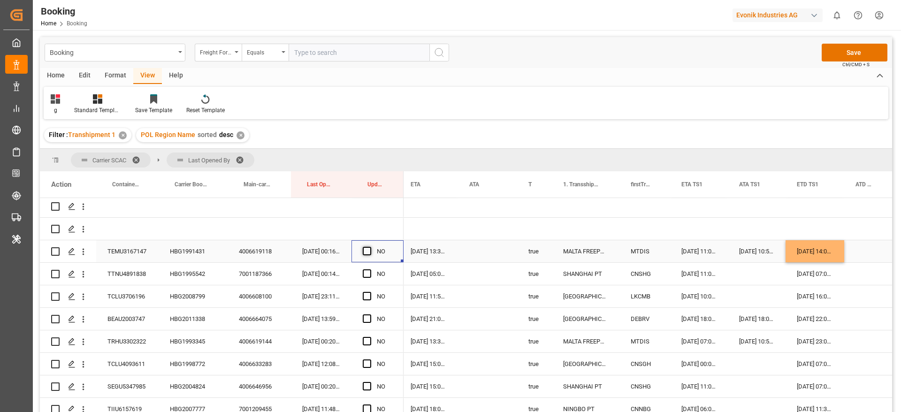
click at [366, 253] on span "Press SPACE to select this row." at bounding box center [367, 251] width 8 height 8
click at [370, 247] on input "Press SPACE to select this row." at bounding box center [370, 247] width 0 height 0
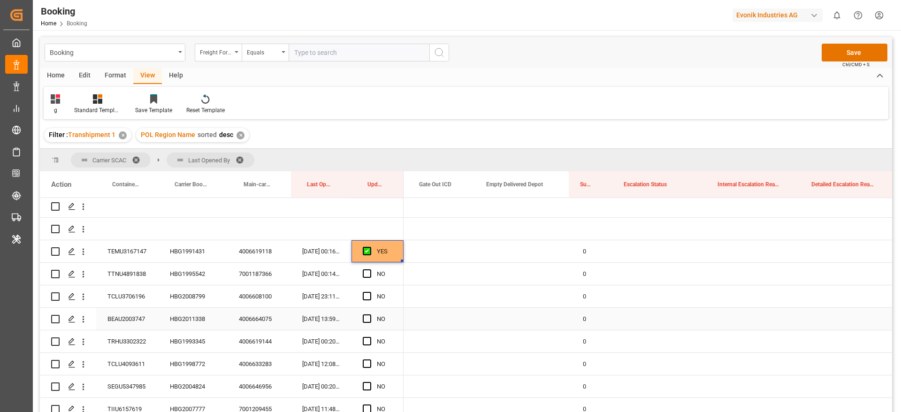
scroll to position [0, 2020]
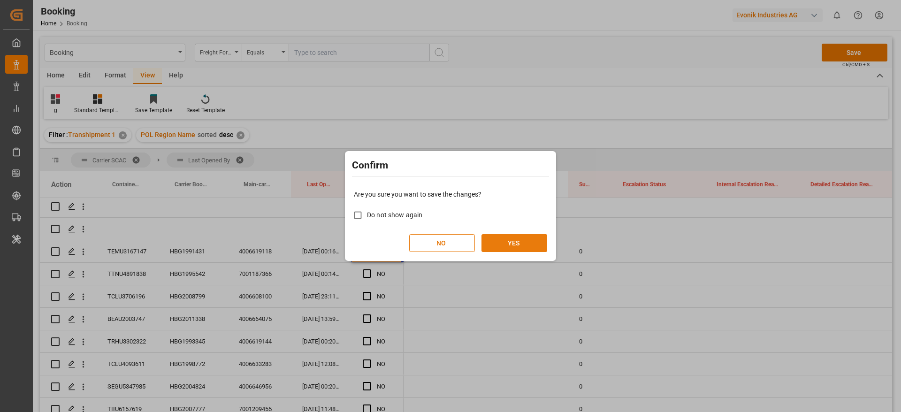
click at [516, 244] on button "YES" at bounding box center [515, 243] width 66 height 18
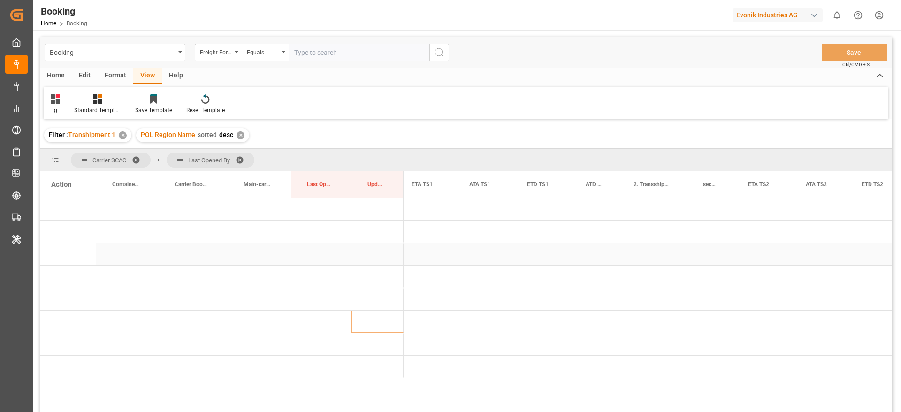
scroll to position [0, 997]
click at [243, 160] on span at bounding box center [243, 160] width 15 height 8
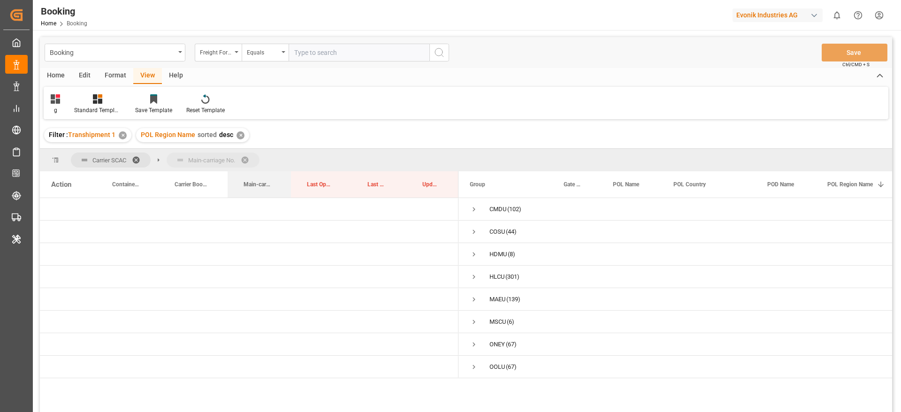
drag, startPoint x: 263, startPoint y: 170, endPoint x: 266, endPoint y: 164, distance: 6.9
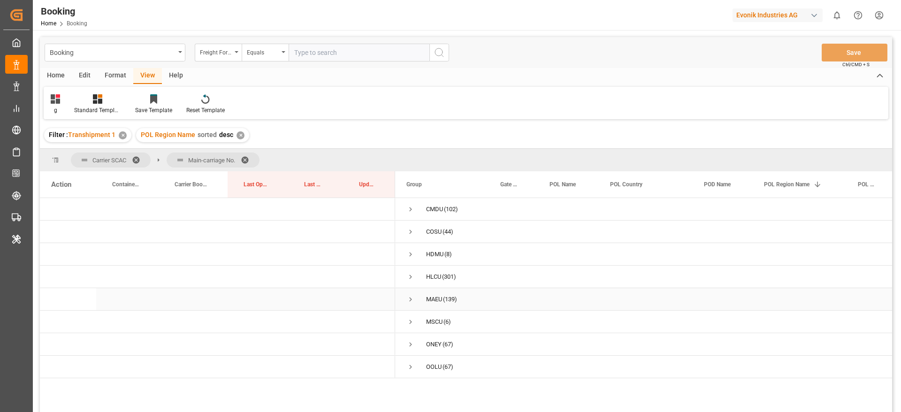
click at [411, 299] on span "Press SPACE to select this row." at bounding box center [411, 299] width 8 height 8
click at [246, 158] on span at bounding box center [248, 160] width 15 height 8
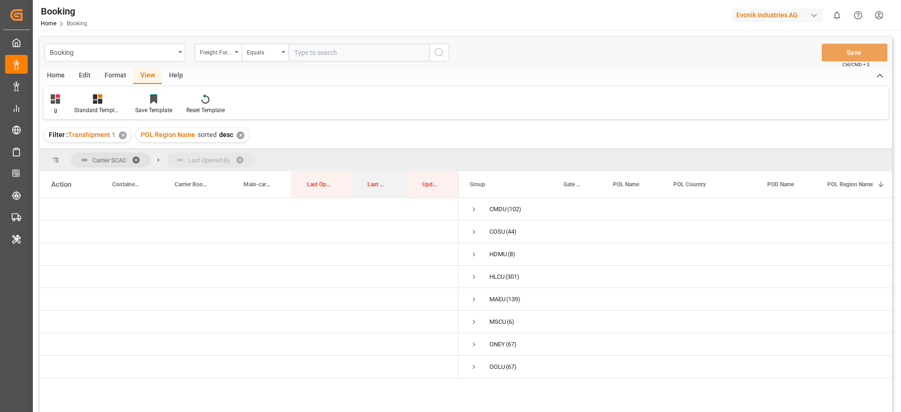
drag, startPoint x: 368, startPoint y: 183, endPoint x: 376, endPoint y: 169, distance: 16.2
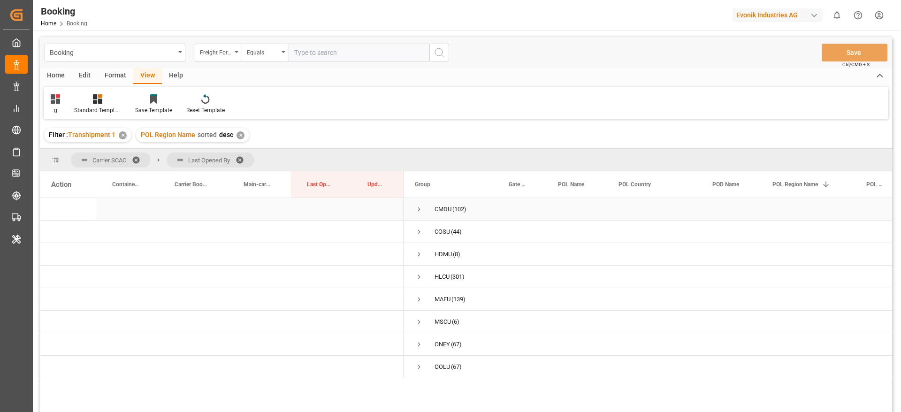
click at [416, 211] on span "Press SPACE to select this row." at bounding box center [419, 209] width 8 height 8
click at [438, 252] on span "Press SPACE to select this row." at bounding box center [439, 254] width 8 height 8
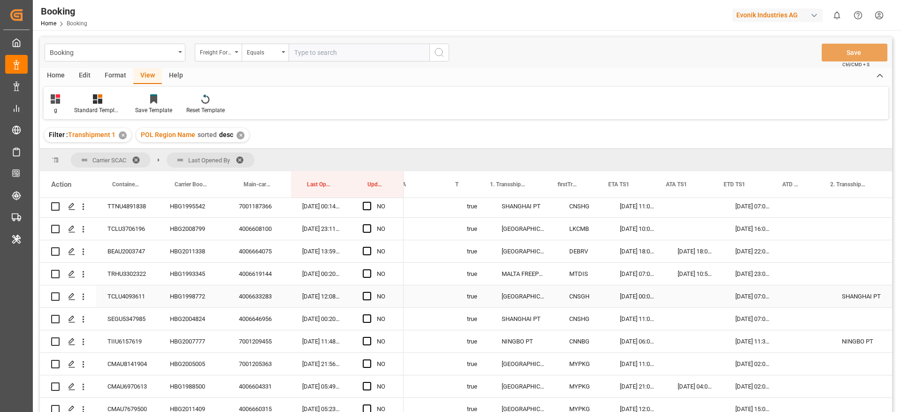
scroll to position [0, 843]
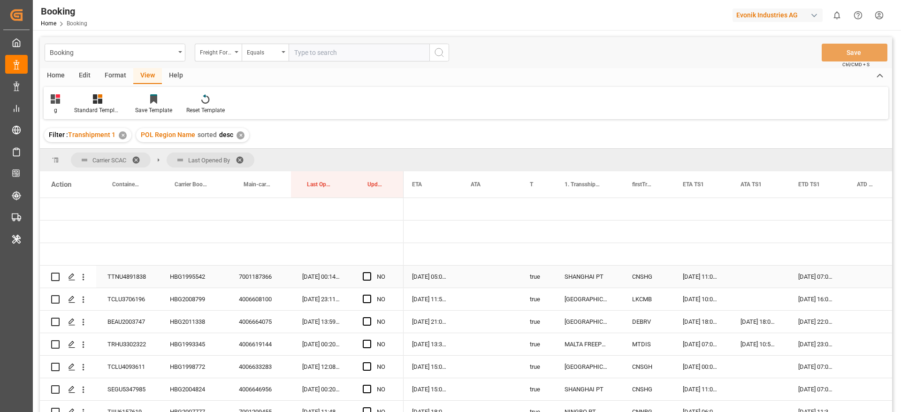
click at [194, 282] on div "HBG1995542" at bounding box center [193, 277] width 69 height 22
click at [368, 276] on span "Press SPACE to select this row." at bounding box center [367, 276] width 8 height 8
click at [370, 272] on input "Press SPACE to select this row." at bounding box center [370, 272] width 0 height 0
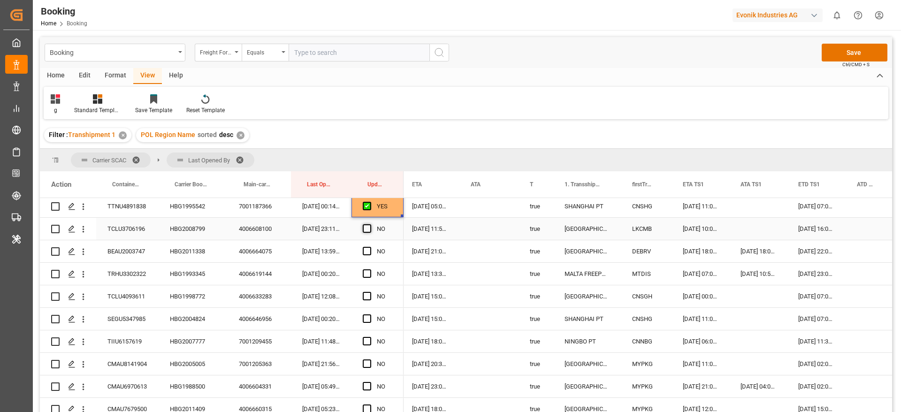
click at [366, 231] on span "Press SPACE to select this row." at bounding box center [367, 228] width 8 height 8
click at [370, 224] on input "Press SPACE to select this row." at bounding box center [370, 224] width 0 height 0
click at [169, 257] on div "HBG2011338" at bounding box center [193, 251] width 69 height 22
click at [81, 255] on icon "open menu" at bounding box center [83, 252] width 10 height 10
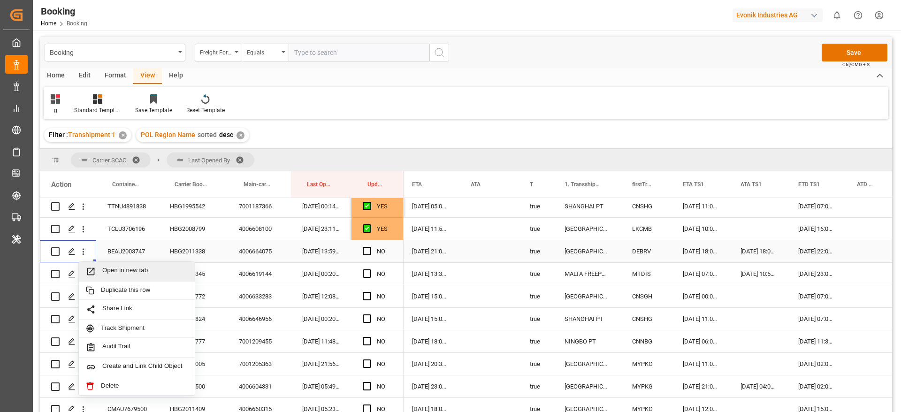
click at [140, 267] on span "Open in new tab" at bounding box center [144, 272] width 85 height 10
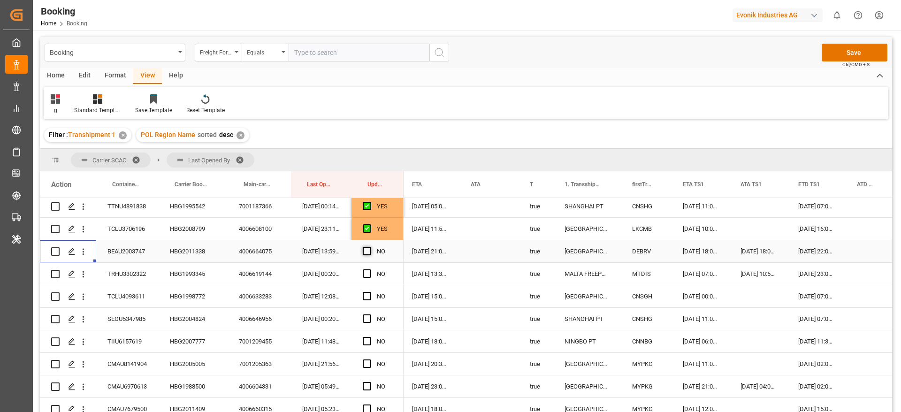
click at [367, 252] on span "Press SPACE to select this row." at bounding box center [367, 251] width 8 height 8
click at [370, 247] on input "Press SPACE to select this row." at bounding box center [370, 247] width 0 height 0
click at [189, 278] on div "HBG1993345" at bounding box center [193, 274] width 69 height 22
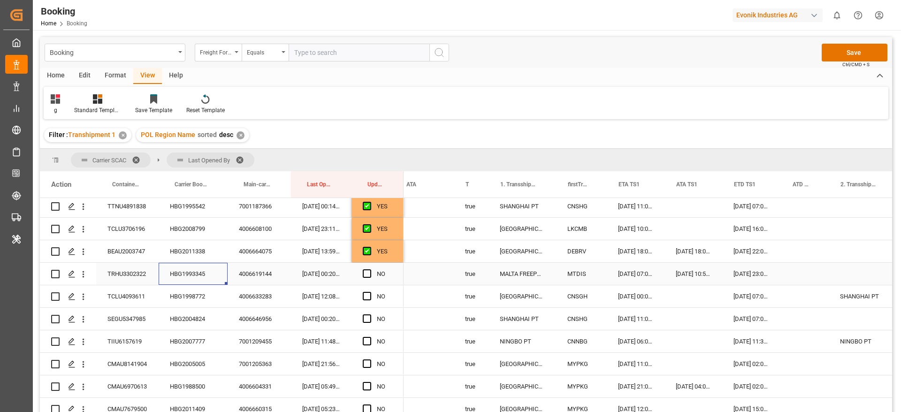
scroll to position [0, 859]
click at [174, 249] on div "HBG2011338" at bounding box center [193, 251] width 69 height 22
click at [190, 269] on div "HBG1993345" at bounding box center [193, 274] width 69 height 22
click at [804, 273] on div "Press SPACE to select this row." at bounding box center [806, 274] width 48 height 22
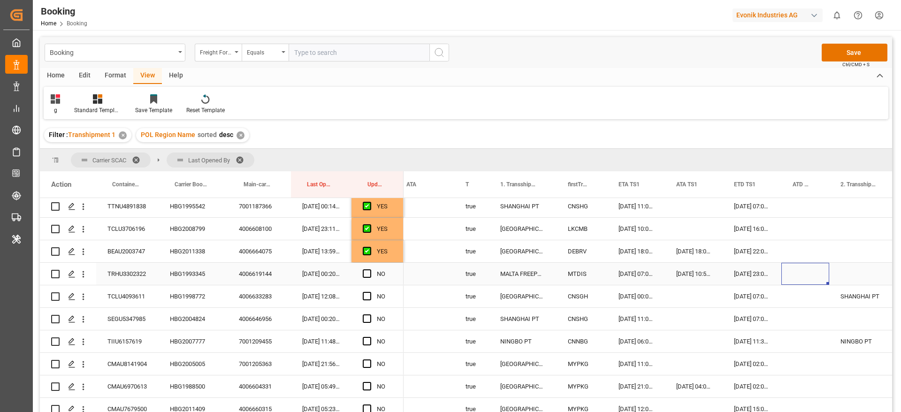
click at [804, 273] on div "Press SPACE to select this row." at bounding box center [806, 274] width 48 height 22
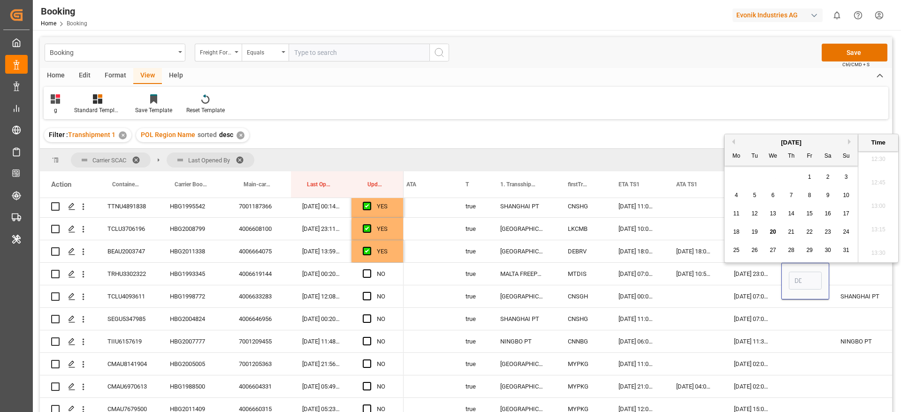
click at [772, 232] on span "20" at bounding box center [773, 232] width 6 height 7
type input "[DATE] 00:00"
click at [428, 273] on div "Press SPACE to select this row." at bounding box center [424, 274] width 59 height 22
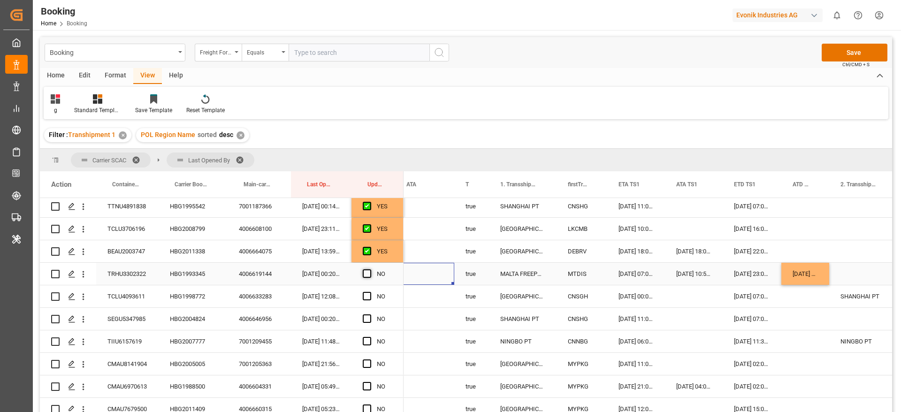
click at [365, 271] on span "Press SPACE to select this row." at bounding box center [367, 273] width 8 height 8
click at [370, 269] on input "Press SPACE to select this row." at bounding box center [370, 269] width 0 height 0
click at [192, 298] on div "HBG1998772" at bounding box center [193, 296] width 69 height 22
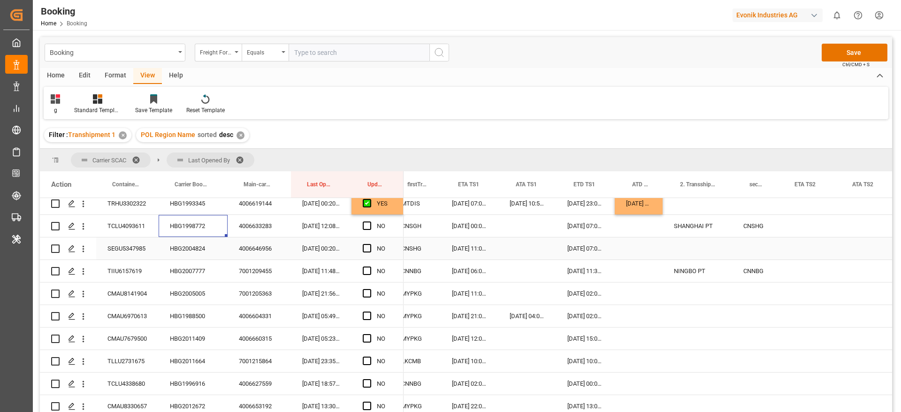
scroll to position [0, 1034]
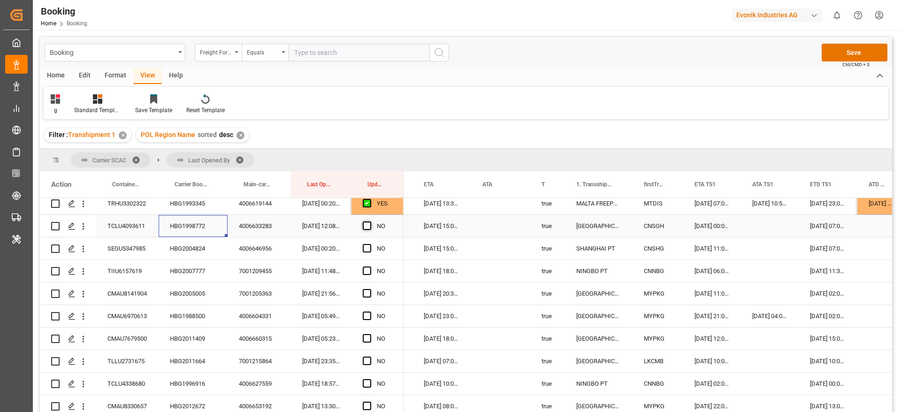
click at [370, 225] on span "Press SPACE to select this row." at bounding box center [367, 226] width 8 height 8
click at [370, 222] on input "Press SPACE to select this row." at bounding box center [370, 222] width 0 height 0
click at [367, 247] on span "Press SPACE to select this row." at bounding box center [367, 248] width 8 height 8
click at [370, 244] on input "Press SPACE to select this row." at bounding box center [370, 244] width 0 height 0
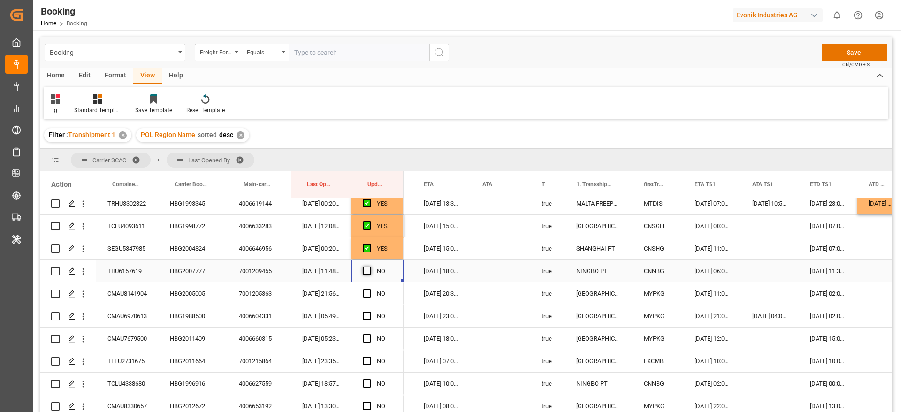
click at [368, 273] on span "Press SPACE to select this row." at bounding box center [367, 271] width 8 height 8
click at [370, 267] on input "Press SPACE to select this row." at bounding box center [370, 267] width 0 height 0
click at [366, 290] on span "Press SPACE to select this row." at bounding box center [367, 293] width 8 height 8
click at [370, 289] on input "Press SPACE to select this row." at bounding box center [370, 289] width 0 height 0
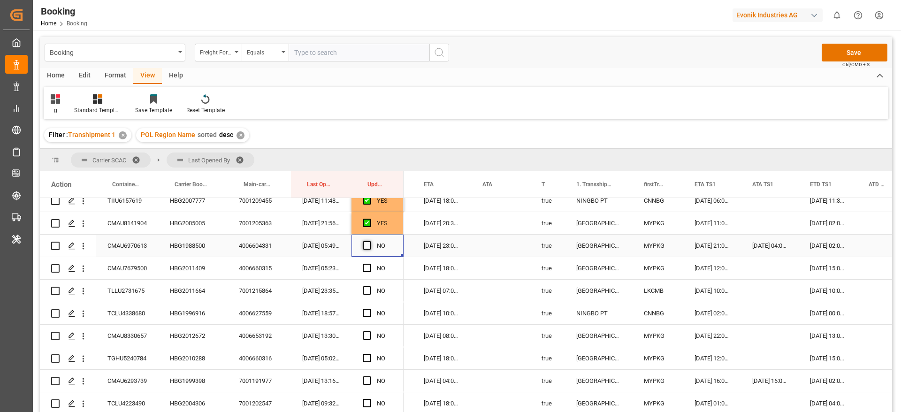
click at [367, 245] on span "Press SPACE to select this row." at bounding box center [367, 245] width 8 height 8
click at [370, 241] on input "Press SPACE to select this row." at bounding box center [370, 241] width 0 height 0
click at [366, 268] on span "Press SPACE to select this row." at bounding box center [367, 268] width 8 height 8
click at [370, 264] on input "Press SPACE to select this row." at bounding box center [370, 264] width 0 height 0
click at [366, 292] on span "Press SPACE to select this row." at bounding box center [367, 290] width 8 height 8
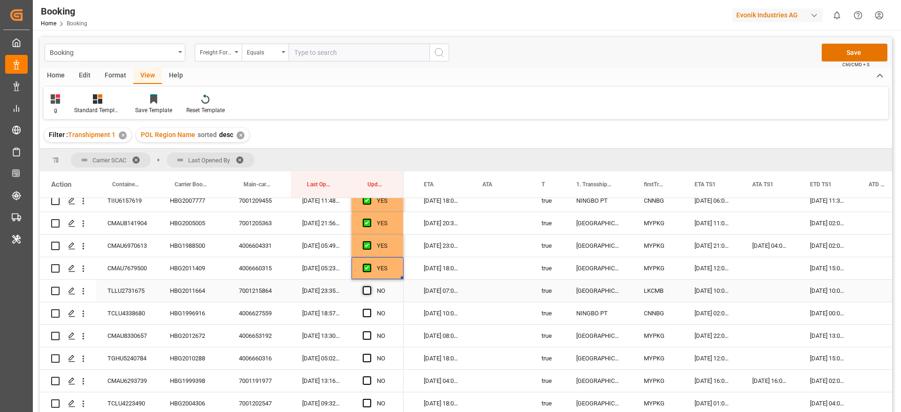
click at [370, 286] on input "Press SPACE to select this row." at bounding box center [370, 286] width 0 height 0
click at [365, 312] on span "Press SPACE to select this row." at bounding box center [367, 313] width 8 height 8
click at [370, 309] on input "Press SPACE to select this row." at bounding box center [370, 309] width 0 height 0
click at [367, 335] on span "Press SPACE to select this row." at bounding box center [367, 335] width 8 height 8
click at [370, 331] on input "Press SPACE to select this row." at bounding box center [370, 331] width 0 height 0
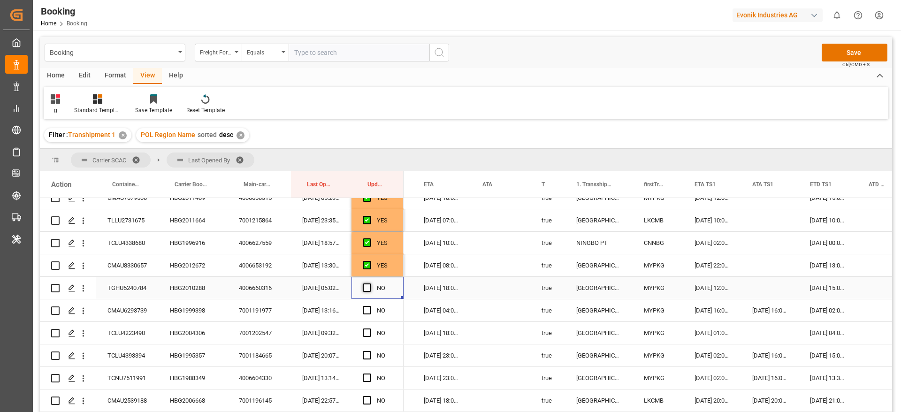
click at [369, 287] on span "Press SPACE to select this row." at bounding box center [367, 288] width 8 height 8
click at [370, 284] on input "Press SPACE to select this row." at bounding box center [370, 284] width 0 height 0
click at [366, 309] on span "Press SPACE to select this row." at bounding box center [367, 310] width 8 height 8
click at [370, 306] on input "Press SPACE to select this row." at bounding box center [370, 306] width 0 height 0
click at [191, 314] on div "HBG1999398" at bounding box center [193, 311] width 69 height 22
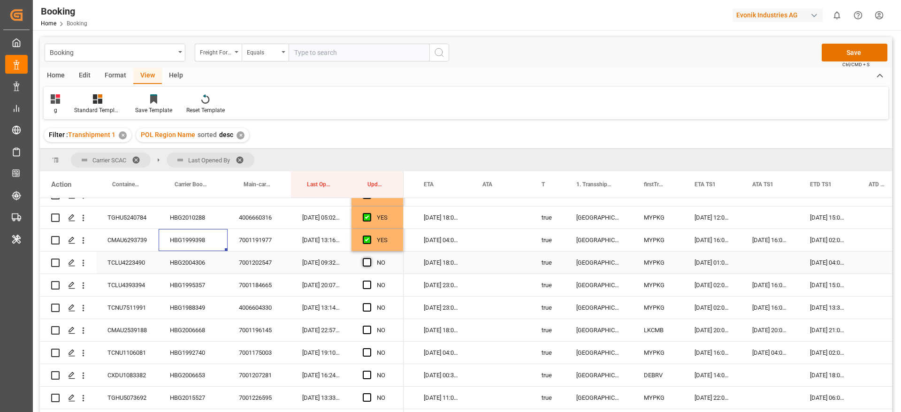
click at [368, 262] on span "Press SPACE to select this row." at bounding box center [367, 262] width 8 height 8
click at [370, 258] on input "Press SPACE to select this row." at bounding box center [370, 258] width 0 height 0
click at [174, 281] on div "HBG1995357" at bounding box center [193, 285] width 69 height 22
click at [837, 279] on div "[DATE] 15:00:00" at bounding box center [828, 285] width 59 height 22
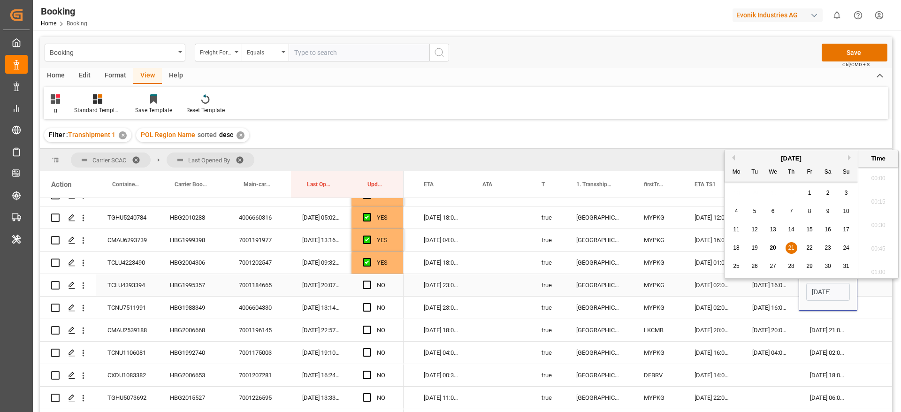
scroll to position [0, 33]
click at [773, 264] on span "27" at bounding box center [773, 261] width 6 height 7
type input "[DATE] 15:00"
click at [438, 287] on div "[DATE] 23:00:00" at bounding box center [442, 285] width 59 height 22
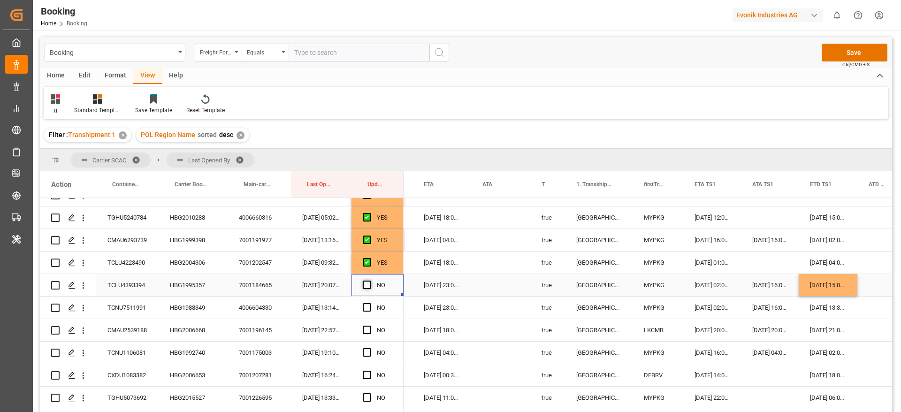
click at [368, 284] on span "Press SPACE to select this row." at bounding box center [367, 285] width 8 height 8
click at [370, 281] on input "Press SPACE to select this row." at bounding box center [370, 281] width 0 height 0
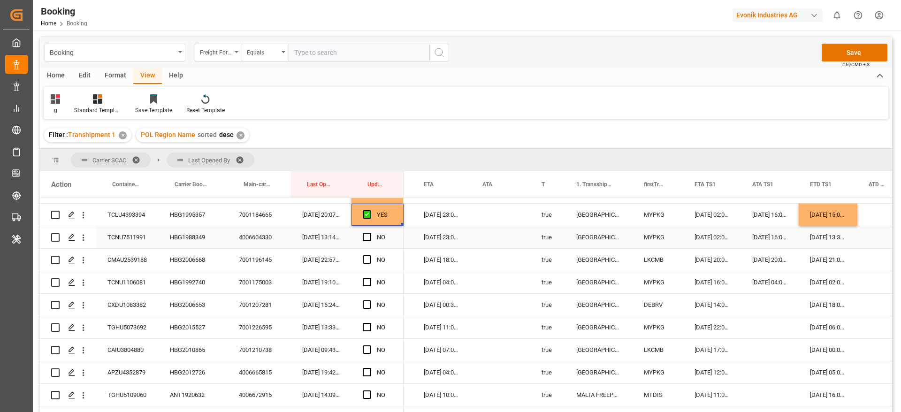
click at [176, 238] on div "HBG1988349" at bounding box center [193, 237] width 69 height 22
click at [829, 213] on div "[DATE] 15:00:00" at bounding box center [828, 215] width 59 height 22
drag, startPoint x: 856, startPoint y: 224, endPoint x: 857, endPoint y: 237, distance: 12.2
click at [367, 236] on span "Press SPACE to select this row." at bounding box center [367, 237] width 8 height 8
click at [370, 233] on input "Press SPACE to select this row." at bounding box center [370, 233] width 0 height 0
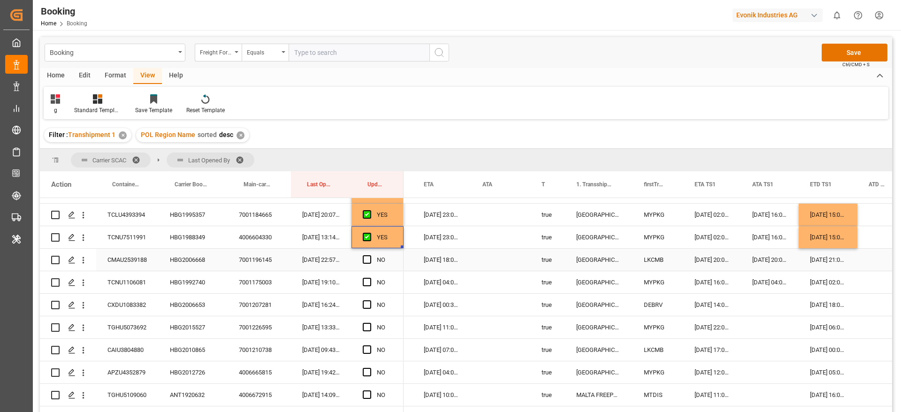
click at [192, 261] on div "HBG2006668" at bounding box center [193, 260] width 69 height 22
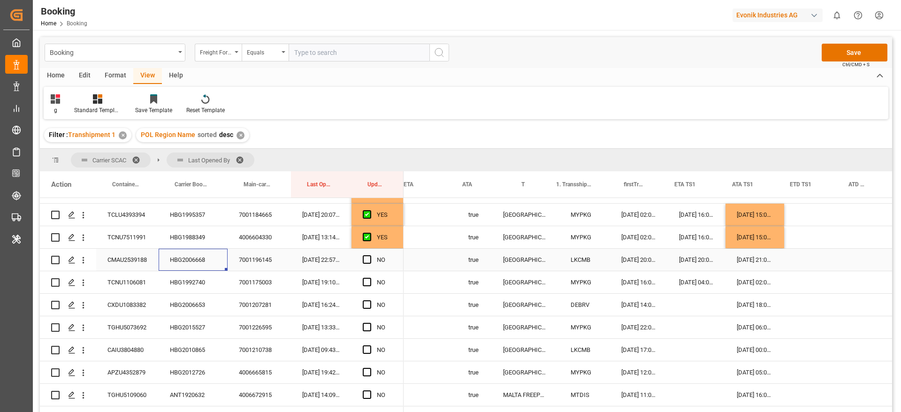
scroll to position [0, 878]
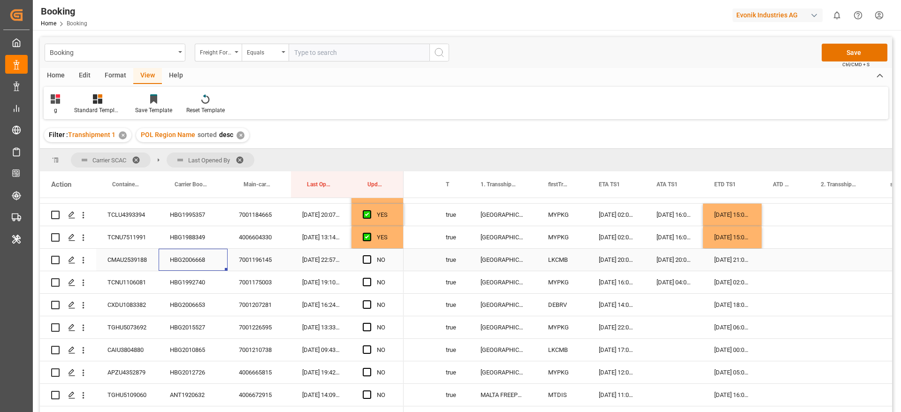
click at [787, 259] on div "Press SPACE to select this row." at bounding box center [786, 260] width 48 height 22
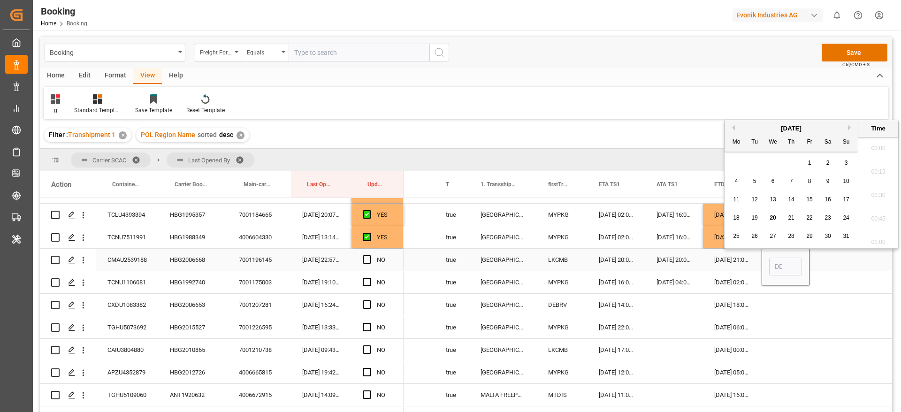
scroll to position [1177, 0]
click at [774, 216] on span "20" at bounding box center [773, 218] width 6 height 7
type input "[DATE] 00:00"
click at [842, 260] on div "Press SPACE to select this row." at bounding box center [844, 260] width 69 height 22
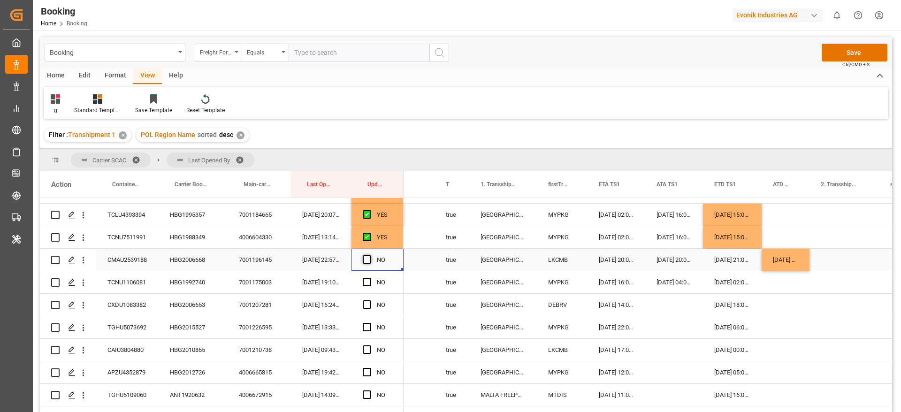
click at [370, 260] on span "Press SPACE to select this row." at bounding box center [367, 259] width 8 height 8
click at [370, 255] on input "Press SPACE to select this row." at bounding box center [370, 255] width 0 height 0
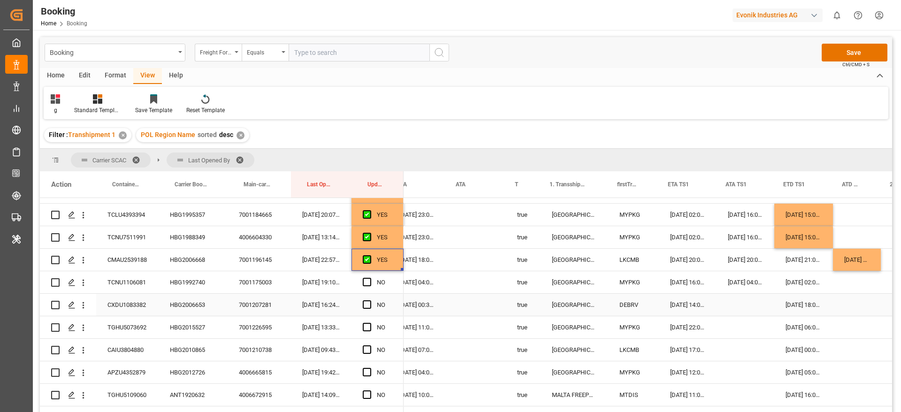
scroll to position [0, 791]
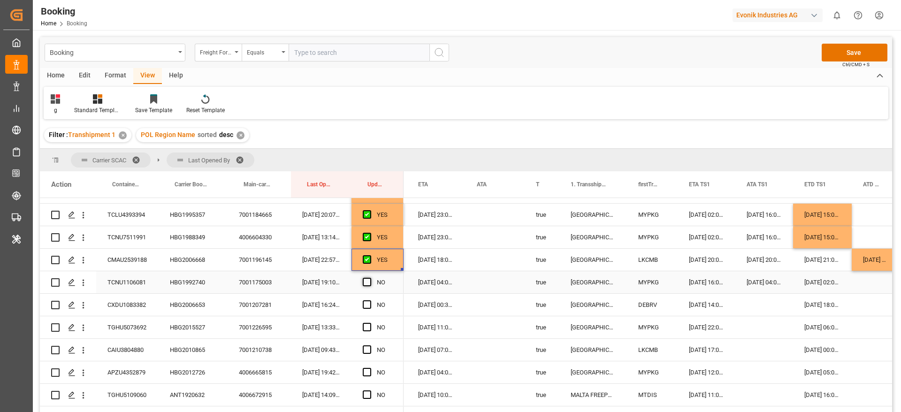
click at [366, 284] on span "Press SPACE to select this row." at bounding box center [367, 282] width 8 height 8
click at [370, 278] on input "Press SPACE to select this row." at bounding box center [370, 278] width 0 height 0
click at [184, 282] on div "HBG1992740" at bounding box center [193, 282] width 69 height 22
click at [826, 228] on div "[DATE] 15:00:00" at bounding box center [822, 237] width 59 height 22
click at [827, 292] on div "[DATE] 02:00:00" at bounding box center [822, 282] width 59 height 22
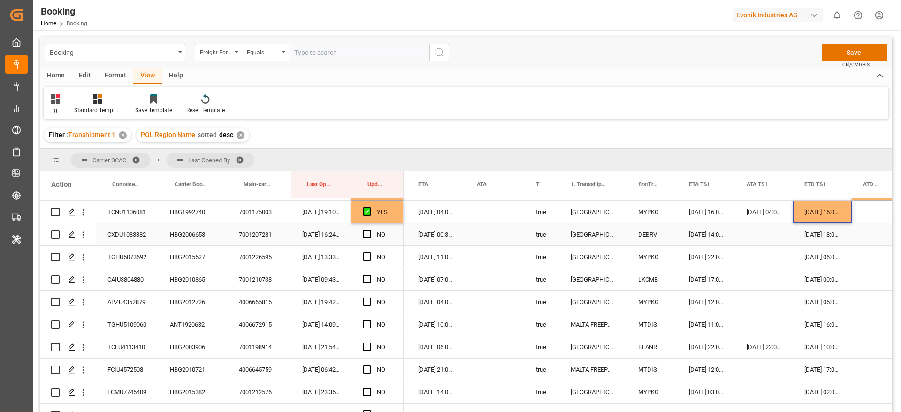
click at [176, 237] on div "HBG2006653" at bounding box center [193, 234] width 69 height 22
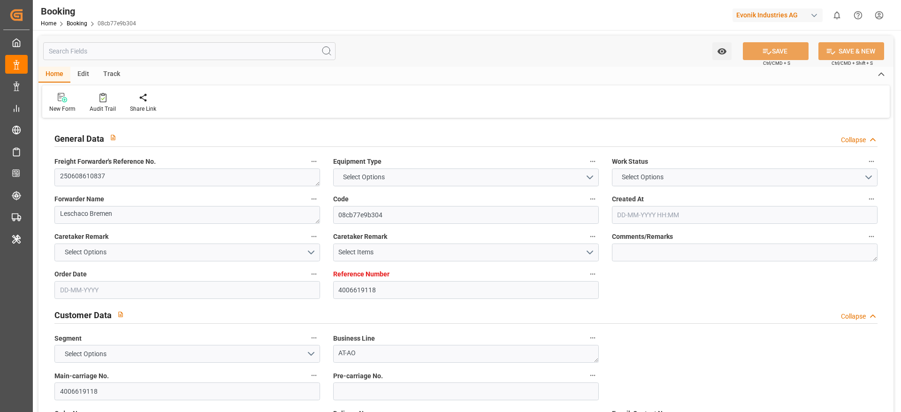
type input "4006619118"
type input "9322463"
type input "CMACGM"
type input "CMA CGM Group"
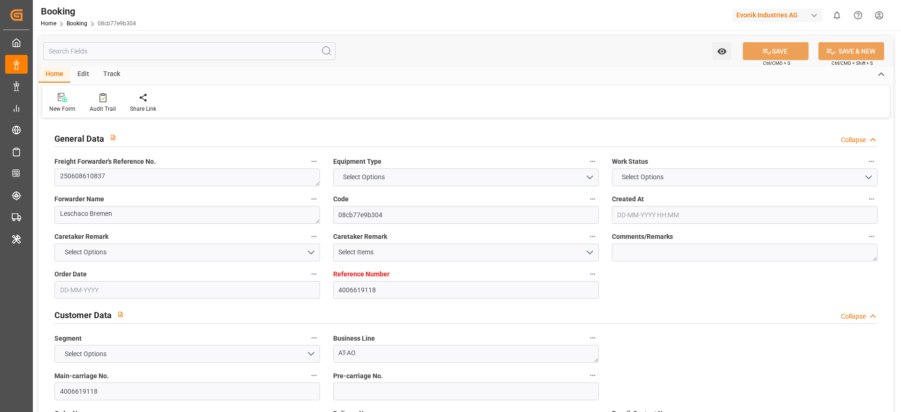
type input "DEHAM"
type input "DZBJA"
type input "MTDIS"
type input "0"
type input "DEHAM"
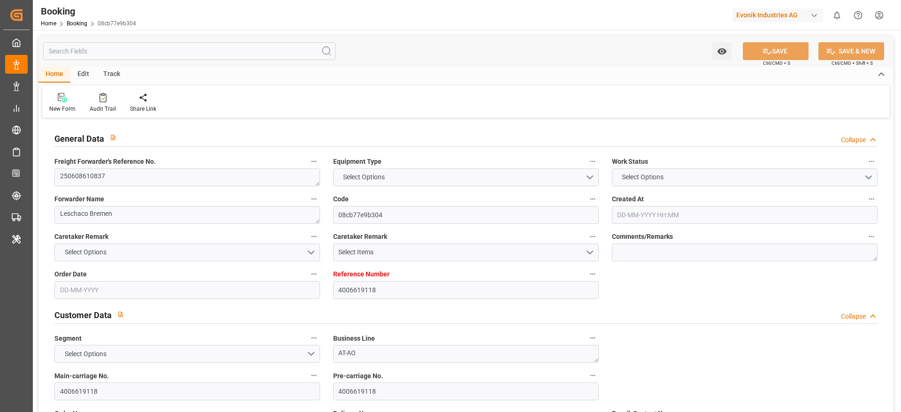
type input "DZBJA"
type input "9429211"
type input "[DATE] 07:23"
type input "[DATE]"
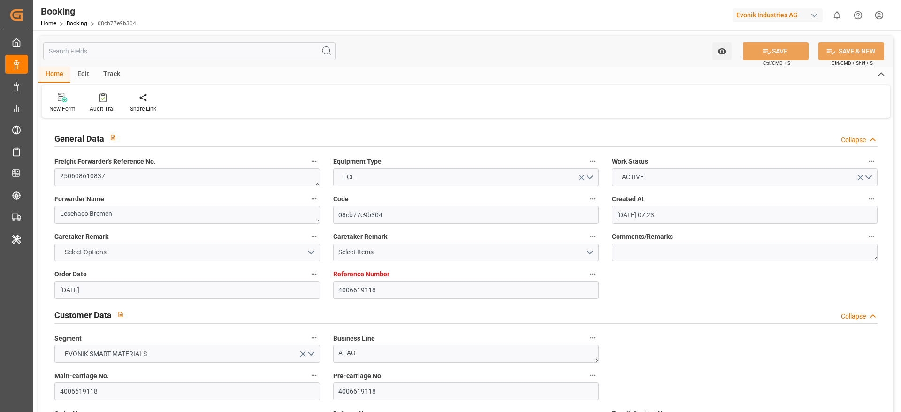
type input "[DATE]"
type input "[DATE] 00:00"
type input "[DATE]"
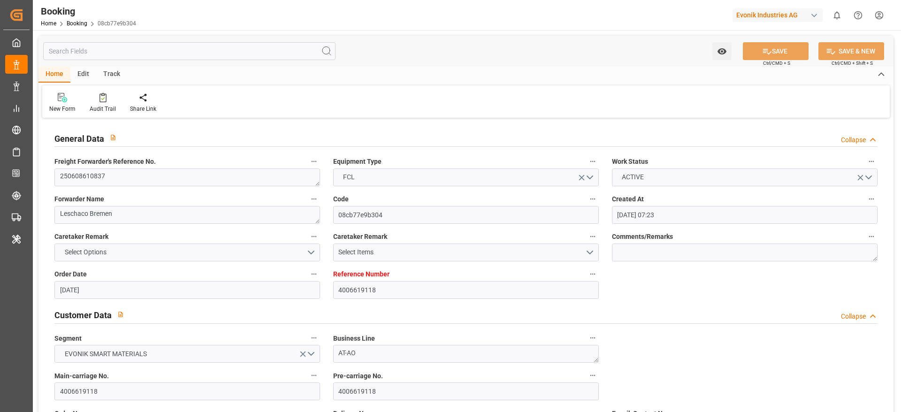
type input "[DATE] 07:00"
type input "[DATE] 00:00"
type input "[DATE] 13:36"
type input "[DATE] 11:28"
type input "[DATE] 13:30"
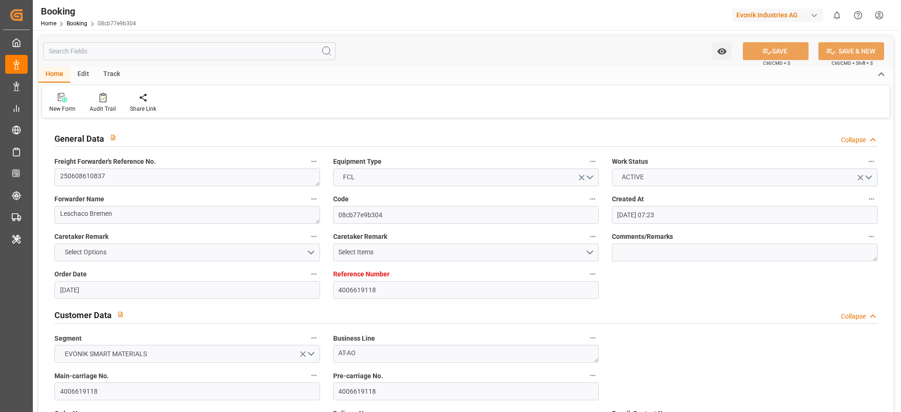
type input "[DATE] 00:00"
type input "[DATE] 11:00"
type input "[DATE] 00:00"
type input "[DATE] 10:54"
type input "[DATE] 14:00"
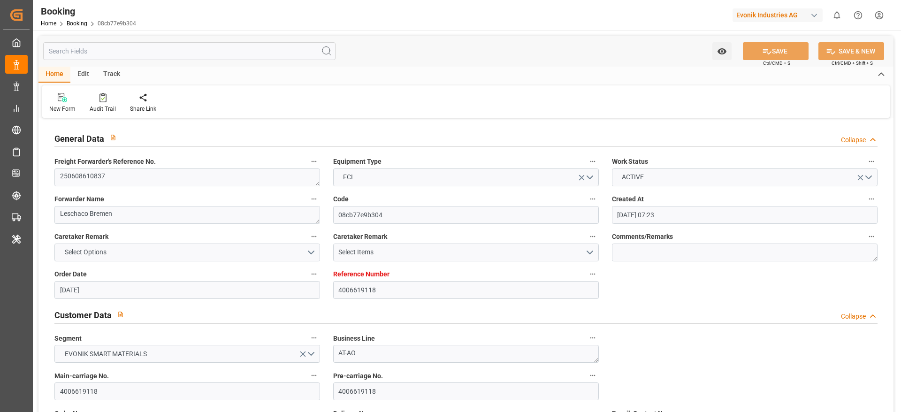
type input "[DATE] 00:00"
type input "[DATE]"
type input "[DATE] 00:16"
type input "[DATE]"
type input "[DATE] 12:00"
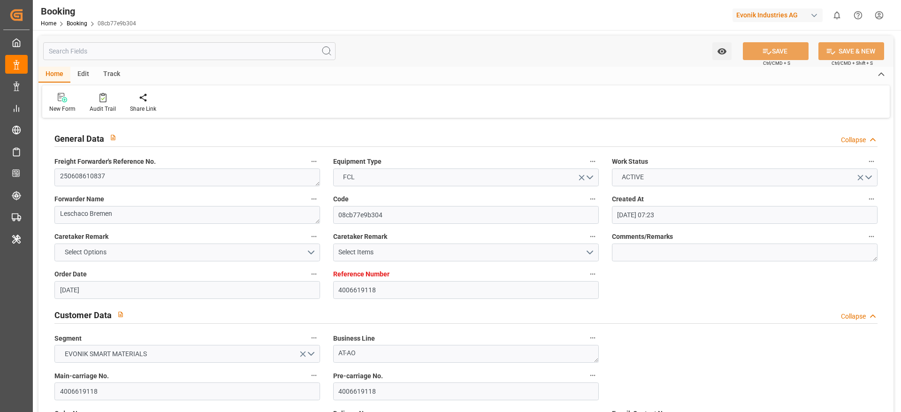
type input "[DATE] 13:59"
type input "[DATE] 16:30"
type input "[DATE] 12:13"
type input "[DATE] 07:00"
type input "[DATE] 09:44"
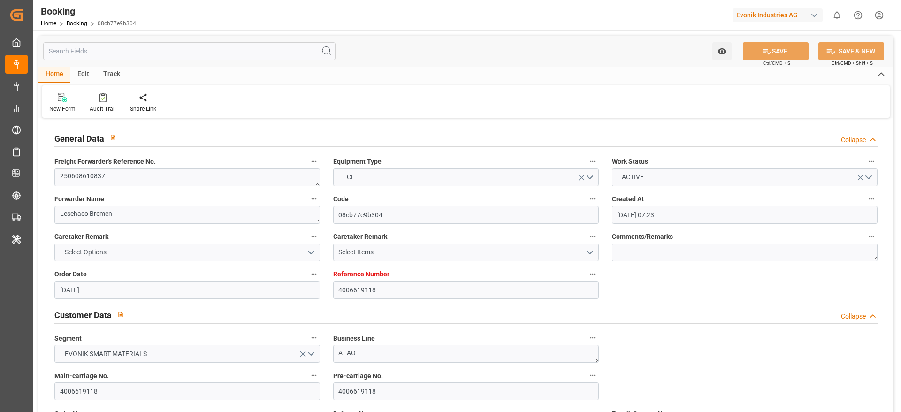
type input "[DATE] 23:42"
type input "[DATE] 22:53"
type input "[DATE] 17:34"
type input "[DATE] 23:00"
type input "[DATE] 13:30"
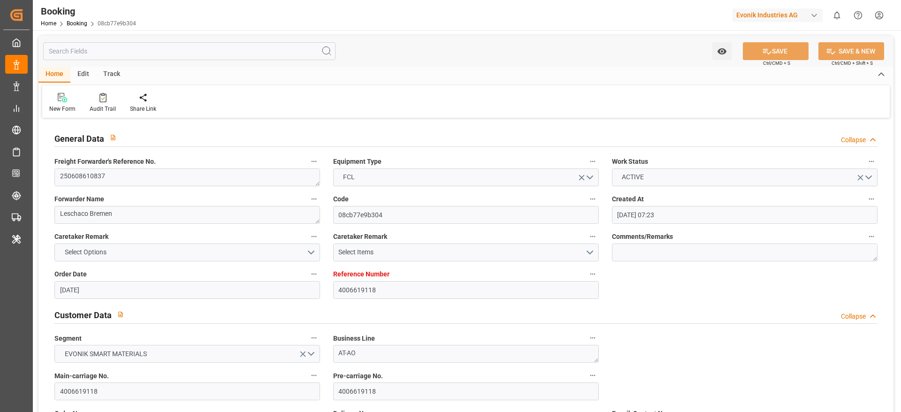
type input "[DATE] 22:38"
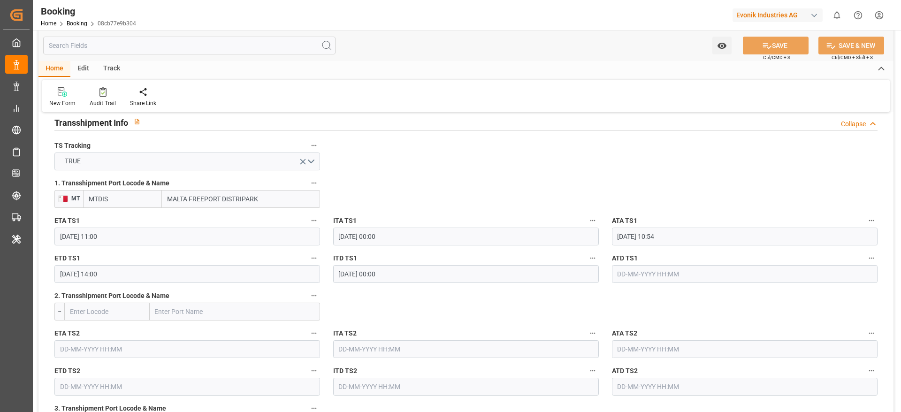
scroll to position [1056, 0]
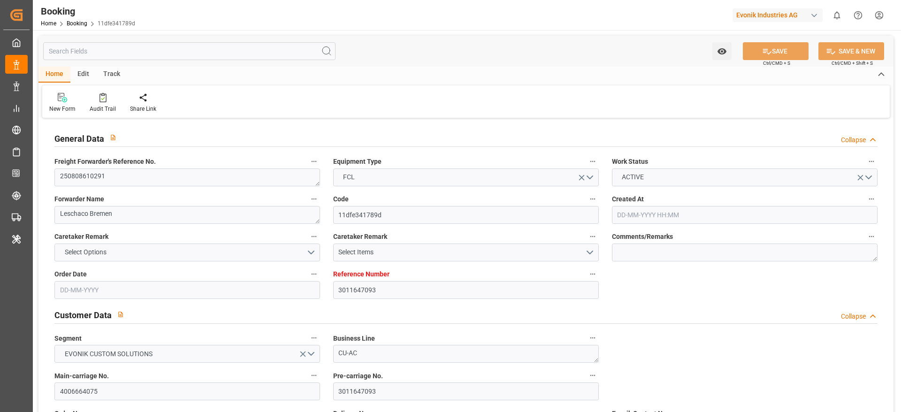
type input "3011647093"
type input "9332846"
type input "CMACGM"
type input "CMA CGM Group"
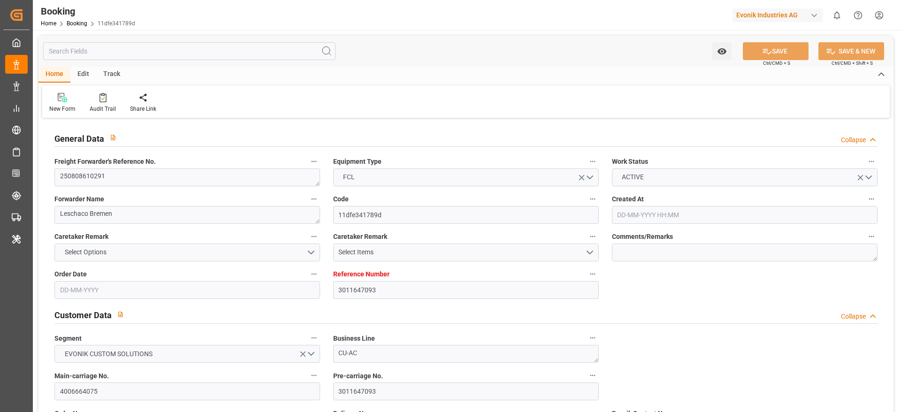
type input "BEANR"
type input "MXVER"
type input "DEBRV"
type input "0"
type input "BEANR"
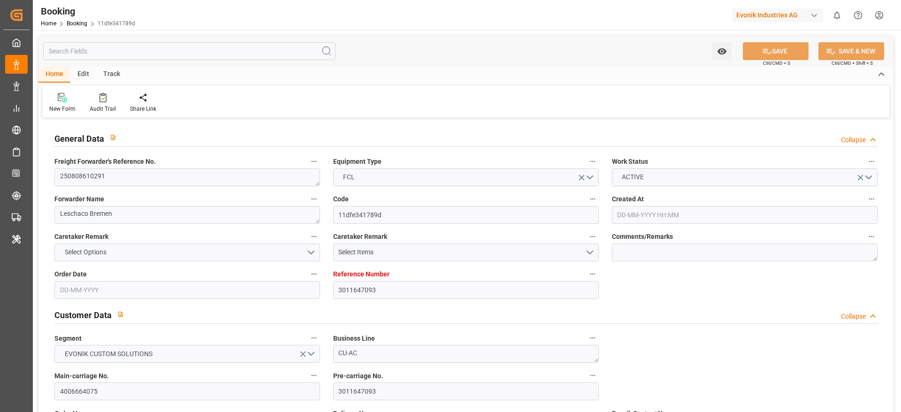
type input "MXVER"
type input "9350044"
type input "10-07-2025 06:30"
type input "10-07-2025"
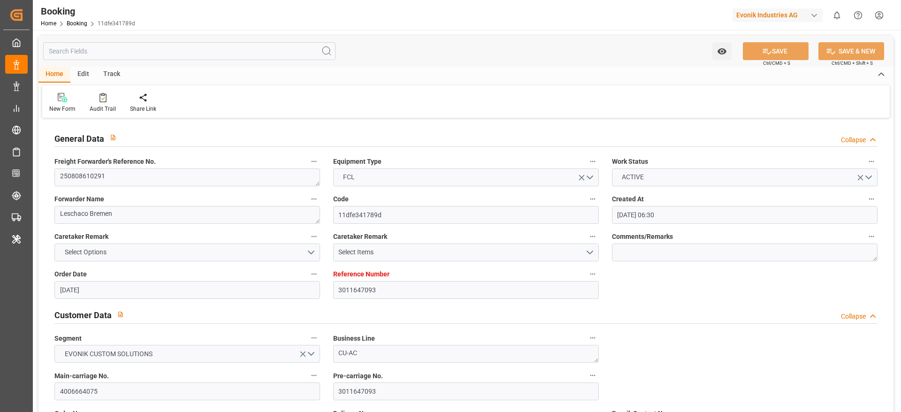
type input "20-08-2025"
type input "25-07-2025"
type input "10-07-2025"
type input "[DATE]"
type input "04-08-2025 21:30"
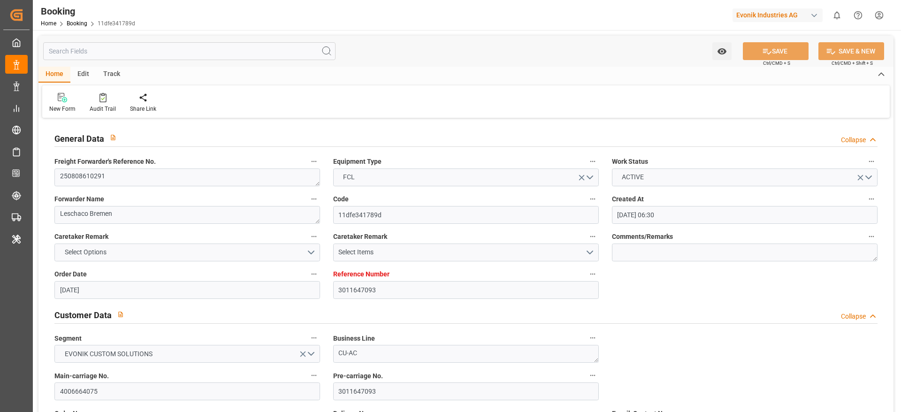
type input "01-08-2025 00:00"
type input "04-08-2025 22:25"
type input "31-07-2025 08:51"
type input "02-09-2025 21:00"
type input "27-08-2025 00:00"
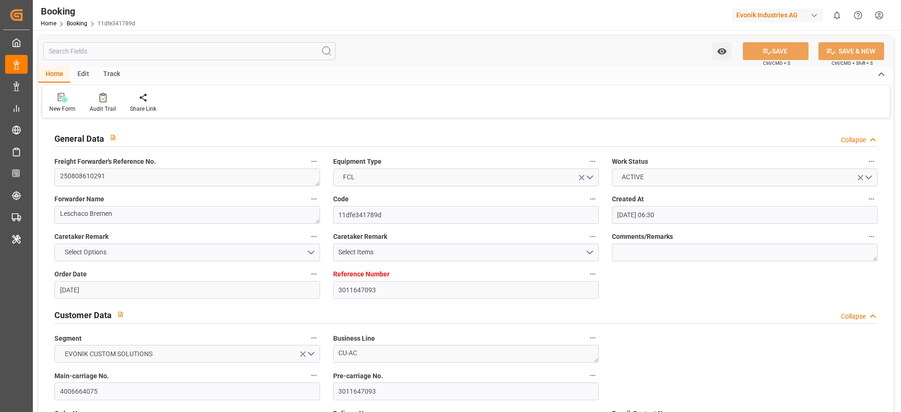
type input "09-08-2025 18:00"
type input "03-08-2025 00:00"
type input "09-08-2025 18:00"
type input "19-08-2025 22:00"
type input "11-08-2025 00:00"
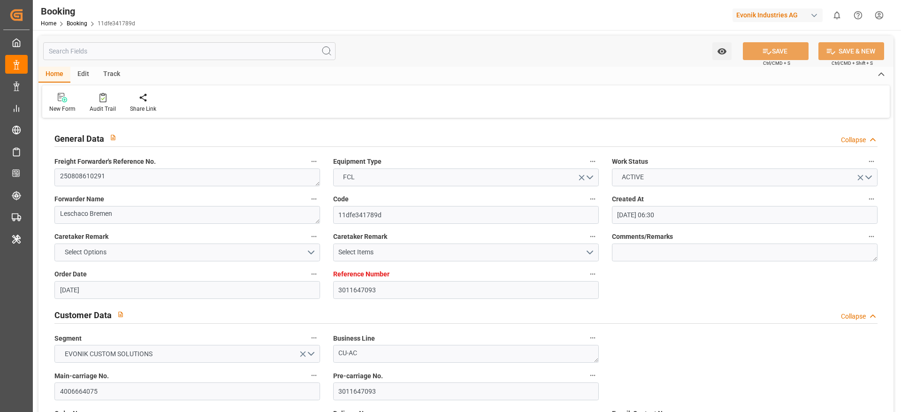
type input "[DATE]"
type input "19-08-2025 13:59"
type input "[DATE]"
type input "25-07-2025 11:30"
type input "04-08-2025 08:34"
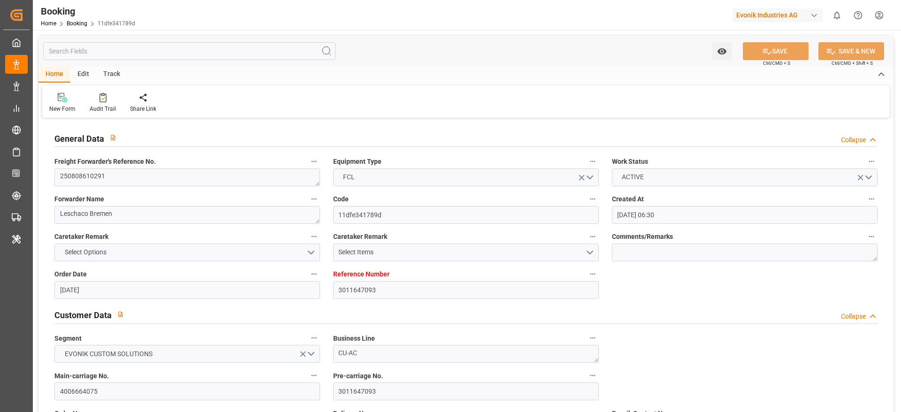
type input "04-08-2025 21:30"
type input "04-08-2025 22:34"
type input "09-08-2025 18:00"
type input "09-08-2025 16:45"
type input "10-08-2025 23:36"
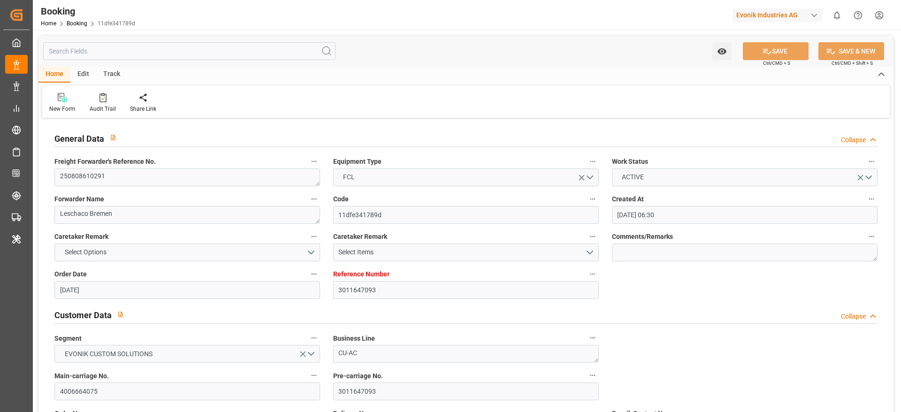
type input "11-08-2025 04:00"
type input "19-08-2025 22:00"
type input "02-09-2025 21:00"
type input "03-09-2025 08:54"
type input "07-09-2025 08:54"
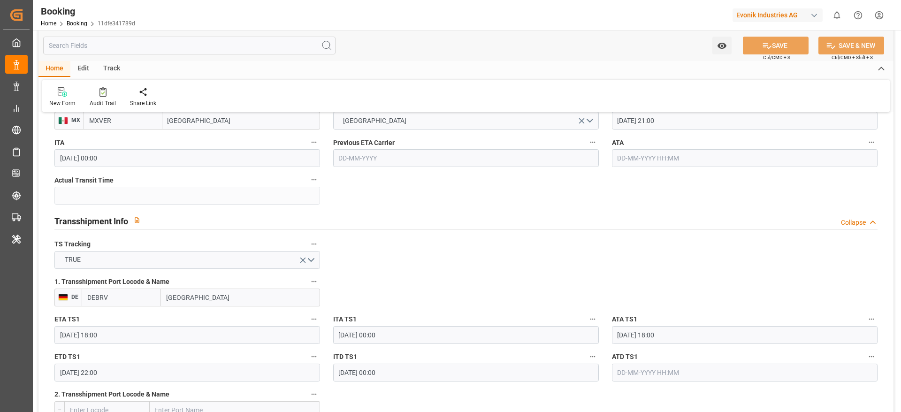
scroll to position [986, 0]
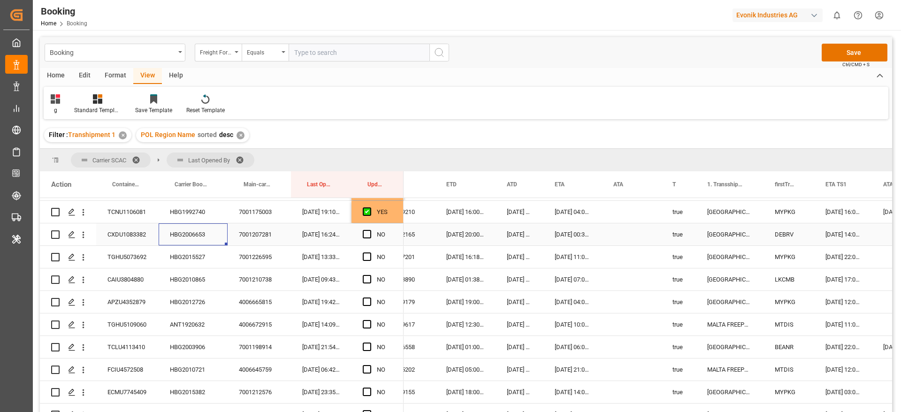
scroll to position [0, 651]
click at [84, 237] on icon "open menu" at bounding box center [83, 235] width 10 height 10
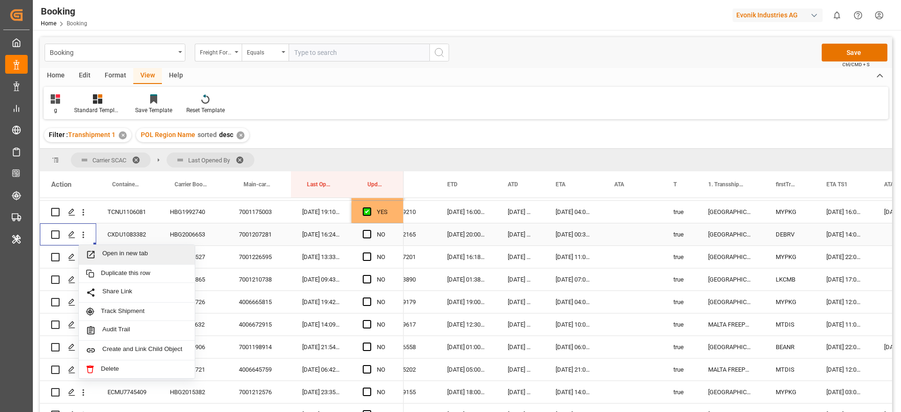
click at [129, 254] on span "Open in new tab" at bounding box center [144, 255] width 85 height 10
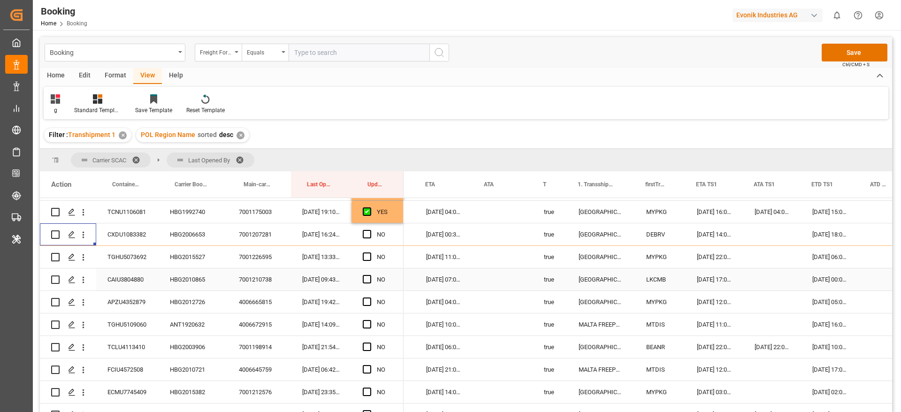
scroll to position [0, 781]
click at [178, 254] on div "HBG2015527" at bounding box center [193, 257] width 69 height 22
click at [366, 257] on span "Press SPACE to select this row." at bounding box center [367, 257] width 8 height 8
click at [370, 253] on input "Press SPACE to select this row." at bounding box center [370, 253] width 0 height 0
click at [367, 276] on span "Press SPACE to select this row." at bounding box center [367, 279] width 8 height 8
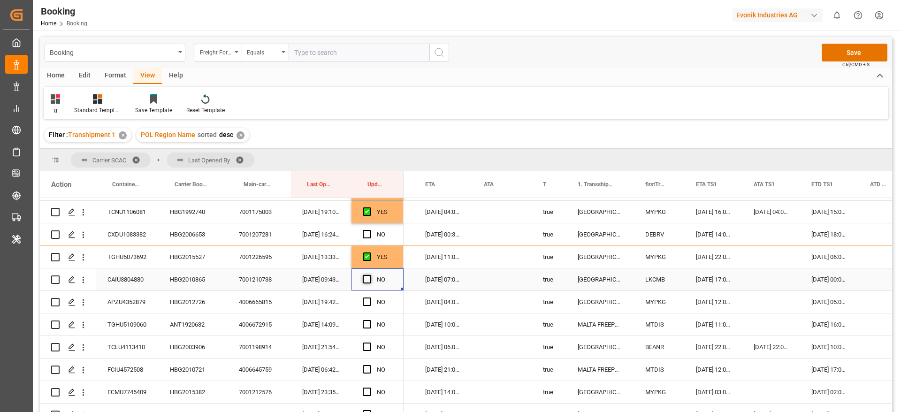
click at [370, 275] on input "Press SPACE to select this row." at bounding box center [370, 275] width 0 height 0
click at [367, 302] on span "Press SPACE to select this row." at bounding box center [367, 302] width 8 height 8
click at [370, 298] on input "Press SPACE to select this row." at bounding box center [370, 298] width 0 height 0
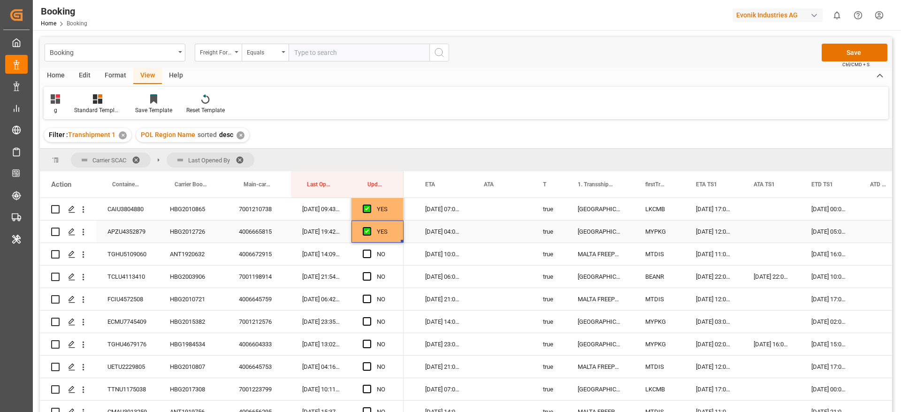
click at [184, 247] on div "ANT1920632" at bounding box center [193, 254] width 69 height 22
click at [369, 250] on span "Press SPACE to select this row." at bounding box center [367, 254] width 8 height 8
click at [370, 250] on input "Press SPACE to select this row." at bounding box center [370, 250] width 0 height 0
click at [177, 280] on div "HBG2003906" at bounding box center [193, 277] width 69 height 22
click at [365, 276] on span "Press SPACE to select this row." at bounding box center [367, 276] width 8 height 8
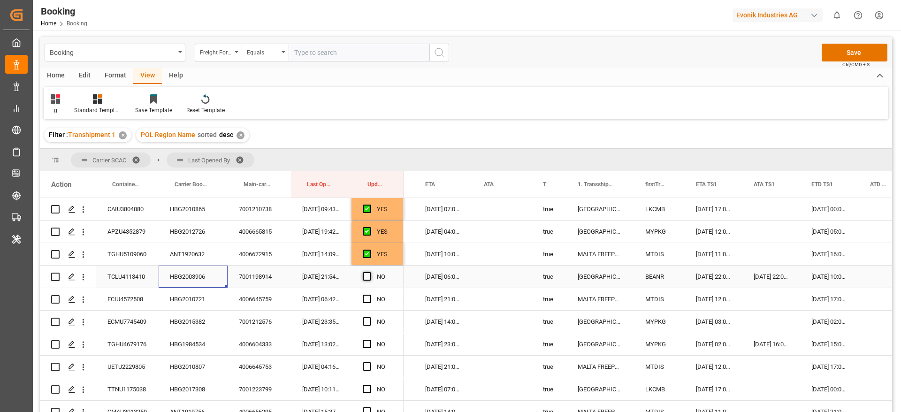
click at [370, 272] on input "Press SPACE to select this row." at bounding box center [370, 272] width 0 height 0
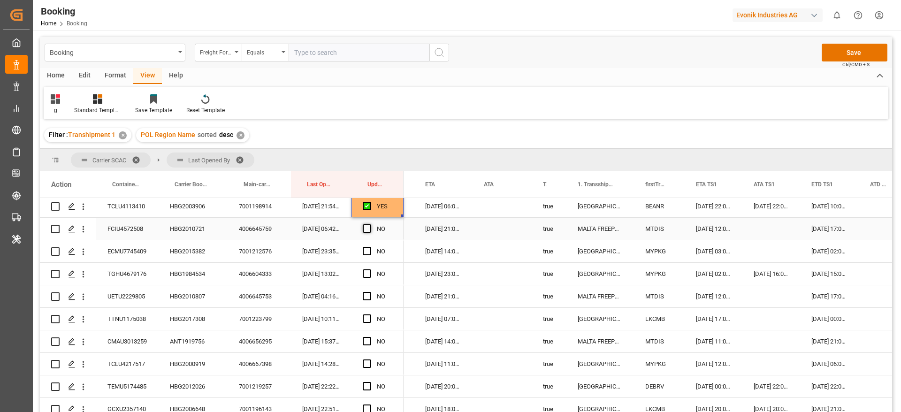
click at [368, 226] on span "Press SPACE to select this row." at bounding box center [367, 228] width 8 height 8
click at [370, 224] on input "Press SPACE to select this row." at bounding box center [370, 224] width 0 height 0
click at [368, 249] on span "Press SPACE to select this row." at bounding box center [367, 251] width 8 height 8
click at [370, 247] on input "Press SPACE to select this row." at bounding box center [370, 247] width 0 height 0
drag, startPoint x: 368, startPoint y: 275, endPoint x: 358, endPoint y: 282, distance: 11.7
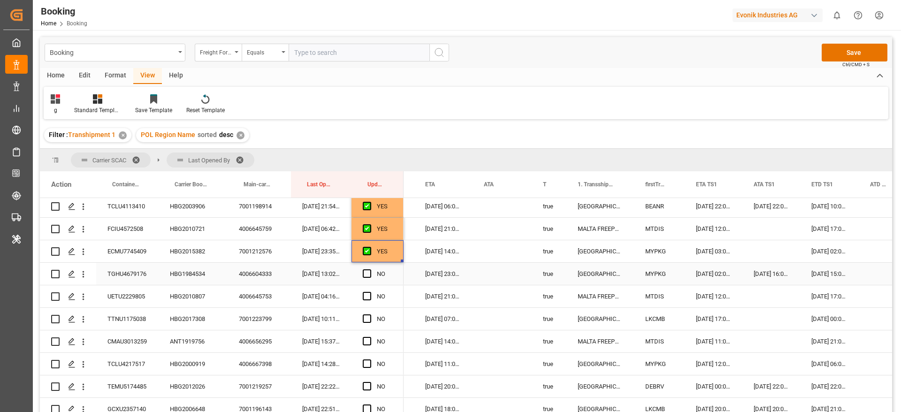
click at [368, 275] on span "Press SPACE to select this row." at bounding box center [367, 273] width 8 height 8
click at [370, 269] on input "Press SPACE to select this row." at bounding box center [370, 269] width 0 height 0
click at [194, 276] on div "HBG1984534" at bounding box center [193, 274] width 69 height 22
click at [832, 276] on div "21-08-2025 15:00:00" at bounding box center [829, 274] width 59 height 22
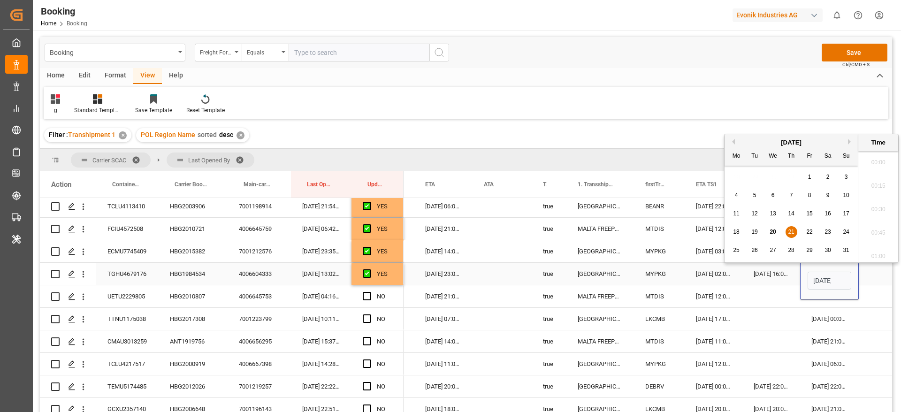
scroll to position [0, 33]
click at [775, 251] on span "27" at bounding box center [773, 250] width 6 height 7
type input "27-08-2025 15:00"
click at [207, 293] on div "HBG2010807" at bounding box center [193, 296] width 69 height 22
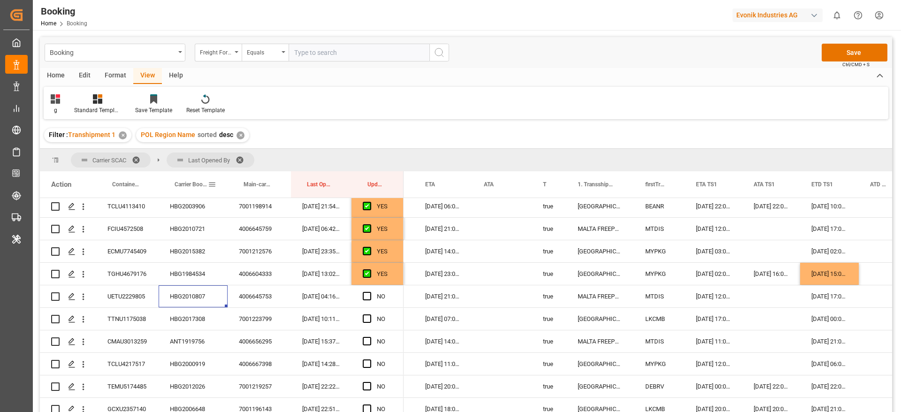
scroll to position [70, 0]
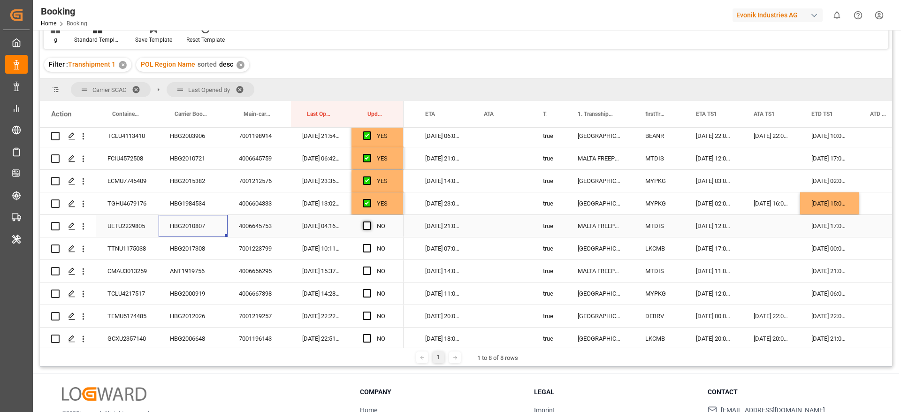
click at [367, 228] on span "Press SPACE to select this row." at bounding box center [367, 226] width 8 height 8
click at [370, 222] on input "Press SPACE to select this row." at bounding box center [370, 222] width 0 height 0
click at [367, 249] on span "Press SPACE to select this row." at bounding box center [367, 248] width 8 height 8
click at [370, 244] on input "Press SPACE to select this row." at bounding box center [370, 244] width 0 height 0
click at [194, 247] on div "HBG2017308" at bounding box center [193, 249] width 69 height 22
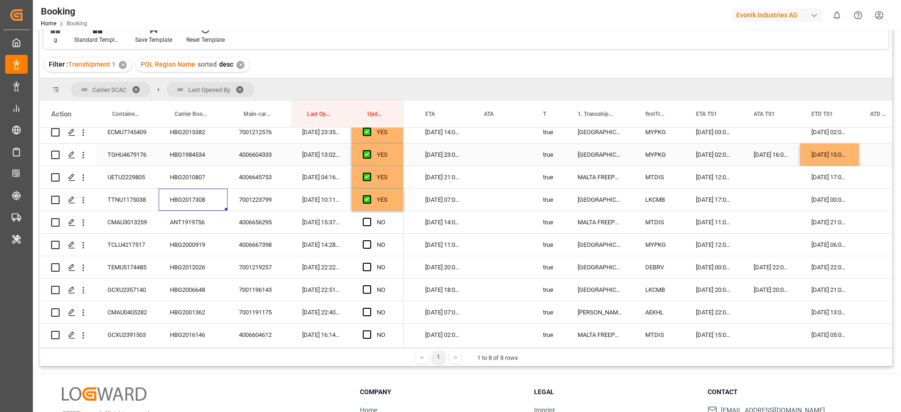
scroll to position [704, 0]
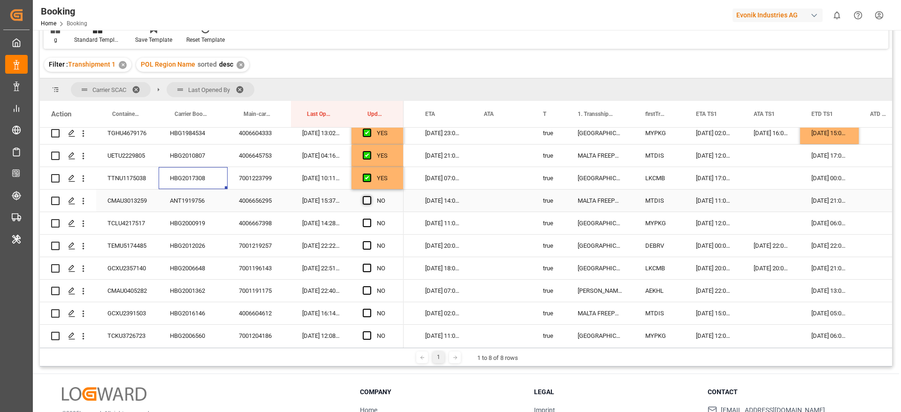
click at [365, 198] on span "Press SPACE to select this row." at bounding box center [367, 200] width 8 height 8
click at [370, 196] on input "Press SPACE to select this row." at bounding box center [370, 196] width 0 height 0
click at [194, 207] on div "ANT1919756" at bounding box center [193, 201] width 69 height 22
click at [365, 222] on span "Press SPACE to select this row." at bounding box center [367, 223] width 8 height 8
click at [370, 219] on input "Press SPACE to select this row." at bounding box center [370, 219] width 0 height 0
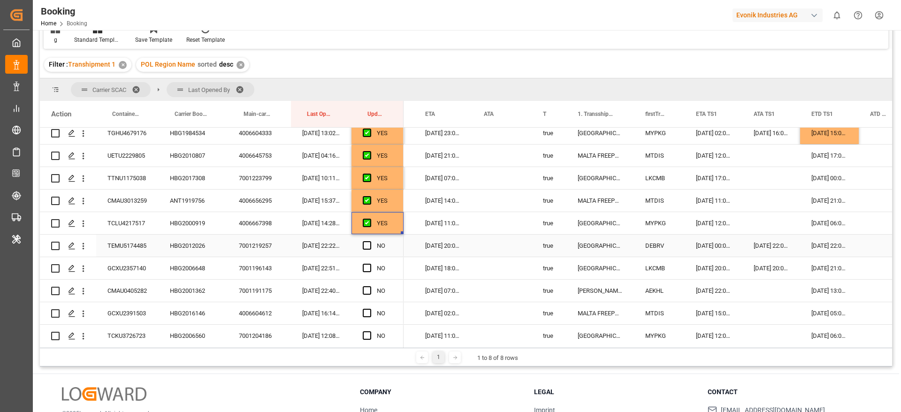
click at [199, 246] on div "HBG2012026" at bounding box center [193, 246] width 69 height 22
click at [130, 246] on div "TEMU5174485" at bounding box center [127, 246] width 62 height 22
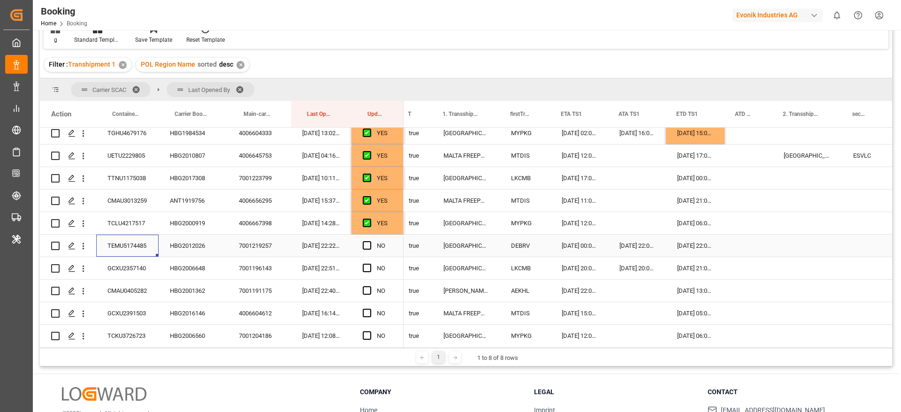
scroll to position [0, 916]
click at [743, 244] on div "Press SPACE to select this row." at bounding box center [748, 246] width 48 height 22
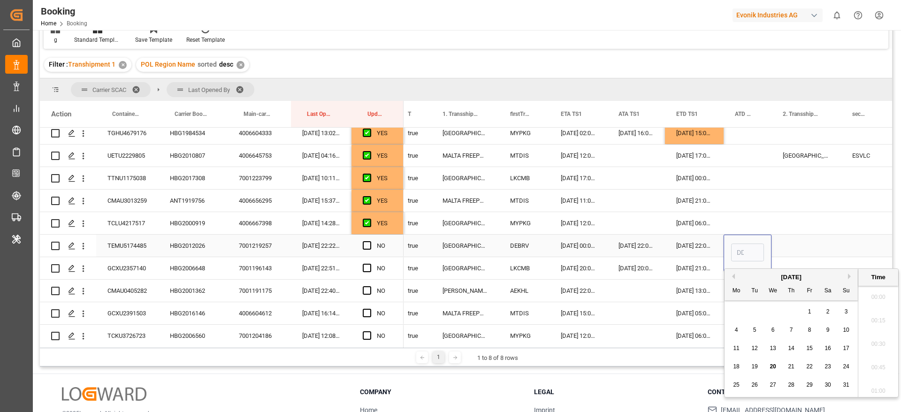
scroll to position [1177, 0]
click at [759, 370] on div "19" at bounding box center [755, 366] width 12 height 11
type input "19-08-2025 00:00"
drag, startPoint x: 803, startPoint y: 240, endPoint x: 527, endPoint y: 256, distance: 276.9
click at [803, 239] on div "Press SPACE to select this row." at bounding box center [806, 246] width 69 height 22
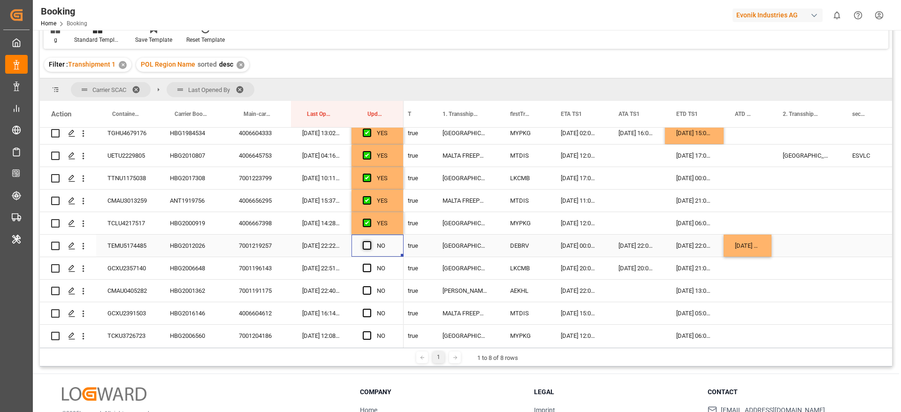
click at [370, 247] on span "Press SPACE to select this row." at bounding box center [367, 245] width 8 height 8
click at [370, 241] on input "Press SPACE to select this row." at bounding box center [370, 241] width 0 height 0
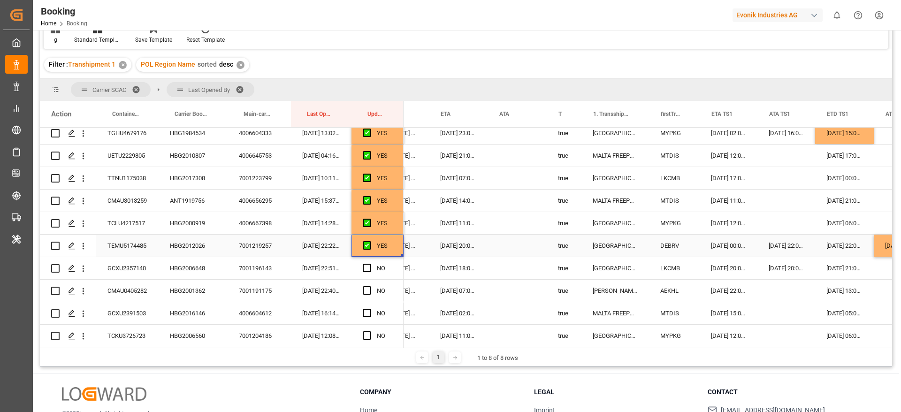
scroll to position [0, 766]
click at [200, 269] on div "HBG2006648" at bounding box center [193, 268] width 69 height 22
click at [121, 265] on div "GCXU2357140" at bounding box center [127, 268] width 62 height 22
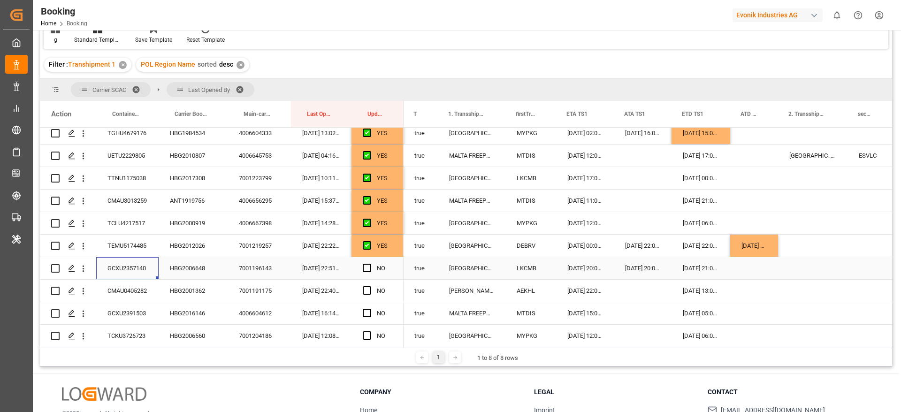
scroll to position [0, 911]
click at [745, 262] on div "Press SPACE to select this row." at bounding box center [754, 268] width 48 height 22
click at [757, 267] on div "Press SPACE to select this row." at bounding box center [754, 268] width 48 height 22
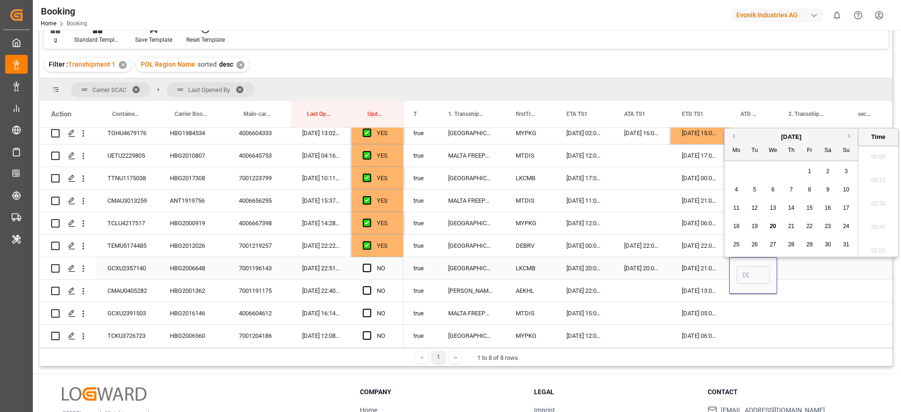
scroll to position [1177, 0]
click at [771, 227] on span "20" at bounding box center [773, 226] width 6 height 7
type input "20-08-2025 00:00"
click at [810, 267] on div "Press SPACE to select this row." at bounding box center [811, 268] width 69 height 22
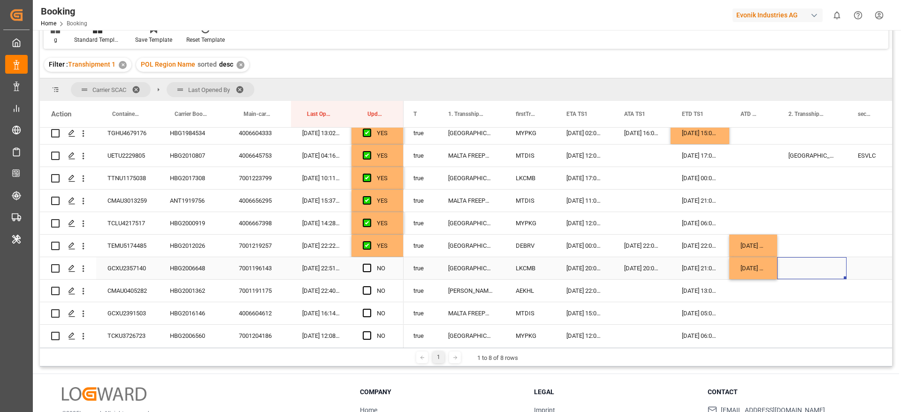
click at [366, 269] on span "Press SPACE to select this row." at bounding box center [367, 268] width 8 height 8
click at [370, 264] on input "Press SPACE to select this row." at bounding box center [370, 264] width 0 height 0
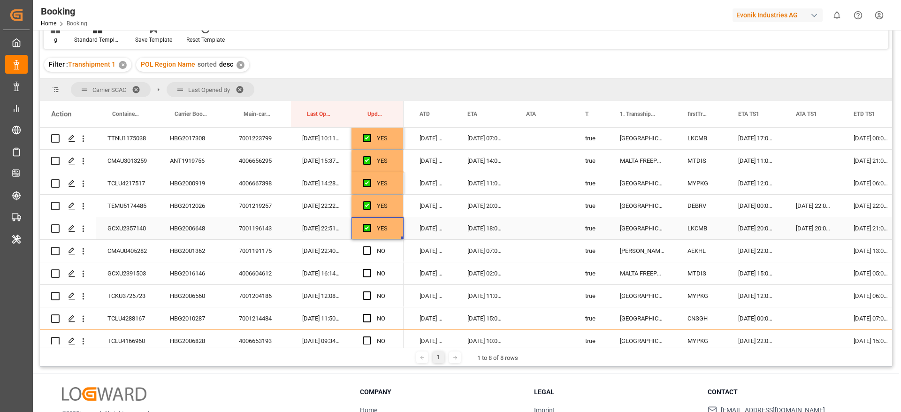
scroll to position [775, 0]
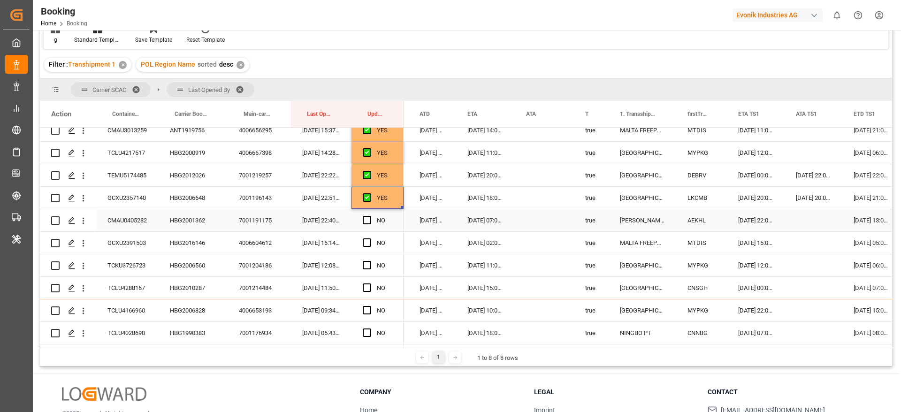
click at [367, 220] on span "Press SPACE to select this row." at bounding box center [367, 220] width 8 height 8
click at [370, 216] on input "Press SPACE to select this row." at bounding box center [370, 216] width 0 height 0
click at [369, 245] on span "Press SPACE to select this row." at bounding box center [367, 242] width 8 height 8
click at [370, 238] on input "Press SPACE to select this row." at bounding box center [370, 238] width 0 height 0
click at [369, 263] on span "Press SPACE to select this row." at bounding box center [367, 265] width 8 height 8
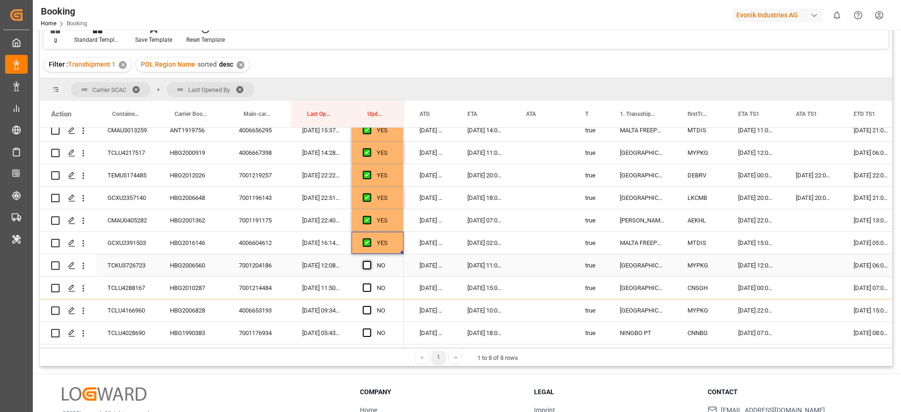
click at [370, 261] on input "Press SPACE to select this row." at bounding box center [370, 261] width 0 height 0
click at [159, 283] on div "HBG2010287" at bounding box center [193, 288] width 69 height 22
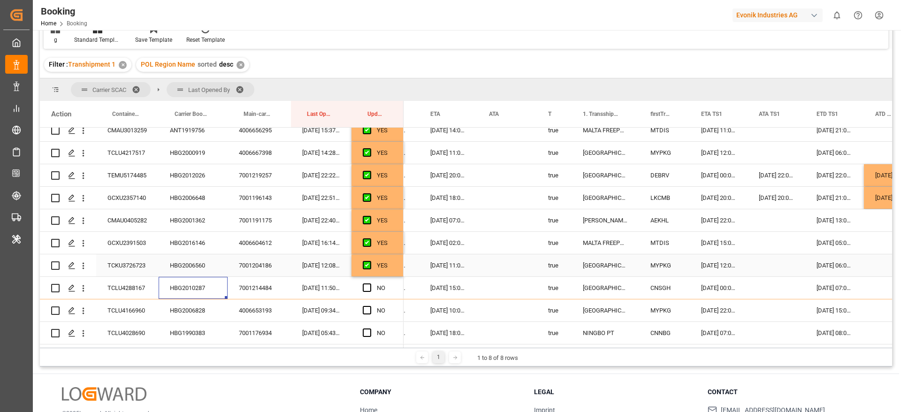
scroll to position [0, 770]
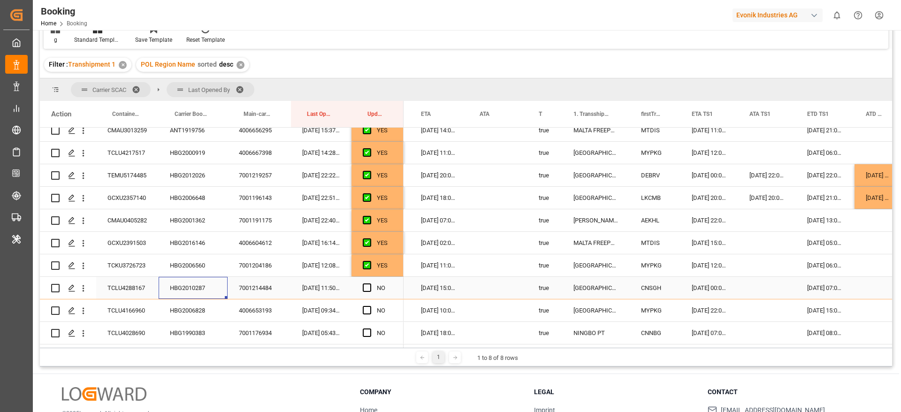
click at [368, 287] on span "Press SPACE to select this row." at bounding box center [367, 288] width 8 height 8
click at [370, 284] on input "Press SPACE to select this row." at bounding box center [370, 284] width 0 height 0
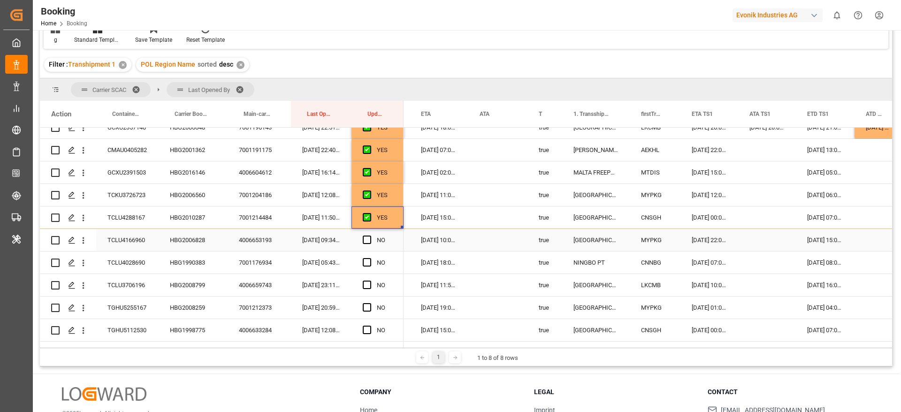
click at [214, 239] on div "HBG2006828" at bounding box center [193, 240] width 69 height 22
click at [368, 242] on span "Press SPACE to select this row." at bounding box center [367, 240] width 8 height 8
click at [370, 236] on input "Press SPACE to select this row." at bounding box center [370, 236] width 0 height 0
click at [365, 261] on span "Press SPACE to select this row." at bounding box center [367, 262] width 8 height 8
click at [370, 258] on input "Press SPACE to select this row." at bounding box center [370, 258] width 0 height 0
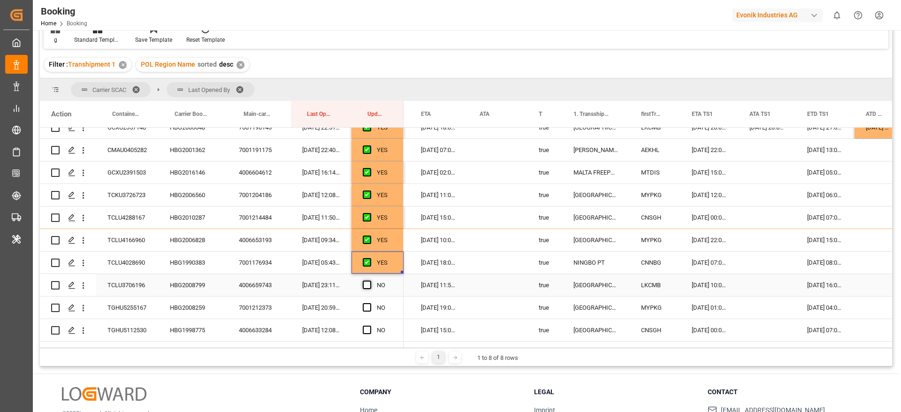
click at [366, 283] on span "Press SPACE to select this row." at bounding box center [367, 285] width 8 height 8
click at [370, 281] on input "Press SPACE to select this row." at bounding box center [370, 281] width 0 height 0
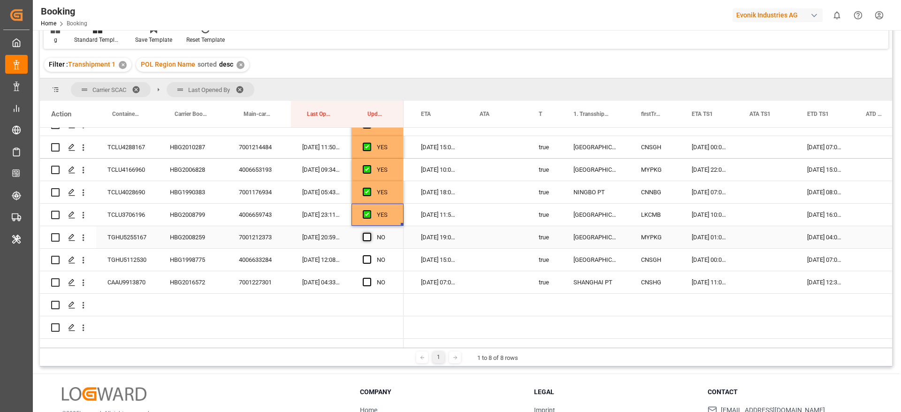
click at [365, 234] on span "Press SPACE to select this row." at bounding box center [367, 237] width 8 height 8
click at [370, 233] on input "Press SPACE to select this row." at bounding box center [370, 233] width 0 height 0
click at [367, 257] on span "Press SPACE to select this row." at bounding box center [367, 259] width 8 height 8
click at [370, 255] on input "Press SPACE to select this row." at bounding box center [370, 255] width 0 height 0
click at [368, 281] on span "Press SPACE to select this row." at bounding box center [367, 282] width 8 height 8
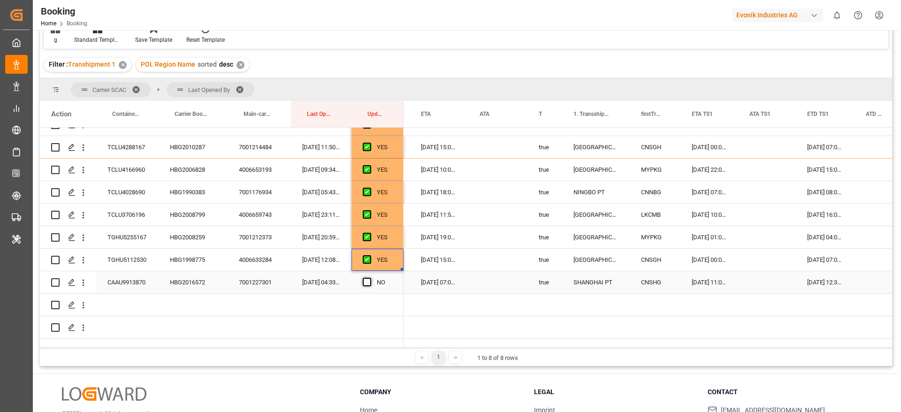
click at [370, 278] on input "Press SPACE to select this row." at bounding box center [370, 278] width 0 height 0
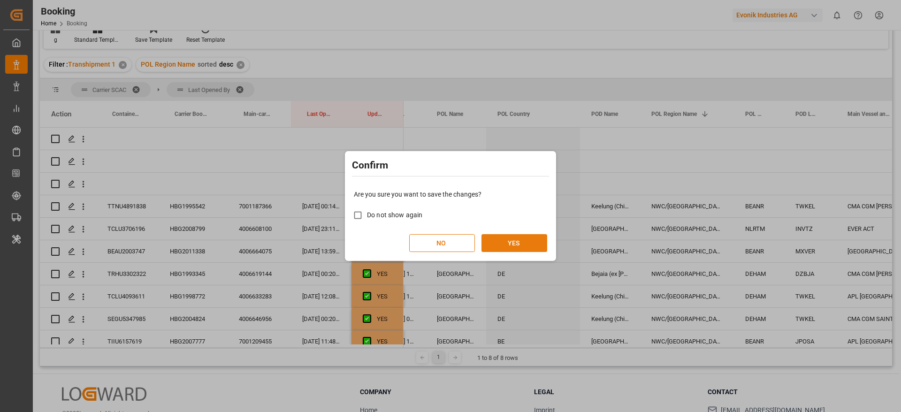
click at [538, 240] on button "YES" at bounding box center [515, 243] width 66 height 18
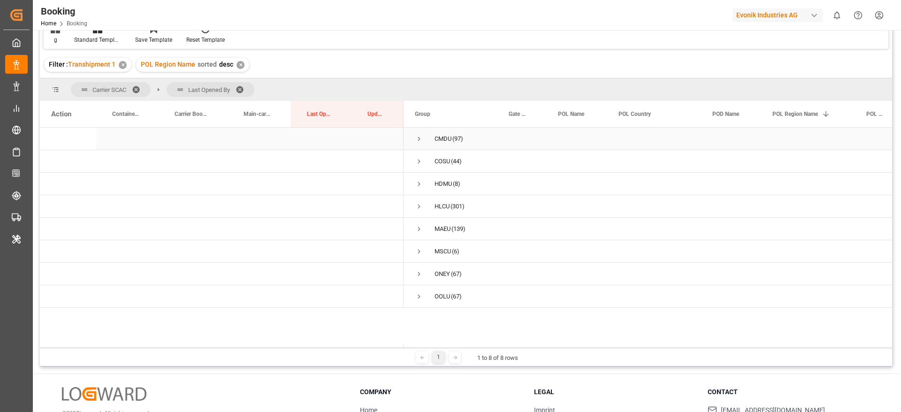
click at [419, 139] on span "Press SPACE to select this row." at bounding box center [419, 139] width 8 height 8
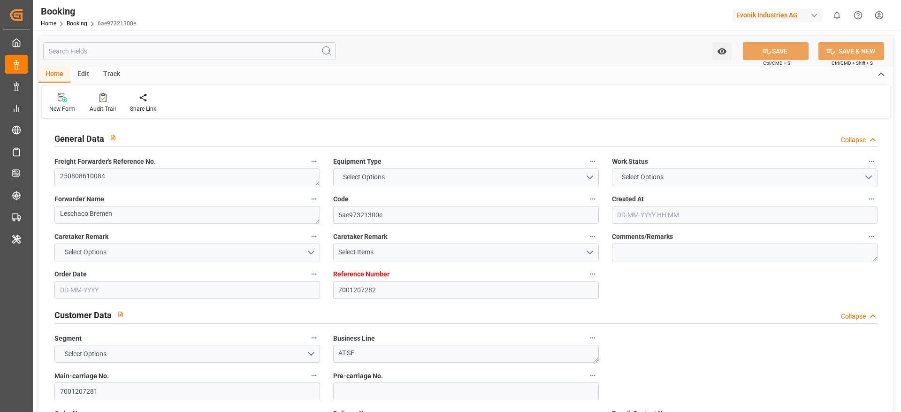
type input "7001207282"
type input "9472165"
type input "9417244"
type input "CMACGM"
type input "CMA CGM Group"
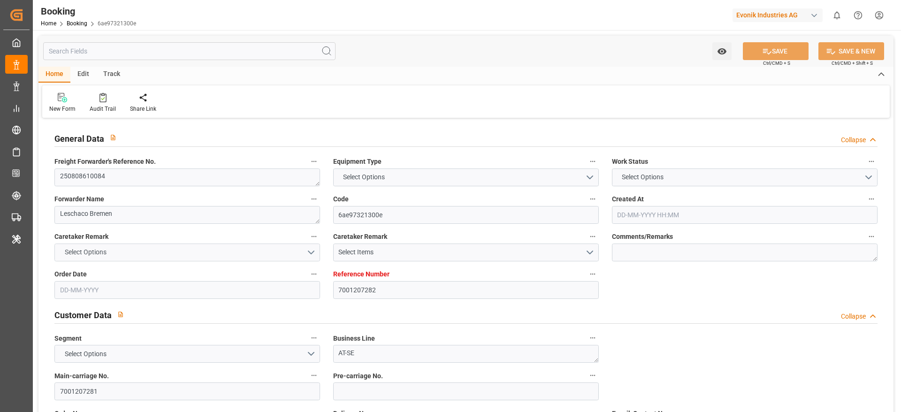
type input "NLRTM"
type input "USCHS"
type input "DEBRV"
type input "0"
type input "NLRTM"
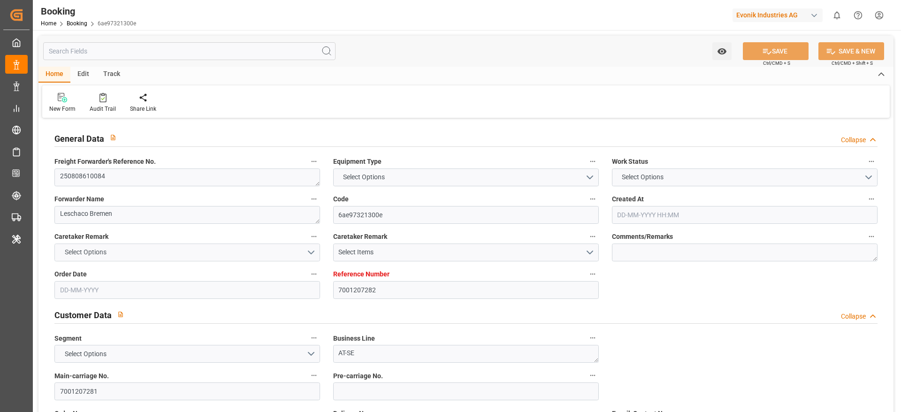
type input "USCHS"
type input "9356713"
type input "[DATE] 12:30"
type input "[DATE]"
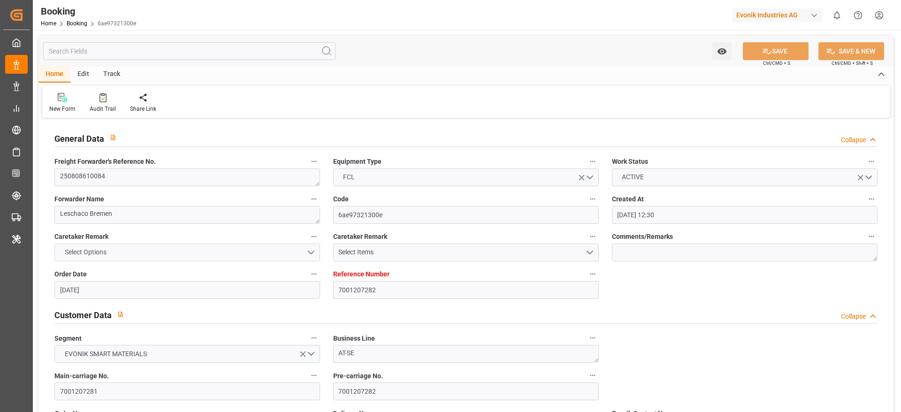
type input "[DATE]"
type input "[DATE] 20:00"
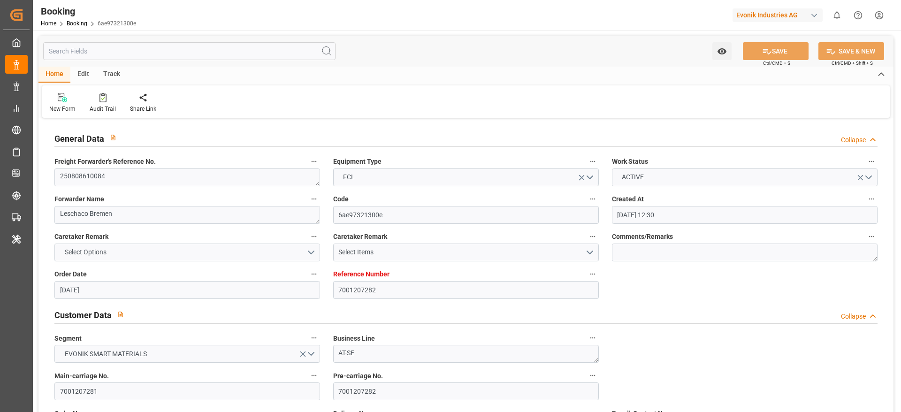
type input "[DATE] 00:00"
type input "[DATE] 09:53"
type input "[DATE] 18:04"
type input "[DATE] 00:30"
type input "[DATE] 00:00"
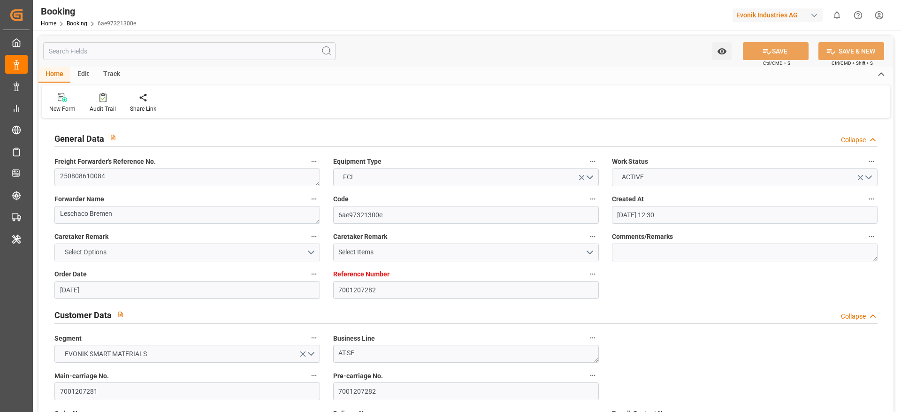
type input "[DATE] 14:00"
type input "[DATE] 00:00"
type input "[DATE] 18:00"
type input "[DATE] 00:00"
type input "[DATE]"
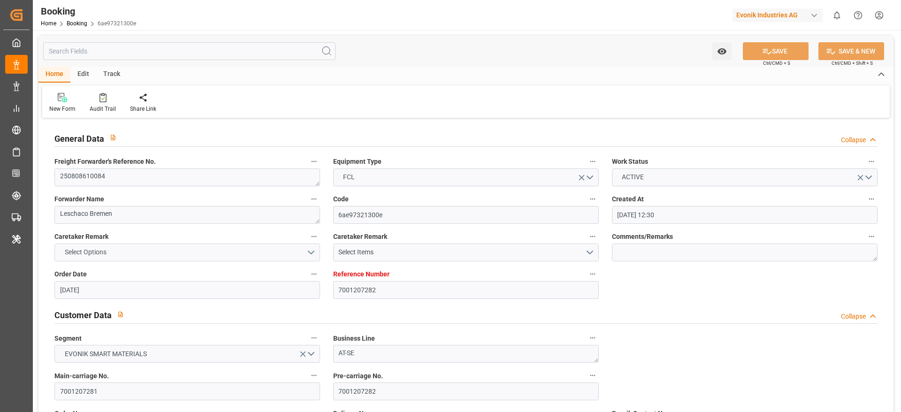
type input "[DATE] 16:24"
type input "[DATE]"
type input "[DATE] 06:25"
type input "[DATE] 20:00"
type input "[DATE] 10:44"
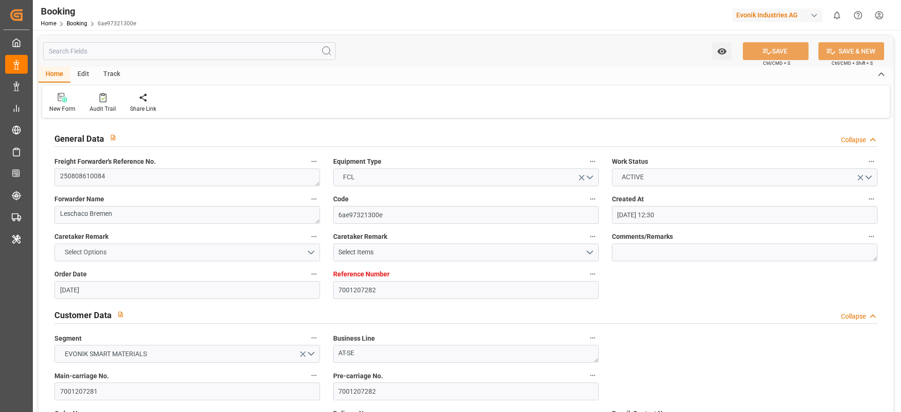
type input "[DATE] 14:00"
type input "[DATE] 21:16"
type input "[DATE] 18:00"
type input "[DATE] 00:30"
type input "[DATE] 13:36"
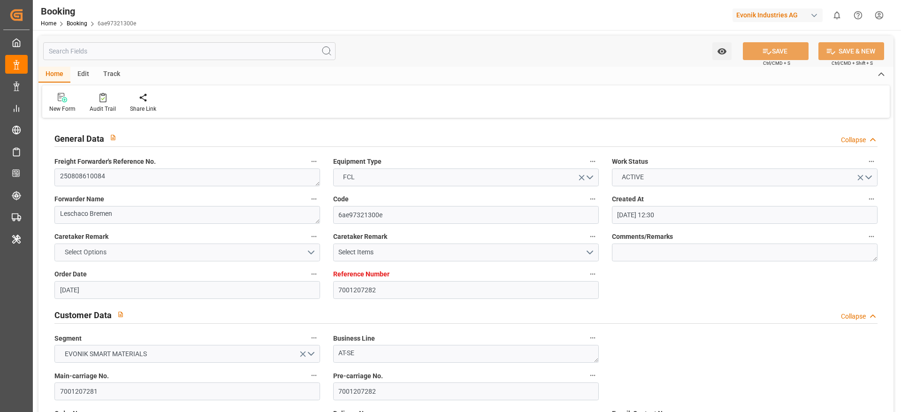
type input "[DATE] 13:36"
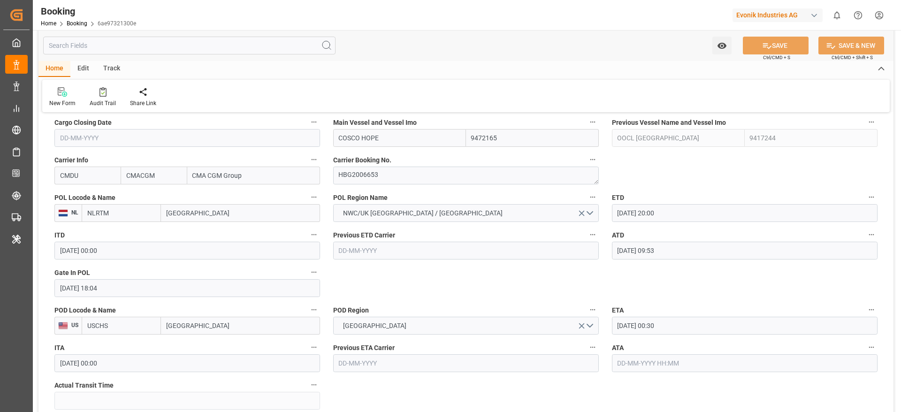
scroll to position [704, 0]
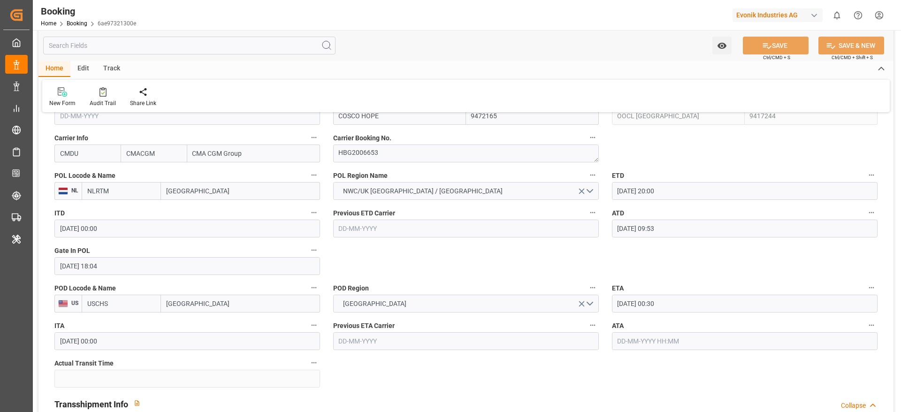
click at [689, 228] on input "[DATE] 09:53" at bounding box center [745, 229] width 266 height 18
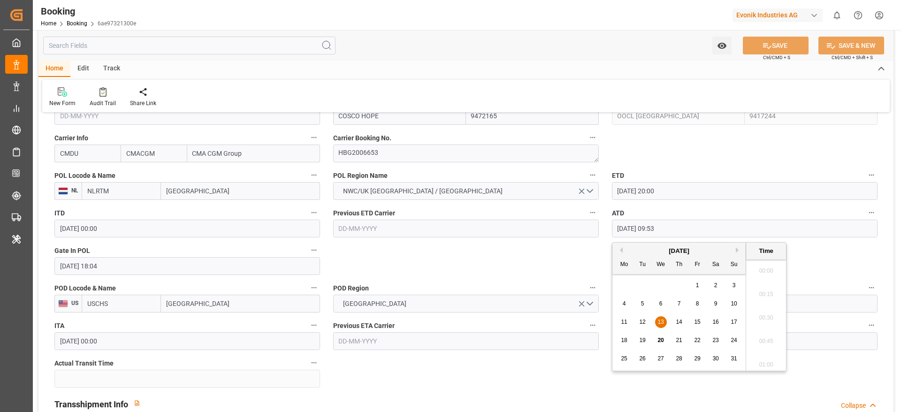
click at [689, 228] on input "[DATE] 09:53" at bounding box center [745, 229] width 266 height 18
click at [873, 213] on icon "button" at bounding box center [871, 212] width 5 height 1
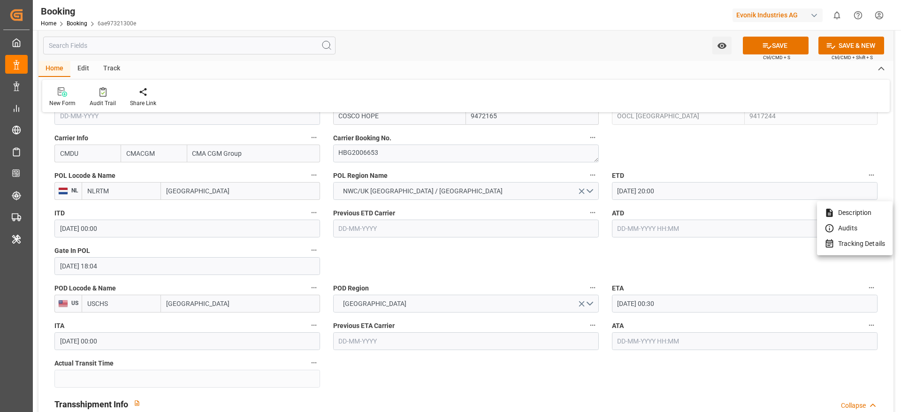
click at [846, 248] on li "Tracking Details" at bounding box center [855, 243] width 76 height 15
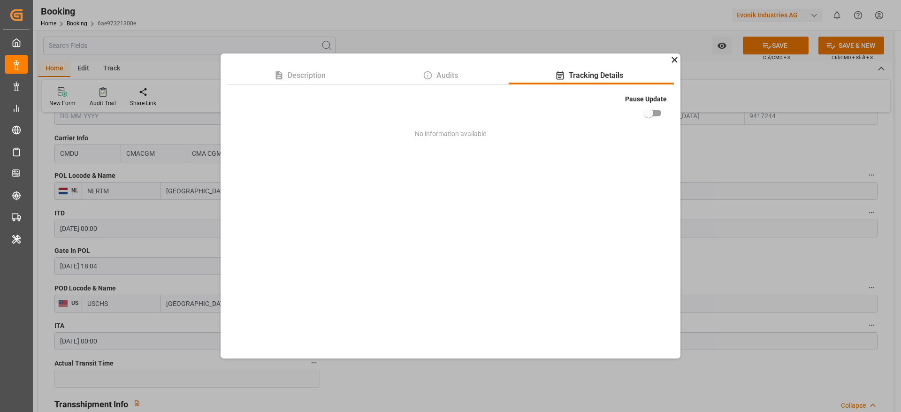
click at [653, 111] on input "checkbox" at bounding box center [649, 113] width 54 height 18
checkbox input "true"
click at [733, 151] on div "Description Audits Tracking Details Pause Update No information available" at bounding box center [450, 206] width 901 height 412
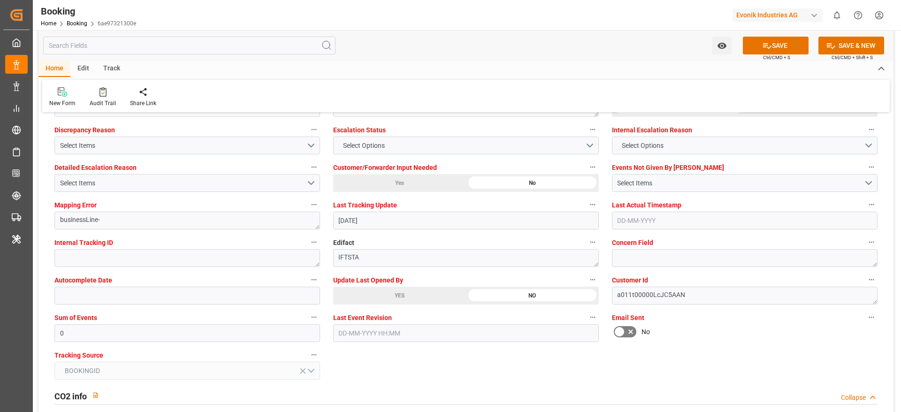
scroll to position [1760, 0]
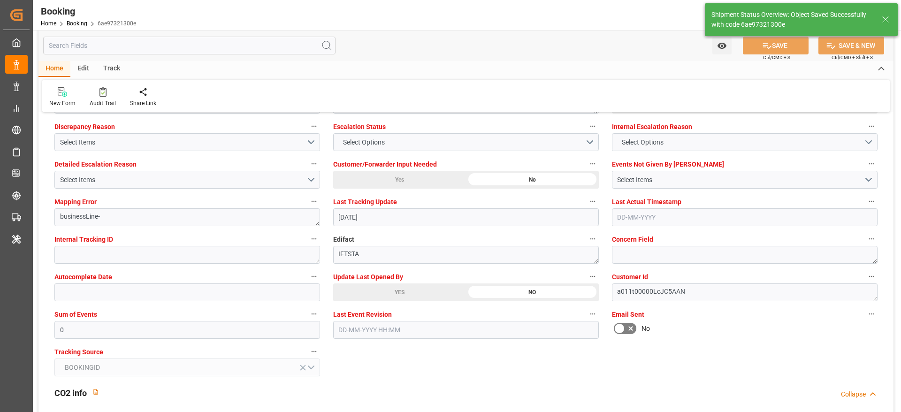
type textarea "Madhu T V"
type input "[DATE] 07:37"
